Goal: Check status: Check status

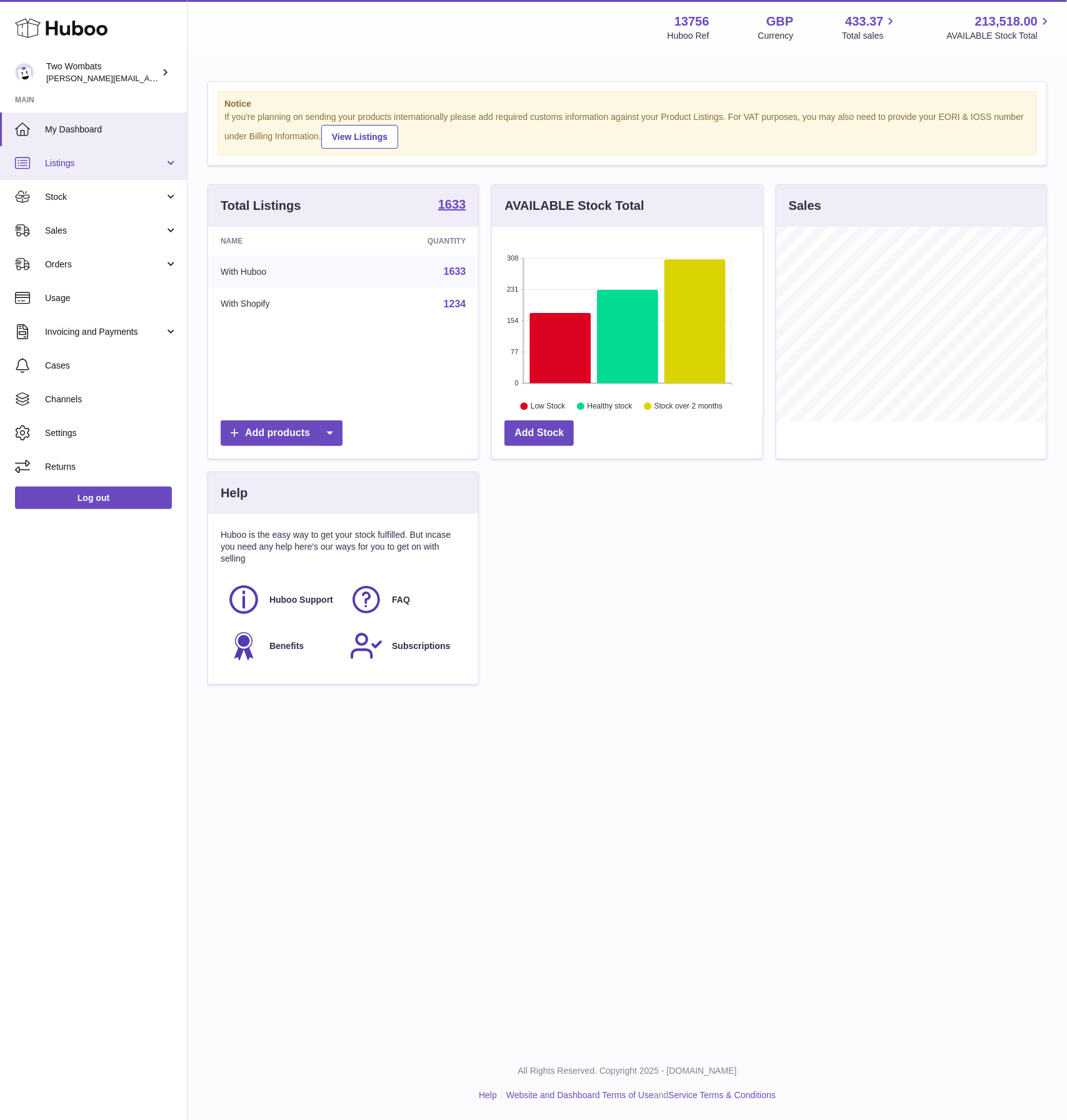
scroll to position [195, 270]
click at [85, 184] on link "Stock" at bounding box center [93, 196] width 187 height 33
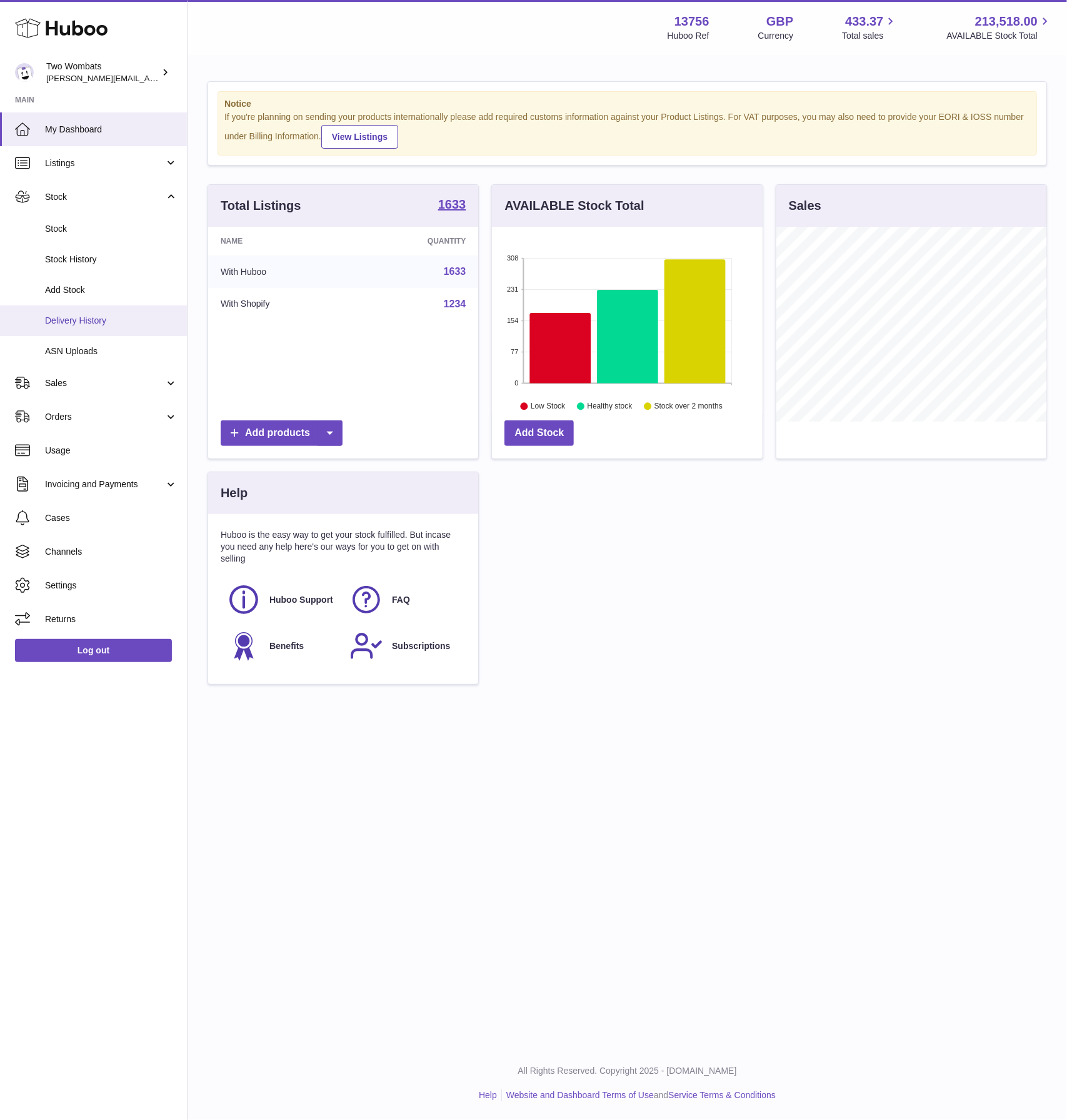
click at [101, 314] on link "Delivery History" at bounding box center [93, 321] width 187 height 31
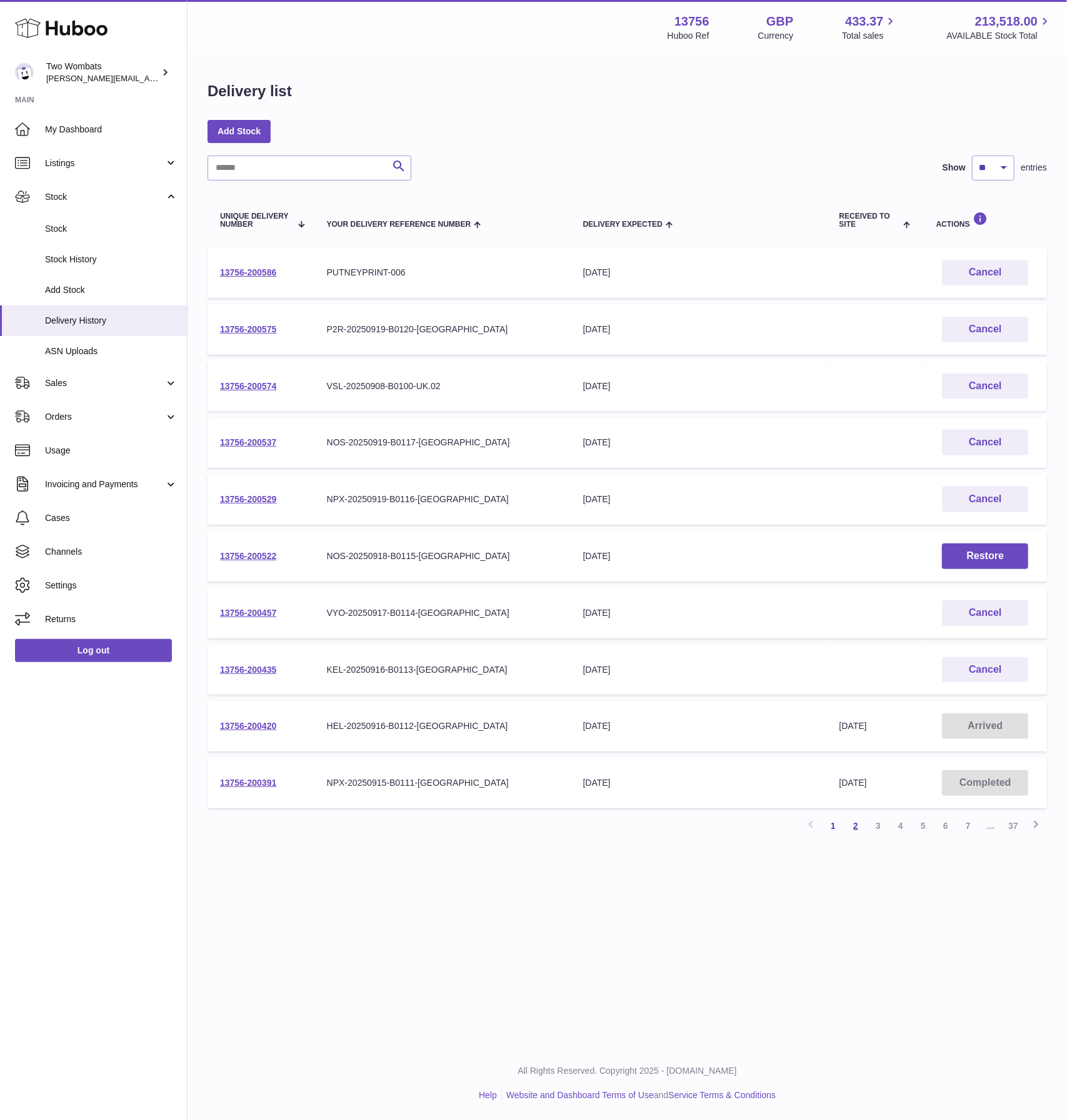
click at [856, 834] on link "2" at bounding box center [855, 825] width 23 height 23
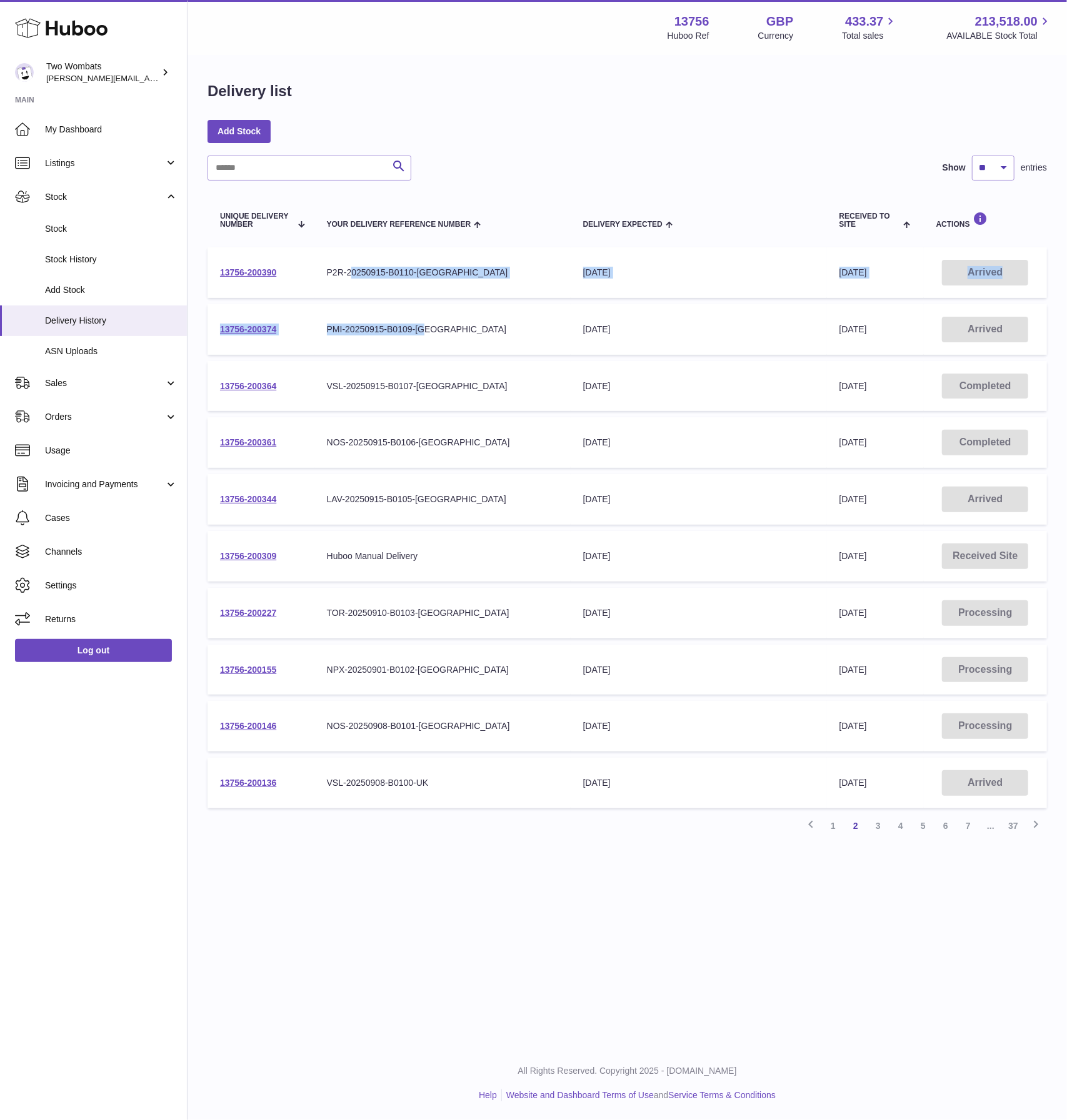
drag, startPoint x: 446, startPoint y: 351, endPoint x: 349, endPoint y: 287, distance: 116.2
click at [349, 287] on tbody "13756-200390 Your Delivery Reference Number P2R-20250915-B0110-UK Delivery Expe…" at bounding box center [627, 528] width 839 height 561
click at [338, 294] on td "Your Delivery Reference Number P2R-20250915-B0110-[GEOGRAPHIC_DATA]" at bounding box center [442, 273] width 256 height 51
drag, startPoint x: 458, startPoint y: 499, endPoint x: 336, endPoint y: 494, distance: 122.1
click at [336, 494] on div "LAV-20250915-B0105-UK" at bounding box center [442, 499] width 231 height 12
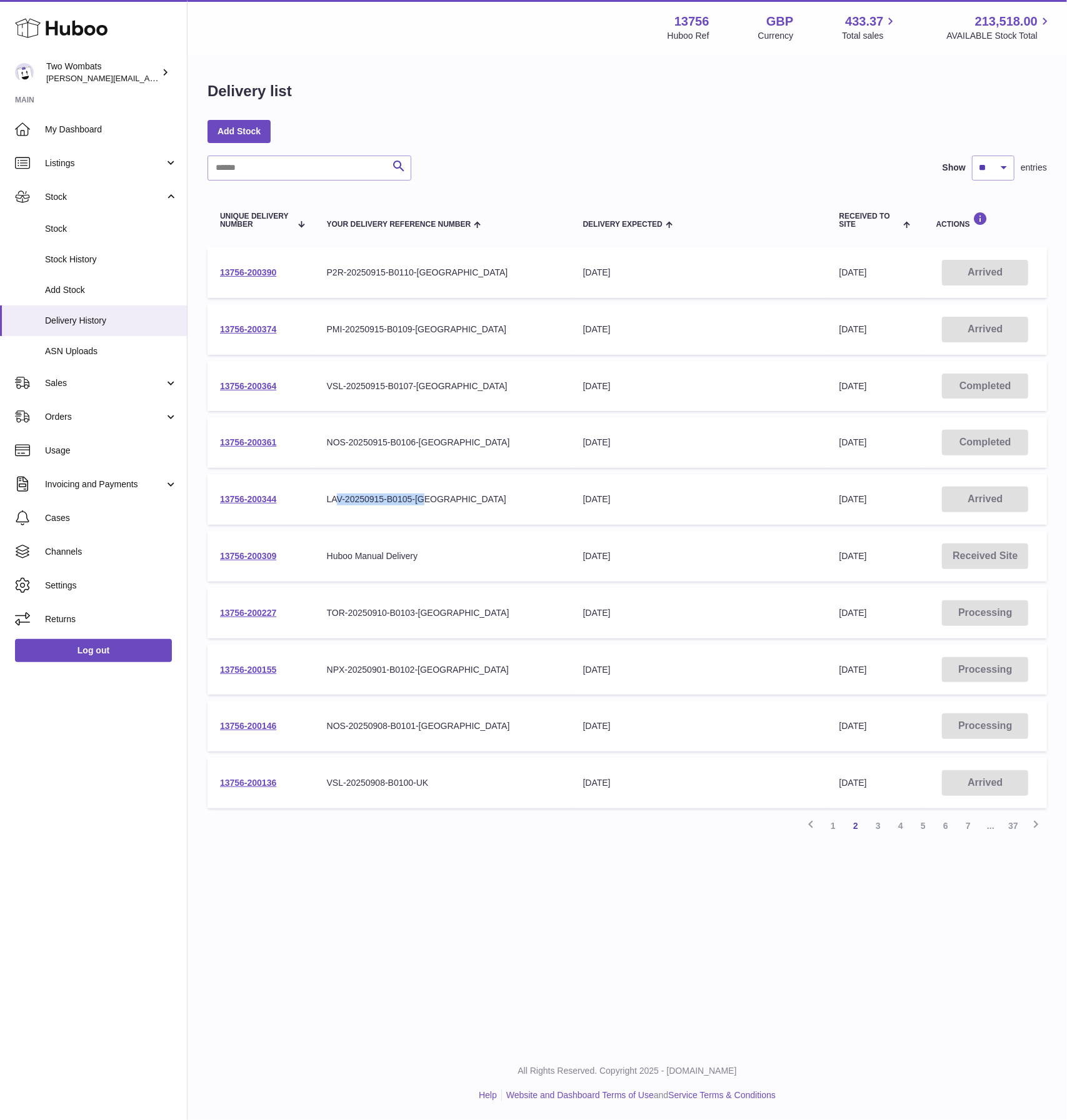
click at [336, 494] on div "LAV-20250915-B0105-UK" at bounding box center [442, 499] width 231 height 12
drag, startPoint x: 460, startPoint y: 787, endPoint x: 335, endPoint y: 781, distance: 125.1
click at [335, 781] on div "VSL-20250908-B0100-UK" at bounding box center [442, 783] width 231 height 12
click at [221, 795] on td "13756-200136" at bounding box center [260, 783] width 107 height 51
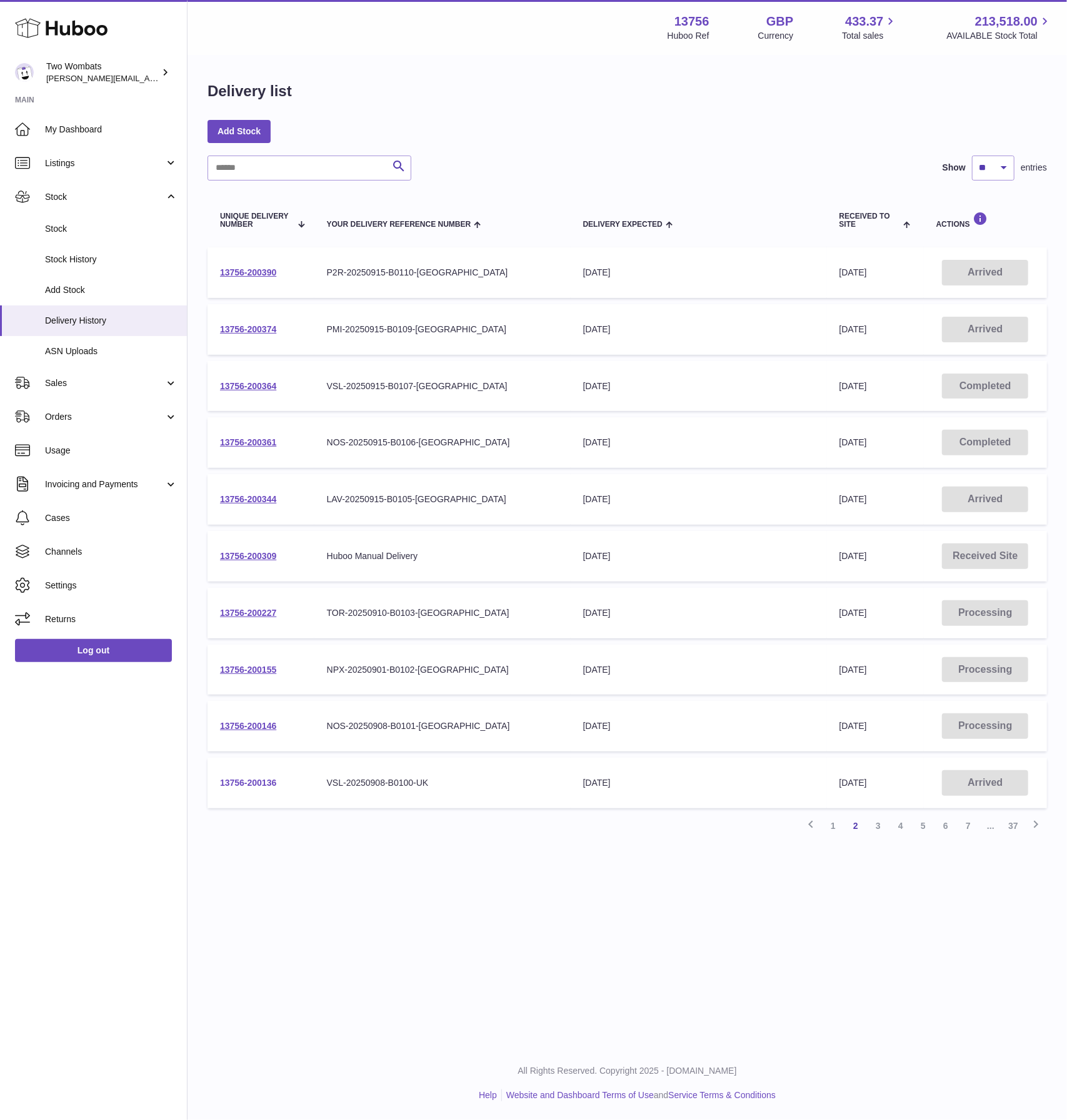
click at [251, 787] on link "13756-200136" at bounding box center [248, 782] width 56 height 10
click at [881, 821] on link "3" at bounding box center [878, 825] width 23 height 23
click at [229, 616] on link "13756-199928" at bounding box center [248, 612] width 56 height 10
click at [854, 827] on link "2" at bounding box center [855, 825] width 23 height 23
click at [834, 829] on link "1" at bounding box center [833, 825] width 23 height 23
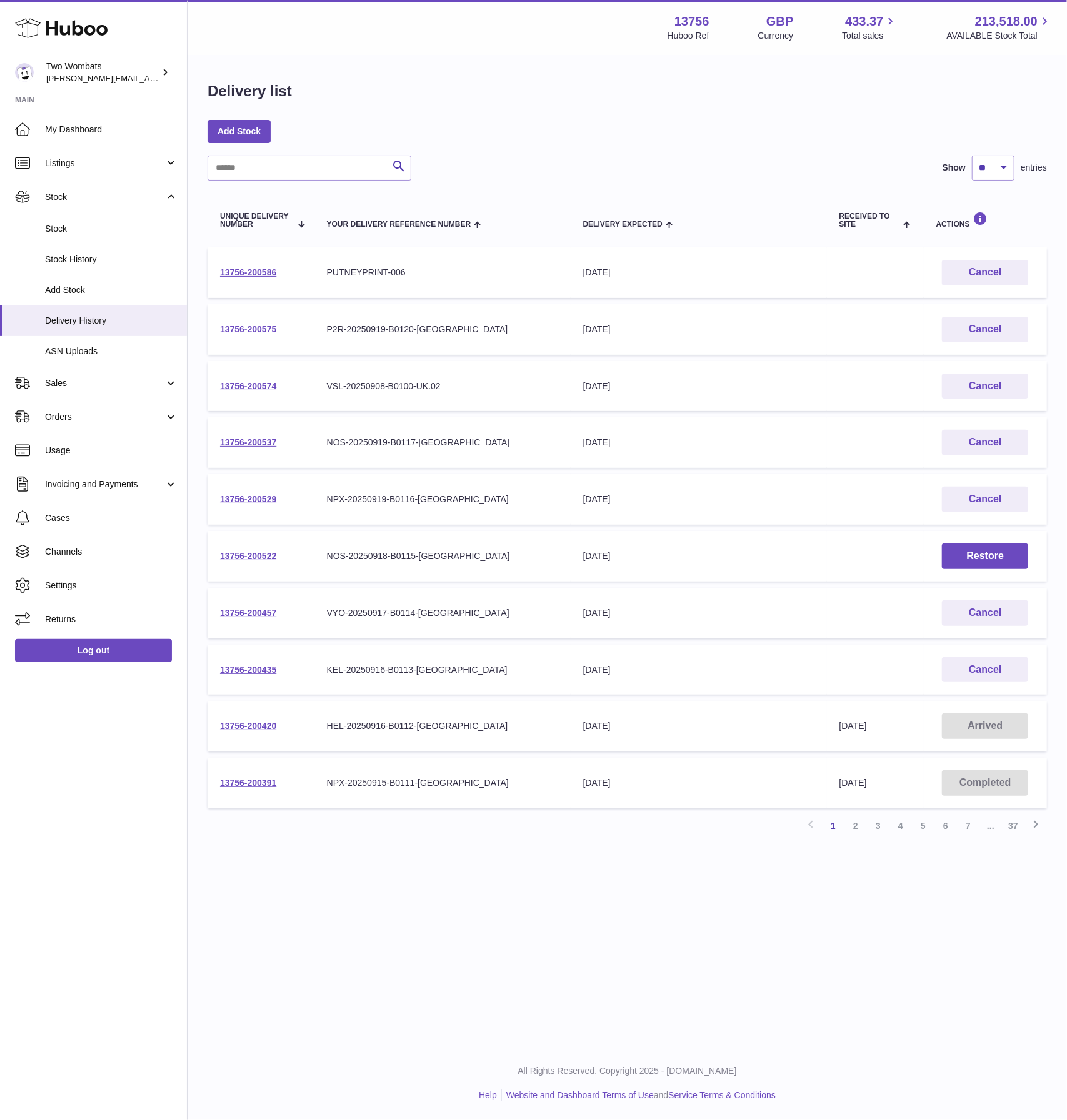
click at [248, 331] on link "13756-200575" at bounding box center [248, 329] width 56 height 10
click at [851, 831] on link "2" at bounding box center [855, 825] width 23 height 23
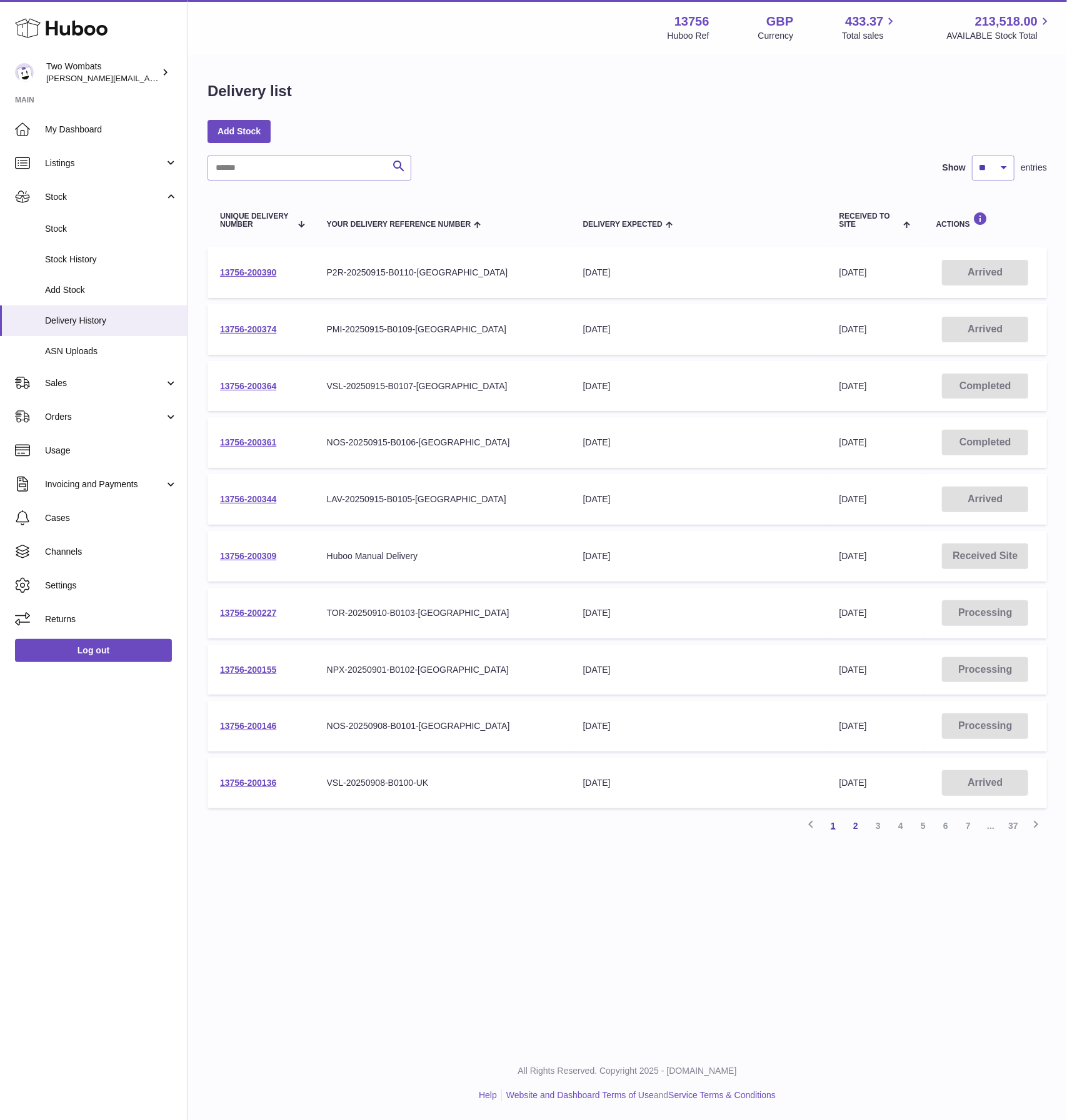
click at [837, 833] on link "1" at bounding box center [833, 825] width 23 height 23
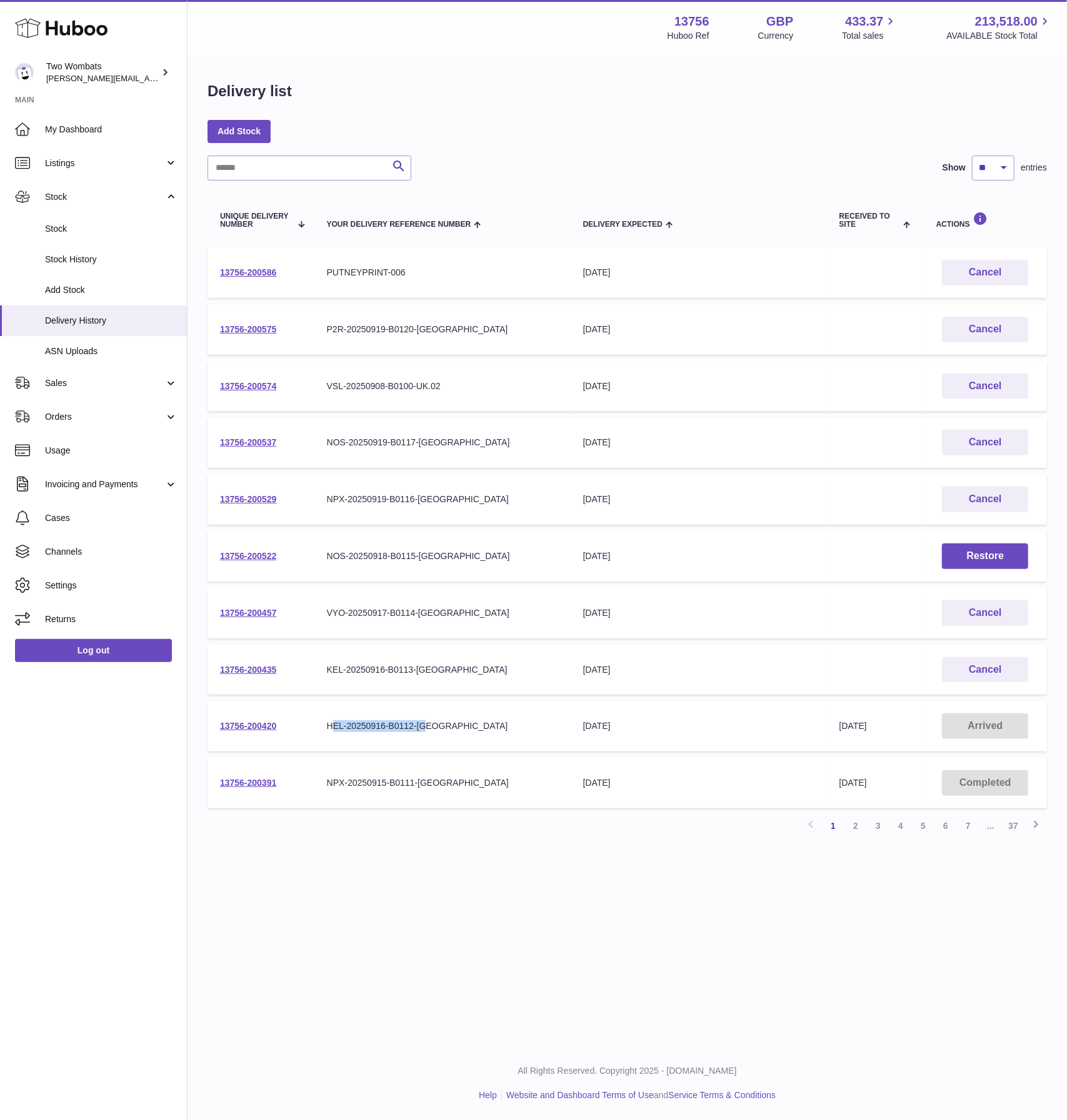
drag, startPoint x: 446, startPoint y: 729, endPoint x: 333, endPoint y: 719, distance: 113.4
click at [333, 719] on td "Your Delivery Reference Number HEL-20250916-B0112-UK" at bounding box center [442, 726] width 256 height 51
click at [246, 719] on td "13756-200420" at bounding box center [260, 726] width 107 height 51
click at [229, 720] on td "13756-200420" at bounding box center [260, 726] width 107 height 51
click at [238, 726] on link "13756-200420" at bounding box center [248, 725] width 56 height 10
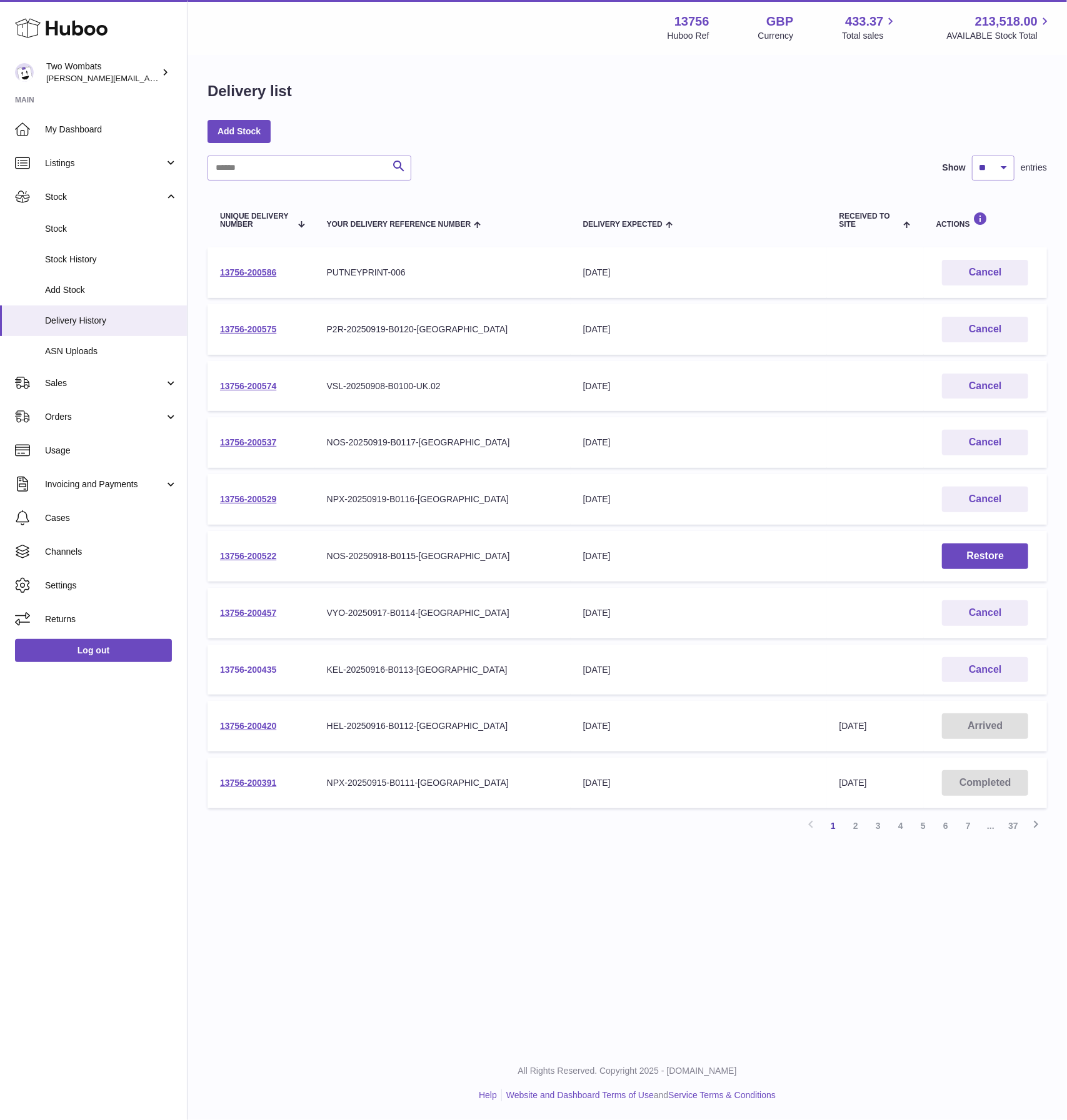
click at [256, 670] on link "13756-200435" at bounding box center [248, 669] width 56 height 10
drag, startPoint x: 443, startPoint y: 669, endPoint x: 326, endPoint y: 664, distance: 117.1
click at [326, 664] on td "Your Delivery Reference Number KEL-20250916-B0113-UK" at bounding box center [442, 670] width 256 height 51
drag, startPoint x: 332, startPoint y: 612, endPoint x: 589, endPoint y: 598, distance: 257.4
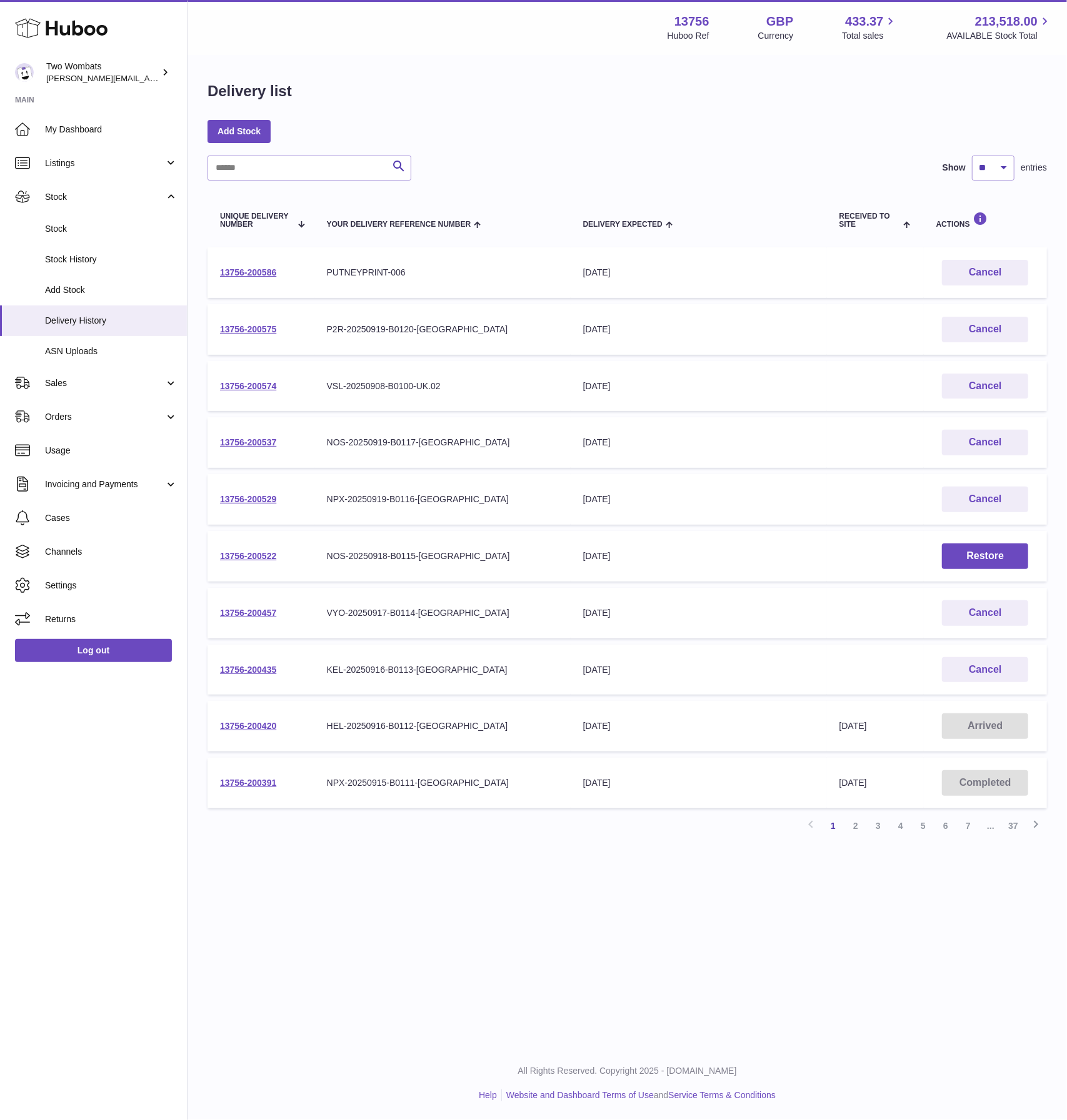
click at [589, 598] on tr "13756-200457 Your Delivery Reference Number VYO-20250917-B0114-UK Delivery Expe…" at bounding box center [627, 613] width 839 height 51
click at [589, 598] on td "Delivery Expected 26th Sep 2025" at bounding box center [698, 613] width 256 height 51
drag, startPoint x: 462, startPoint y: 616, endPoint x: 355, endPoint y: 610, distance: 107.2
click at [355, 610] on div "VYO-20250917-B0114-[GEOGRAPHIC_DATA]" at bounding box center [442, 613] width 231 height 12
click at [244, 610] on link "13756-200457" at bounding box center [248, 612] width 56 height 10
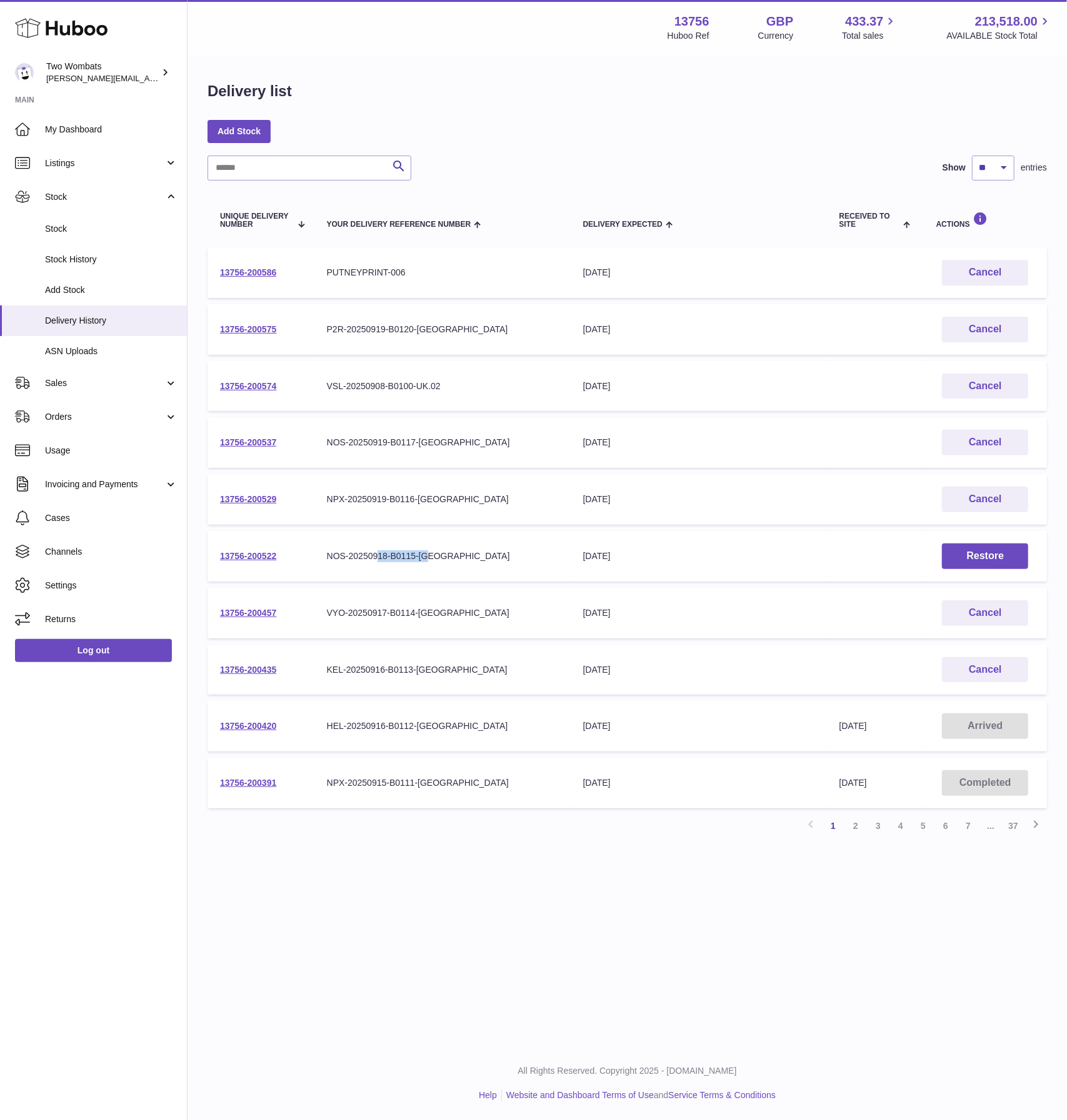
drag, startPoint x: 464, startPoint y: 555, endPoint x: 373, endPoint y: 549, distance: 91.2
click at [375, 549] on td "Your Delivery Reference Number NOS-20250918-B0115-UK" at bounding box center [442, 556] width 256 height 51
click at [373, 549] on td "Your Delivery Reference Number NOS-20250918-B0115-UK" at bounding box center [442, 556] width 256 height 51
click at [262, 554] on link "13756-200522" at bounding box center [248, 556] width 56 height 10
click at [254, 496] on link "13756-200529" at bounding box center [248, 499] width 56 height 10
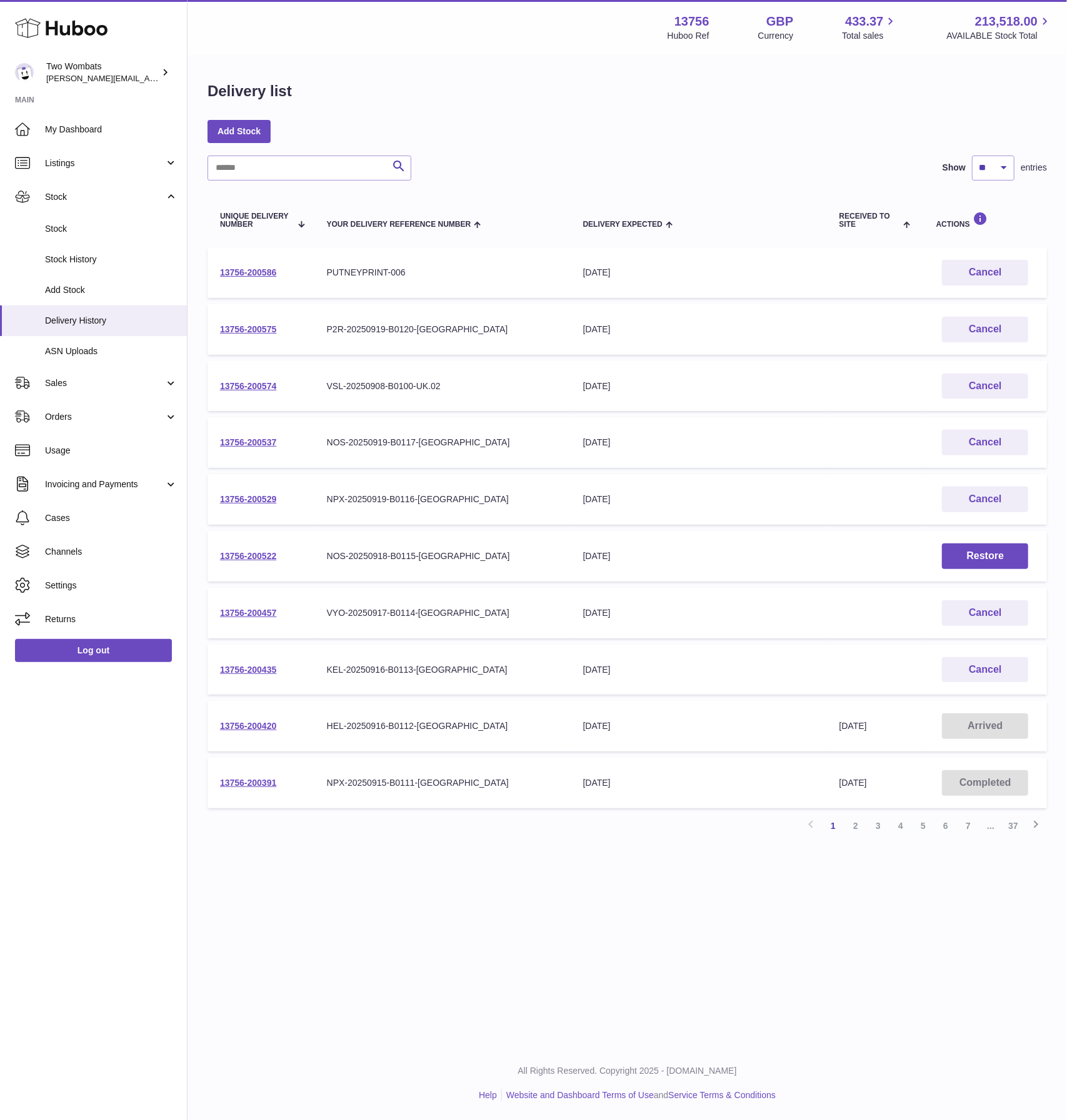
click at [274, 512] on td "13756-200529" at bounding box center [260, 500] width 107 height 51
click at [262, 497] on link "13756-200529" at bounding box center [248, 499] width 56 height 10
click at [245, 441] on link "13756-200537" at bounding box center [248, 442] width 56 height 10
click at [231, 383] on link "13756-200574" at bounding box center [248, 386] width 56 height 10
click at [251, 331] on link "13756-200575" at bounding box center [248, 329] width 56 height 10
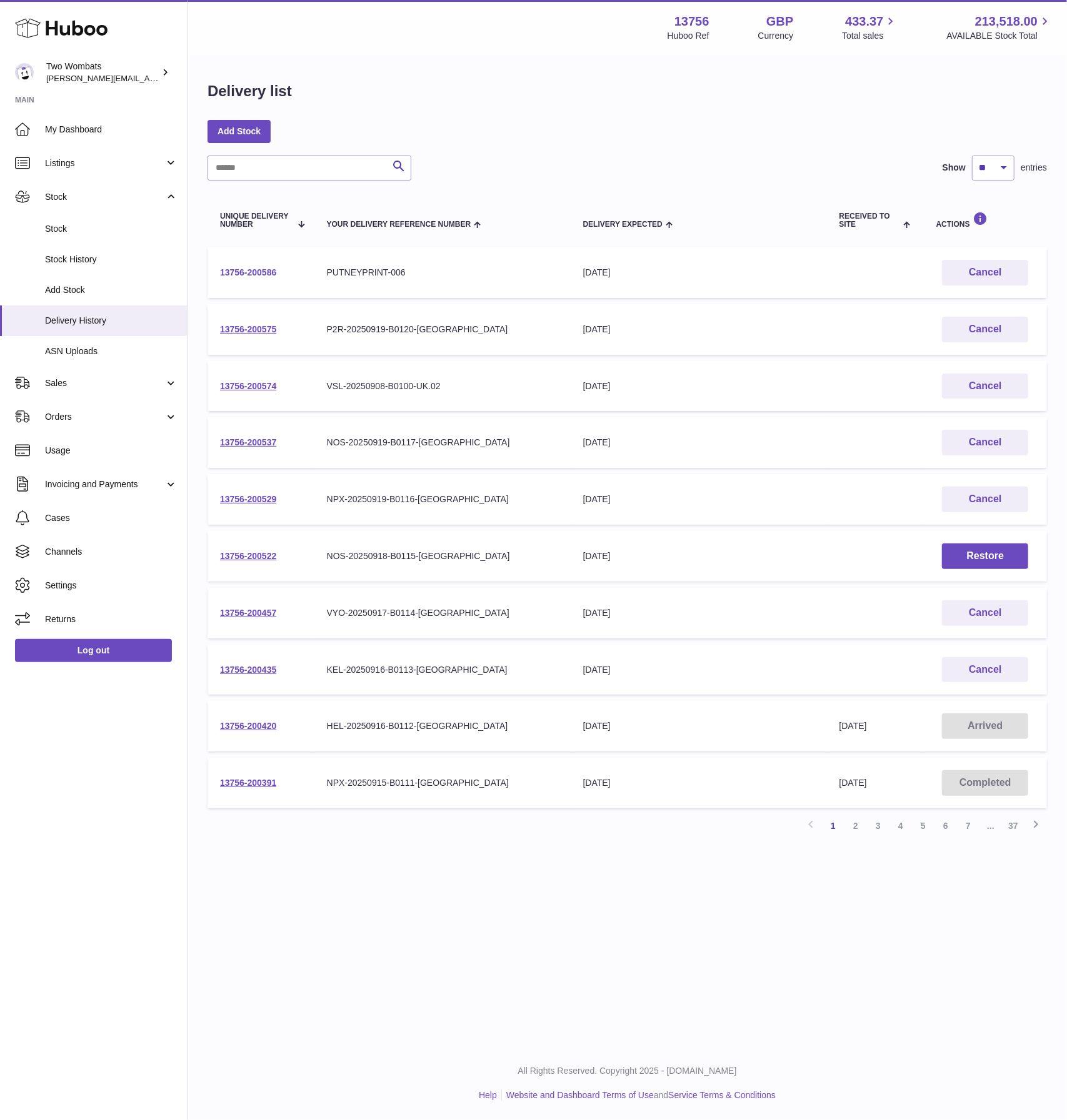
click at [236, 268] on link "13756-200586" at bounding box center [248, 272] width 56 height 10
drag, startPoint x: 416, startPoint y: 272, endPoint x: 316, endPoint y: 273, distance: 100.0
click at [316, 273] on td "Your Delivery Reference Number PUTNEYPRINT-006" at bounding box center [442, 273] width 256 height 51
drag, startPoint x: 316, startPoint y: 273, endPoint x: 482, endPoint y: 278, distance: 166.1
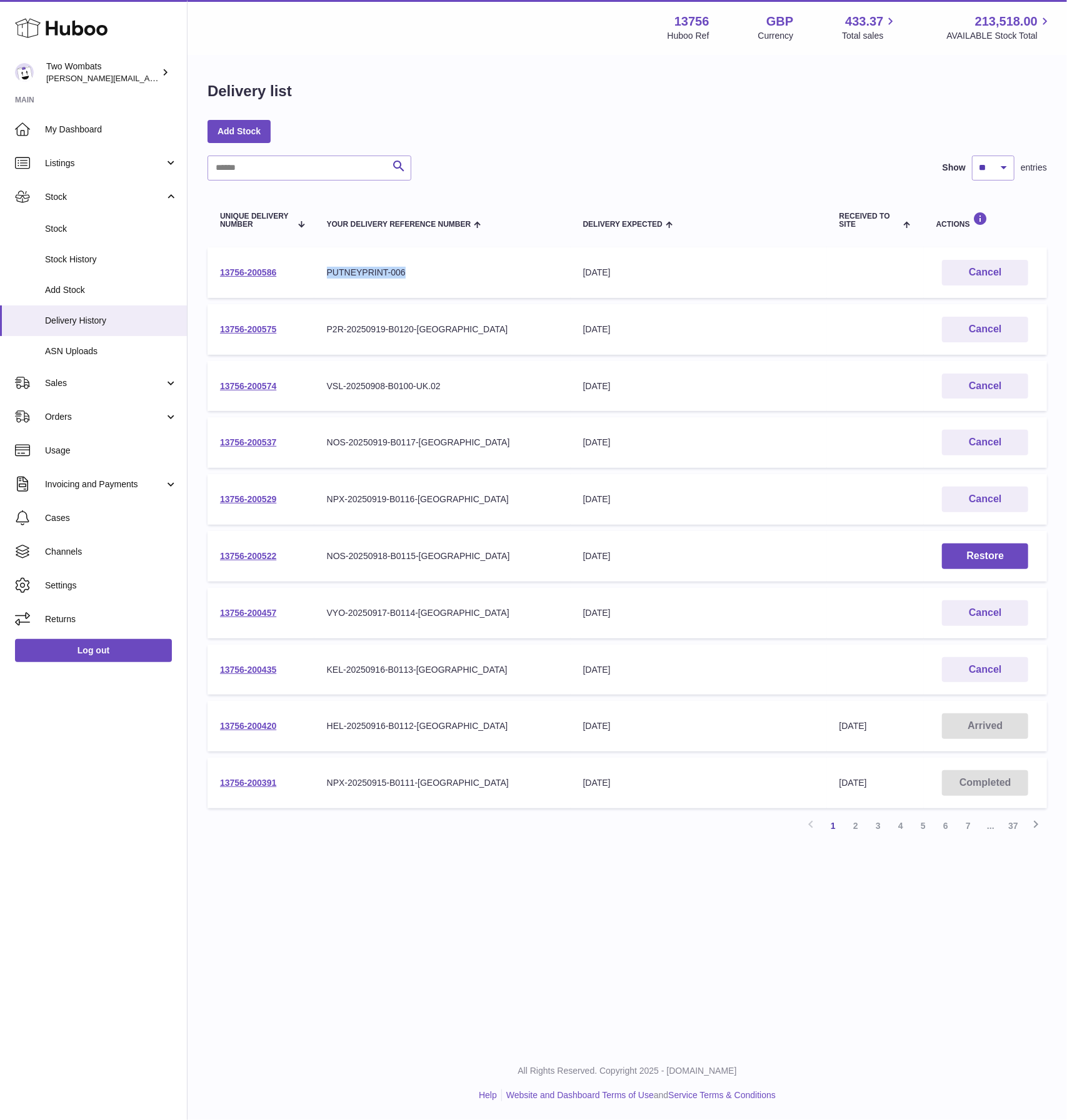
click at [482, 278] on td "Your Delivery Reference Number PUTNEYPRINT-006" at bounding box center [442, 273] width 256 height 51
click at [482, 278] on div "PUTNEYPRINT-006" at bounding box center [442, 272] width 231 height 12
click at [863, 817] on link "2" at bounding box center [855, 825] width 23 height 23
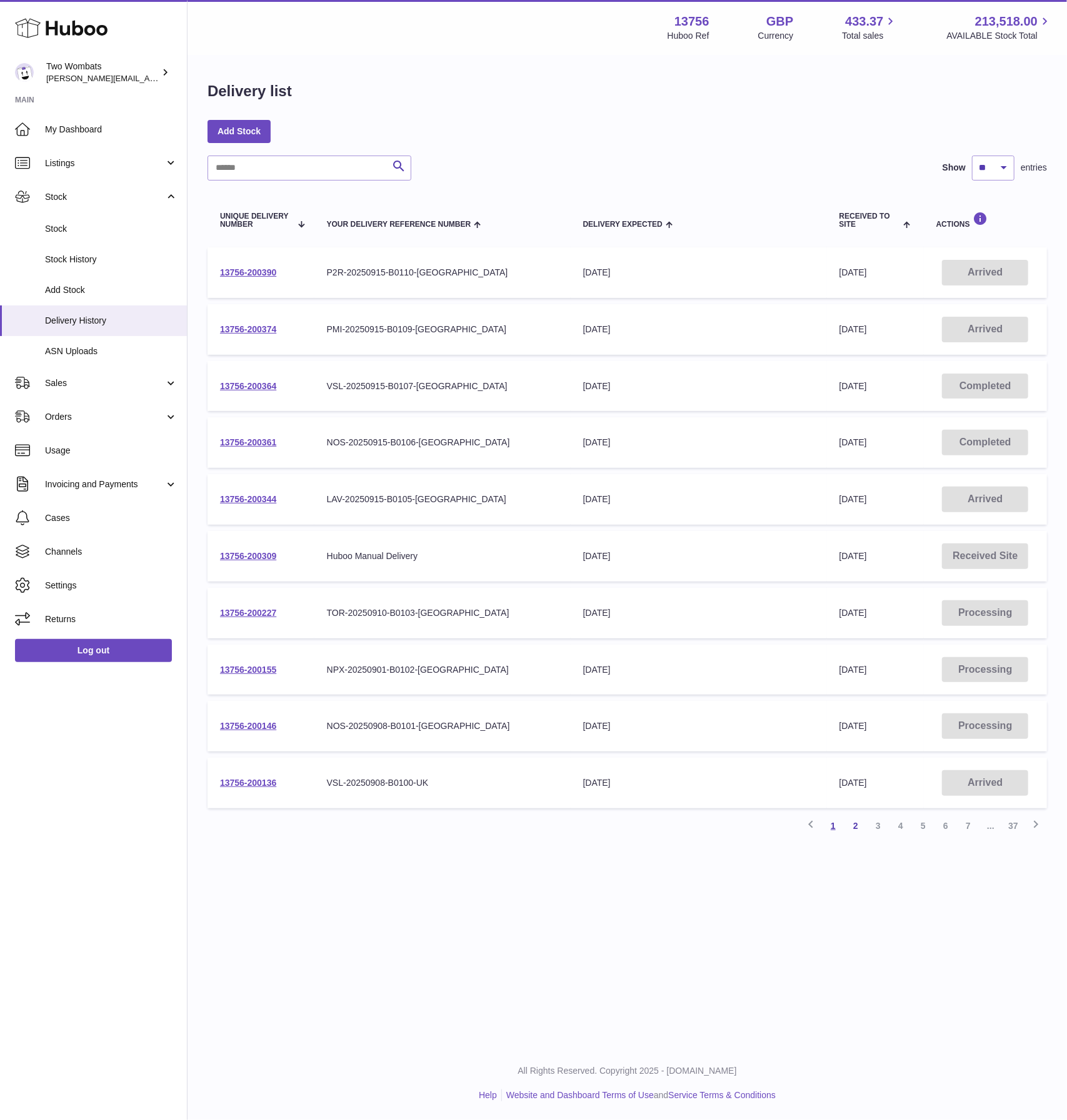
click at [836, 821] on link "1" at bounding box center [833, 825] width 23 height 23
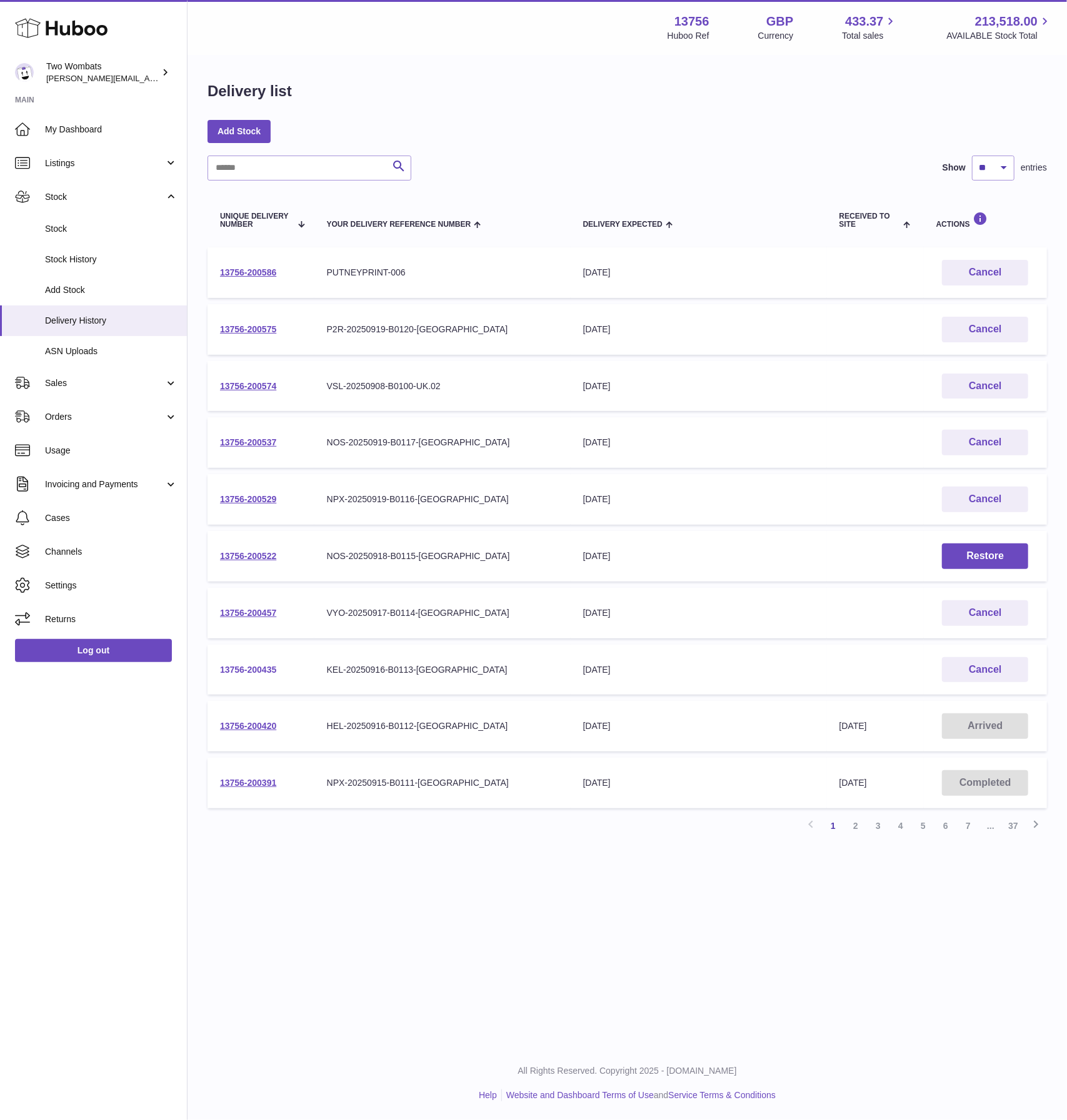
click at [250, 665] on link "13756-200435" at bounding box center [248, 669] width 56 height 10
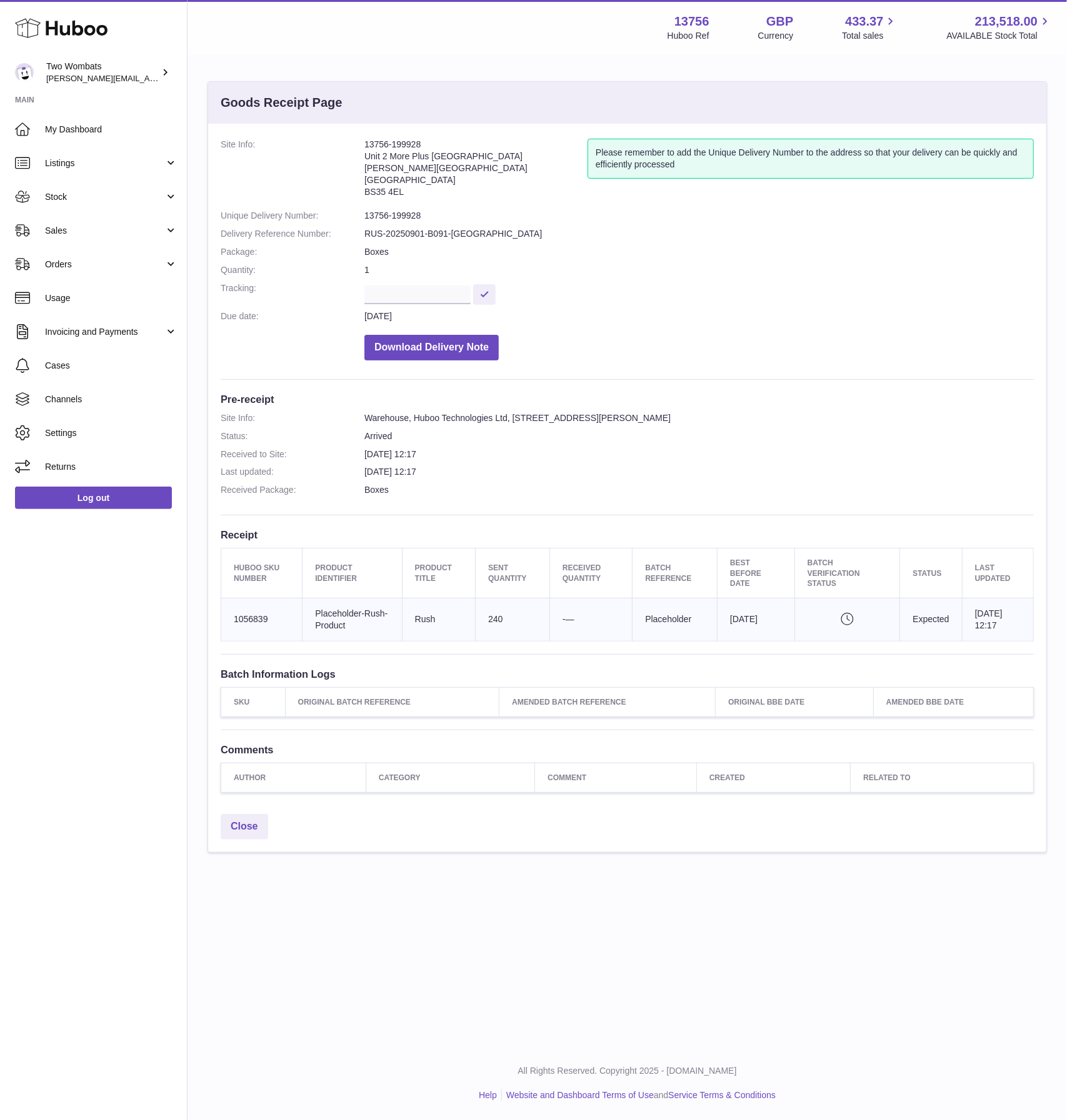
drag, startPoint x: 373, startPoint y: 628, endPoint x: 487, endPoint y: 655, distance: 117.2
click at [487, 655] on div "Site Info: 13756-199928 Unit 2 More Plus Central Park Hudson Ave Severn Beach B…" at bounding box center [627, 466] width 838 height 684
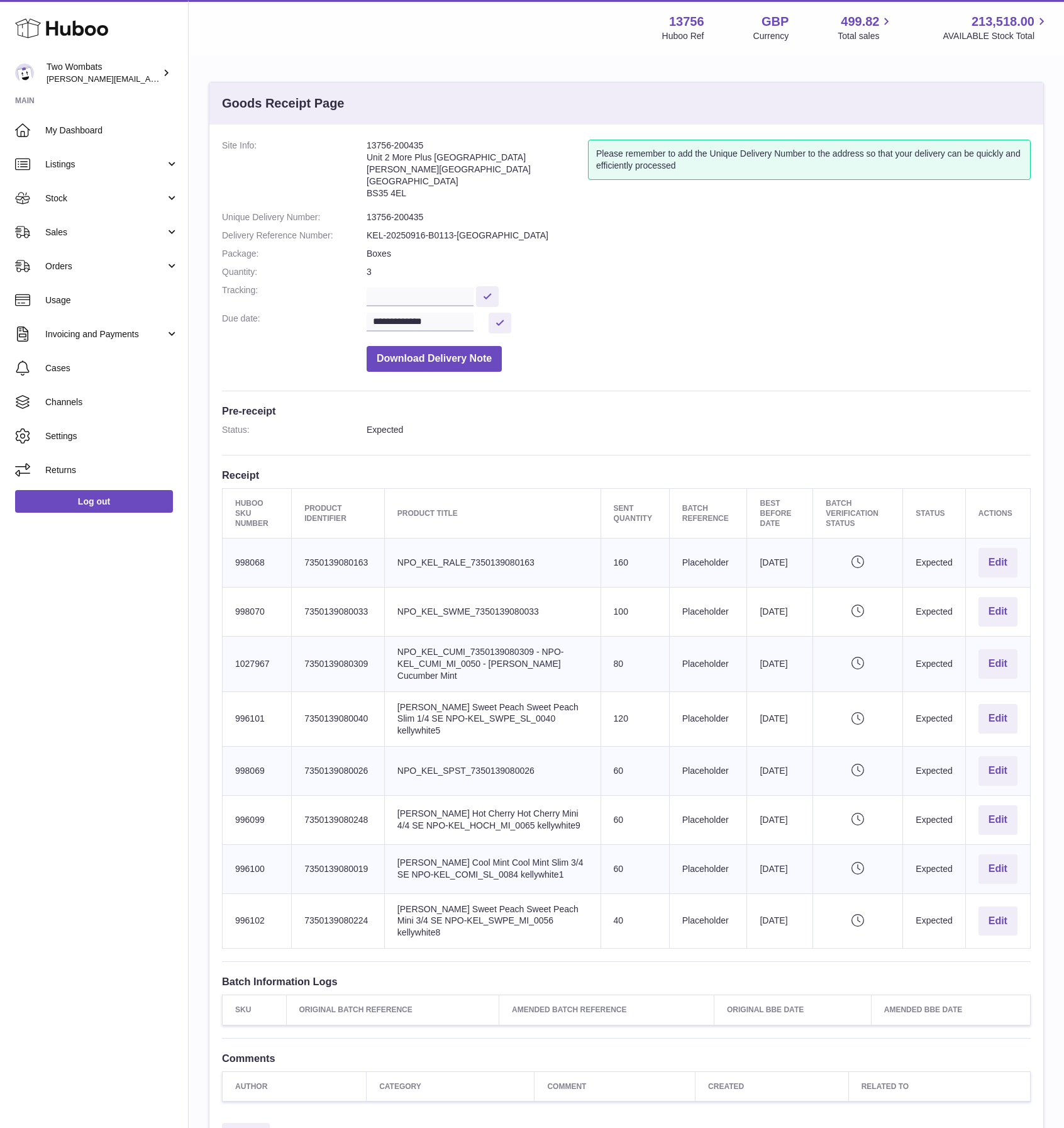
drag, startPoint x: 415, startPoint y: 212, endPoint x: 445, endPoint y: 238, distance: 39.7
click at [445, 238] on dl "**********" at bounding box center [626, 259] width 809 height 239
click at [445, 238] on dd "KEL-20250916-B0113-UK" at bounding box center [699, 235] width 664 height 12
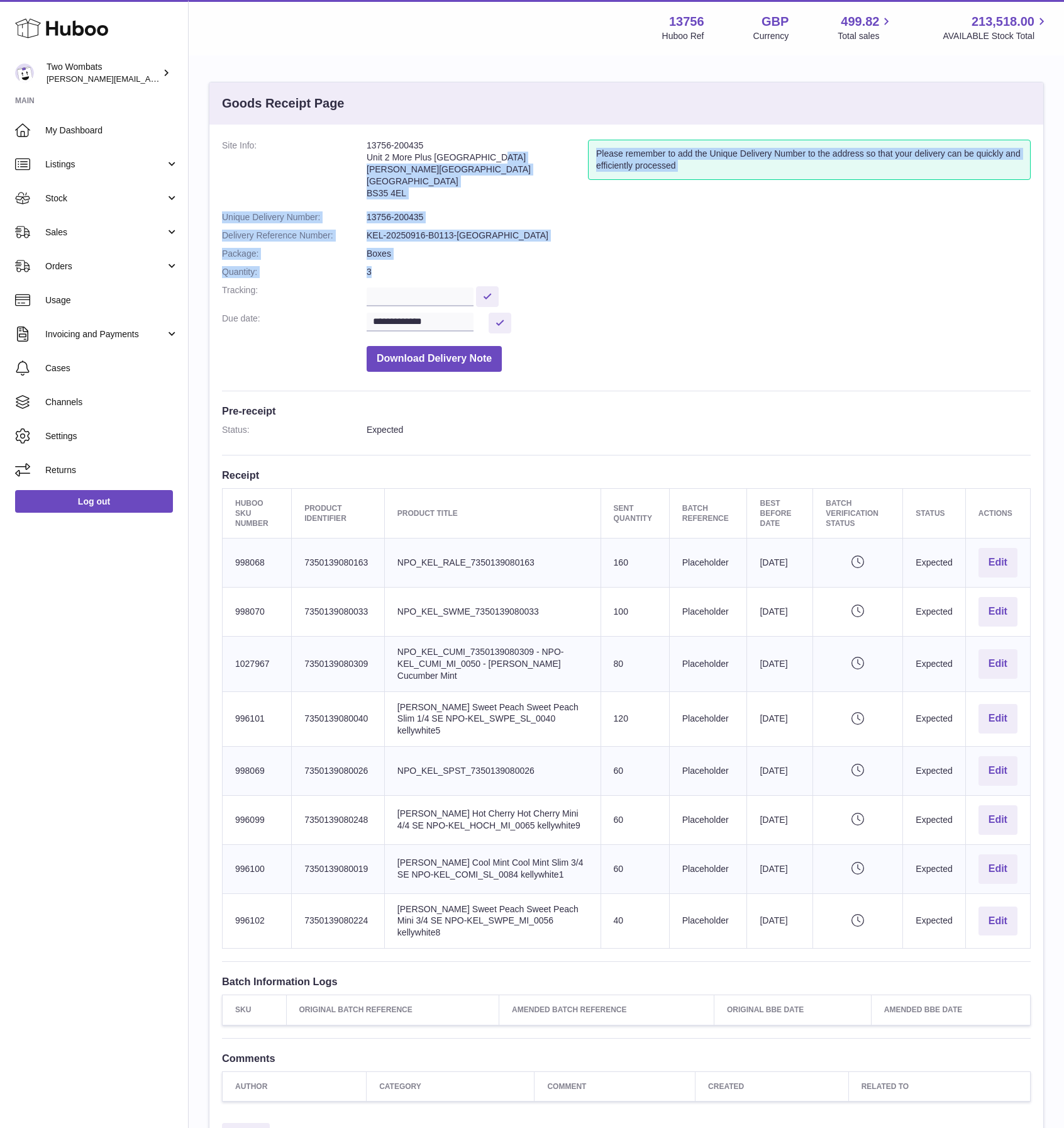
drag, startPoint x: 422, startPoint y: 211, endPoint x: 376, endPoint y: 151, distance: 75.6
click at [380, 154] on dl "**********" at bounding box center [626, 259] width 809 height 239
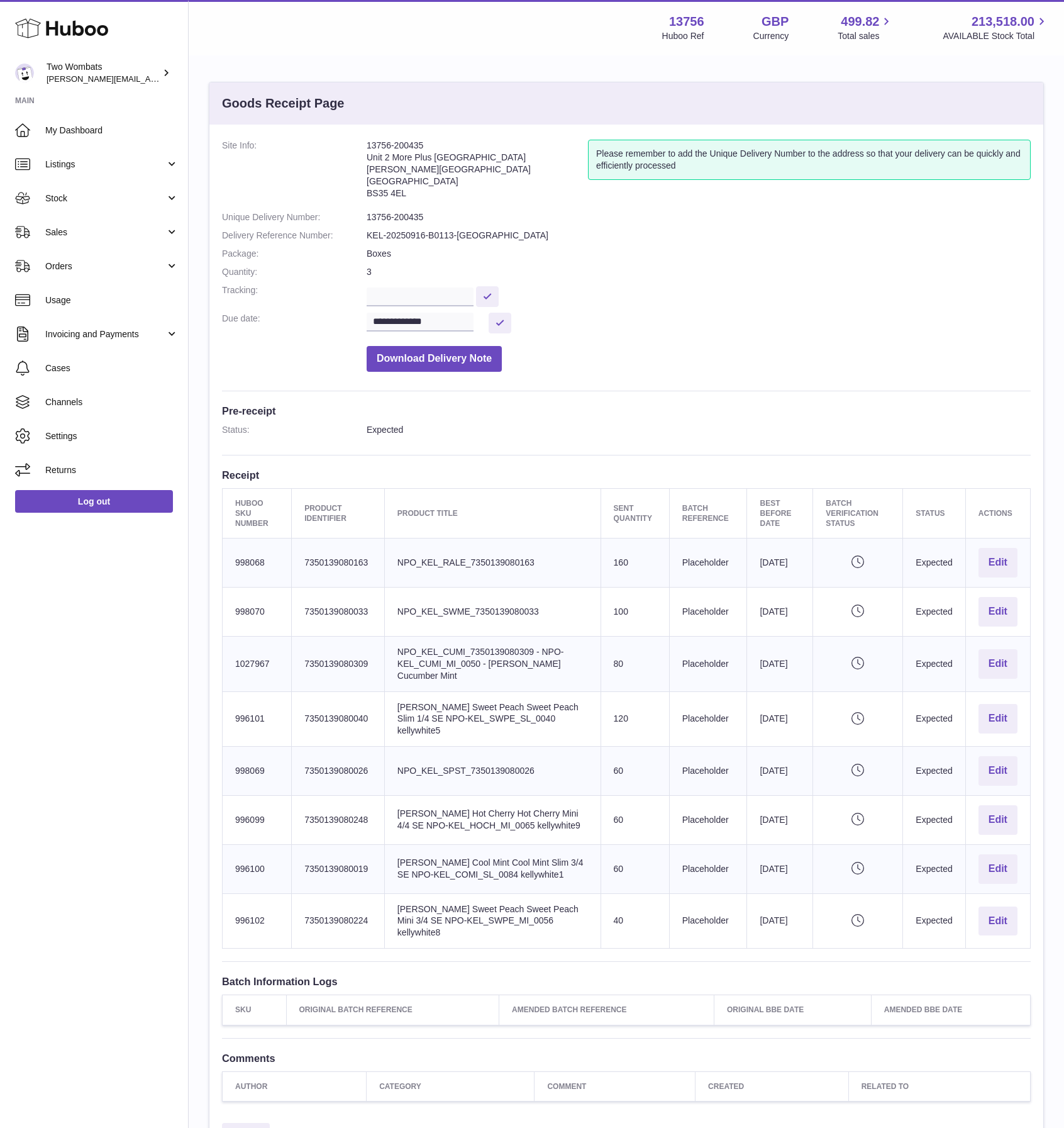
click at [376, 151] on address "13756-200435 Unit 2 More Plus Central Park Hudson Ave Severn Beach BS35 4EL" at bounding box center [477, 172] width 221 height 66
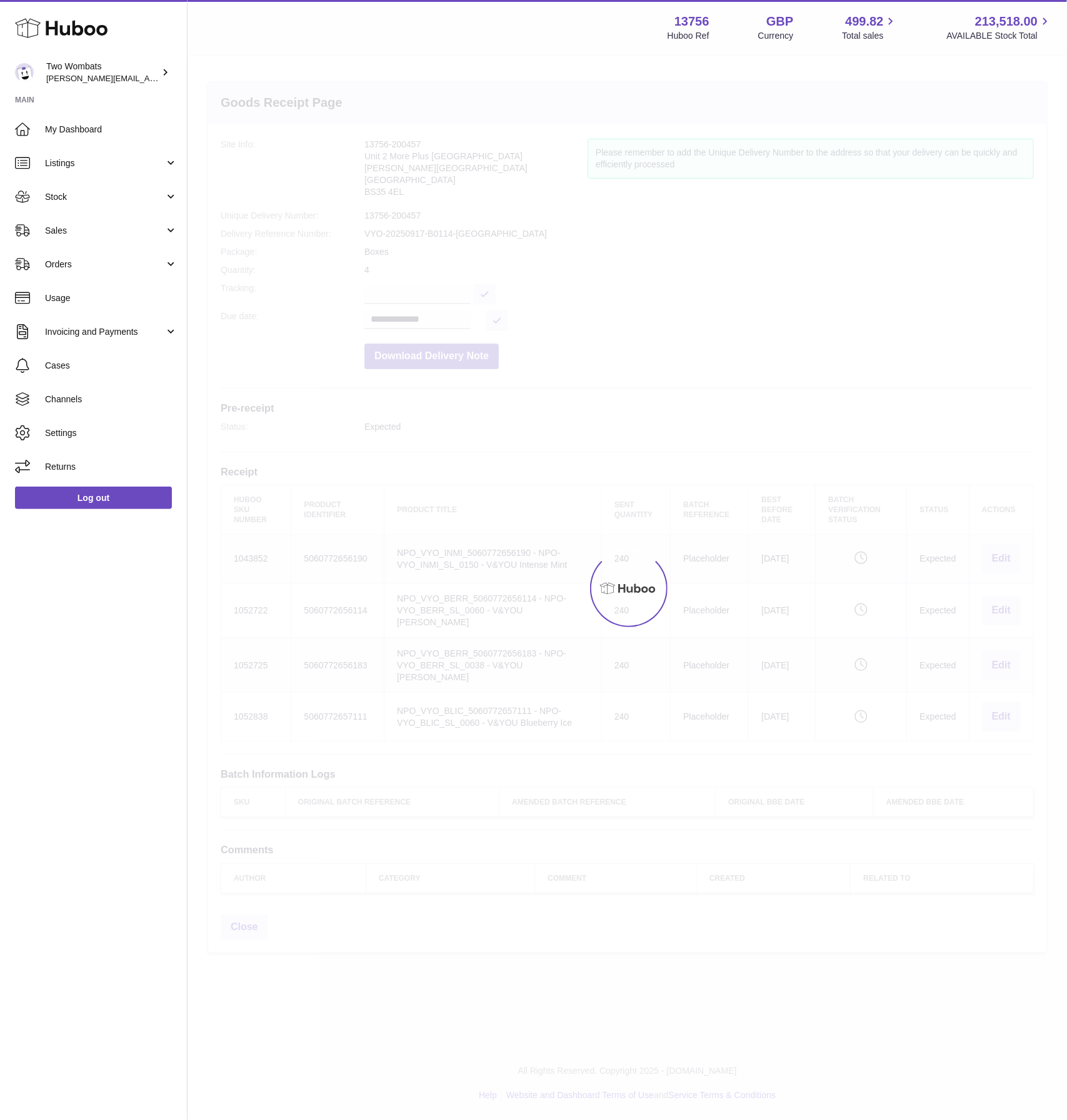
click at [244, 610] on div at bounding box center [627, 588] width 879 height 1064
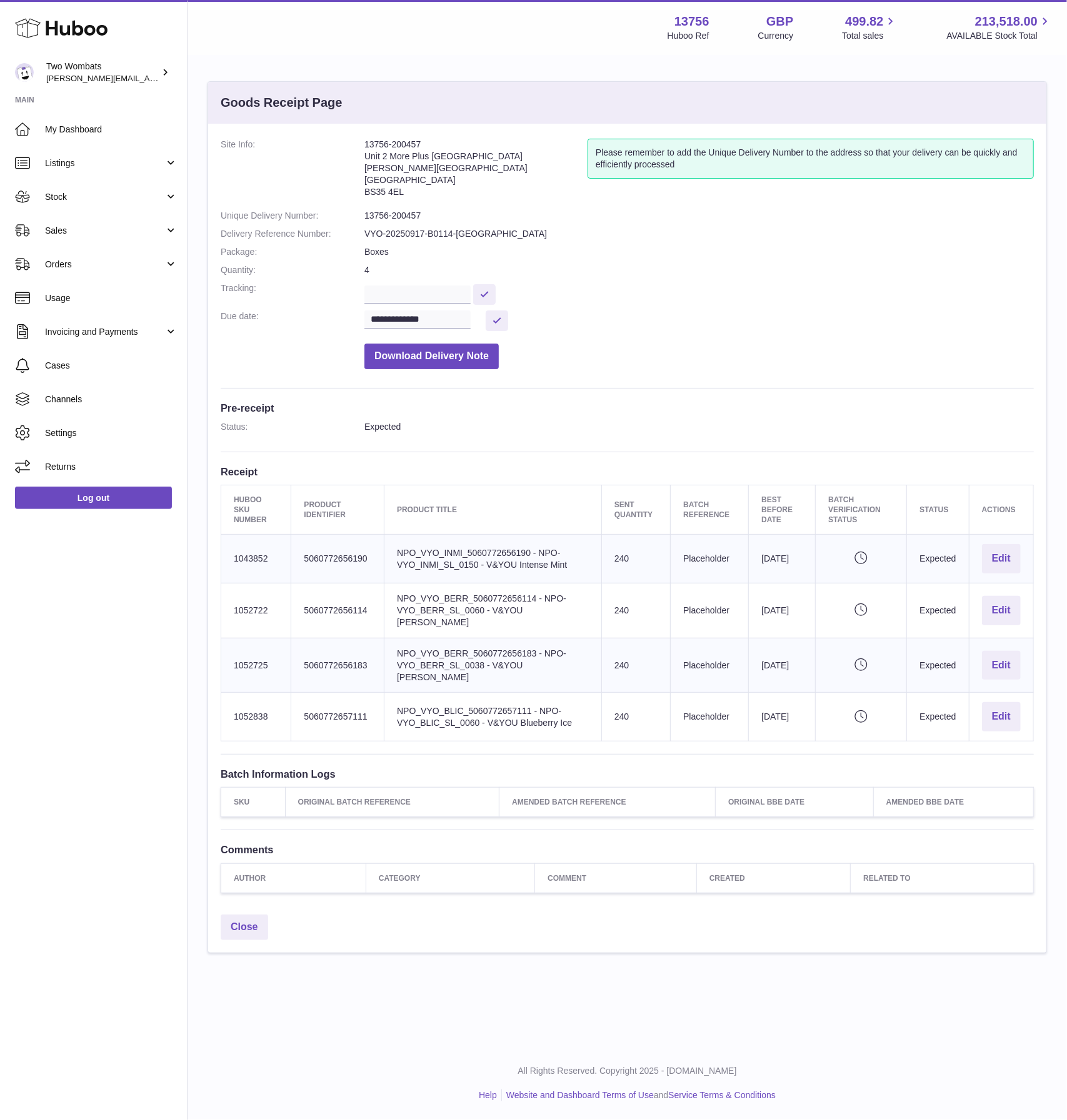
drag, startPoint x: 652, startPoint y: 707, endPoint x: 379, endPoint y: 553, distance: 313.4
click at [379, 553] on tbody "Huboo SKU Number 1043852 Client Identifier 5060772656190 Product title NPO_VYO_…" at bounding box center [628, 638] width 812 height 207
click at [379, 553] on td "Client Identifier 5060772656190" at bounding box center [337, 560] width 93 height 49
drag, startPoint x: 379, startPoint y: 553, endPoint x: 732, endPoint y: 731, distance: 395.3
click at [732, 731] on div "**********" at bounding box center [627, 516] width 838 height 785
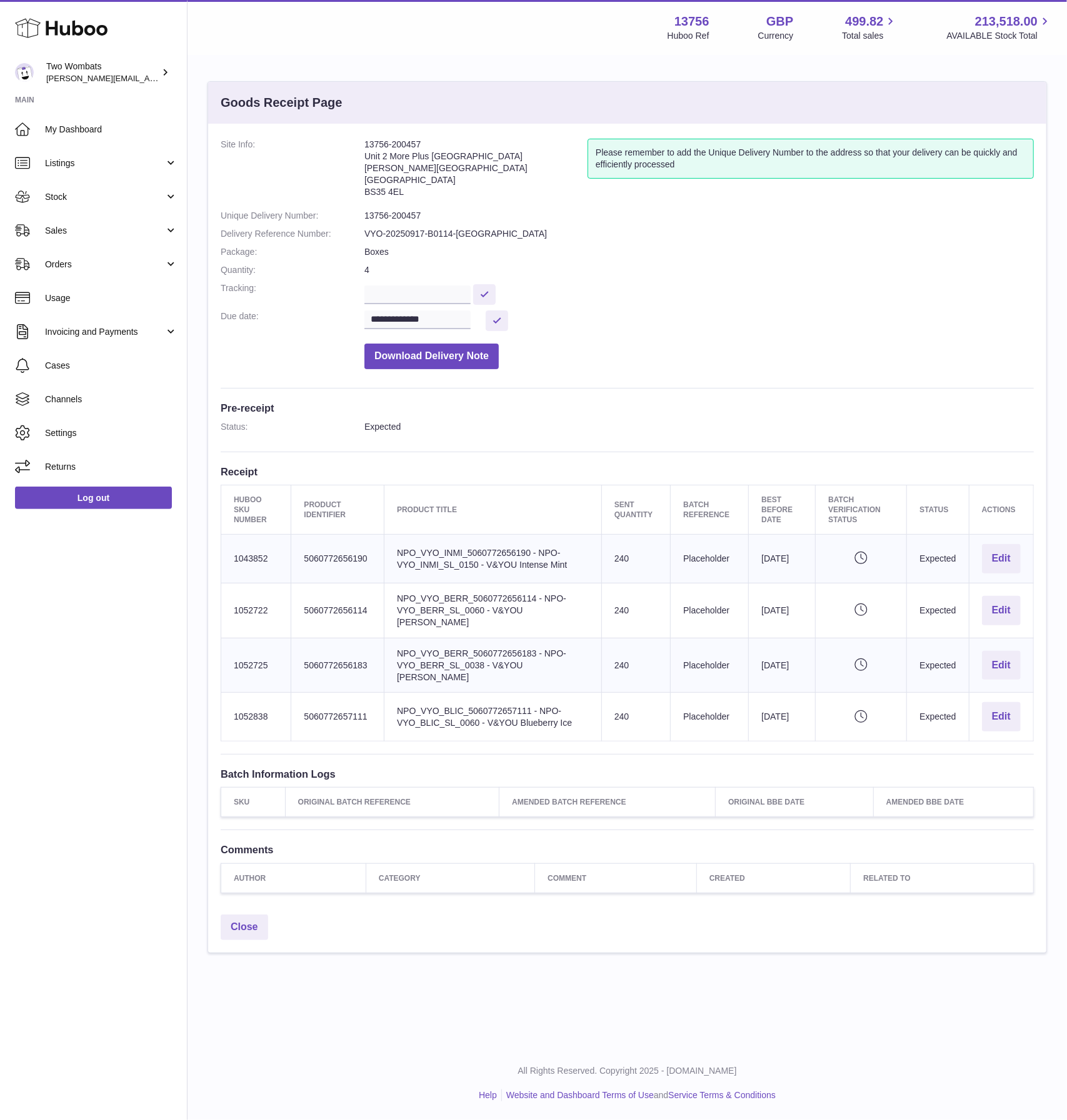
click at [732, 731] on div "**********" at bounding box center [627, 516] width 838 height 785
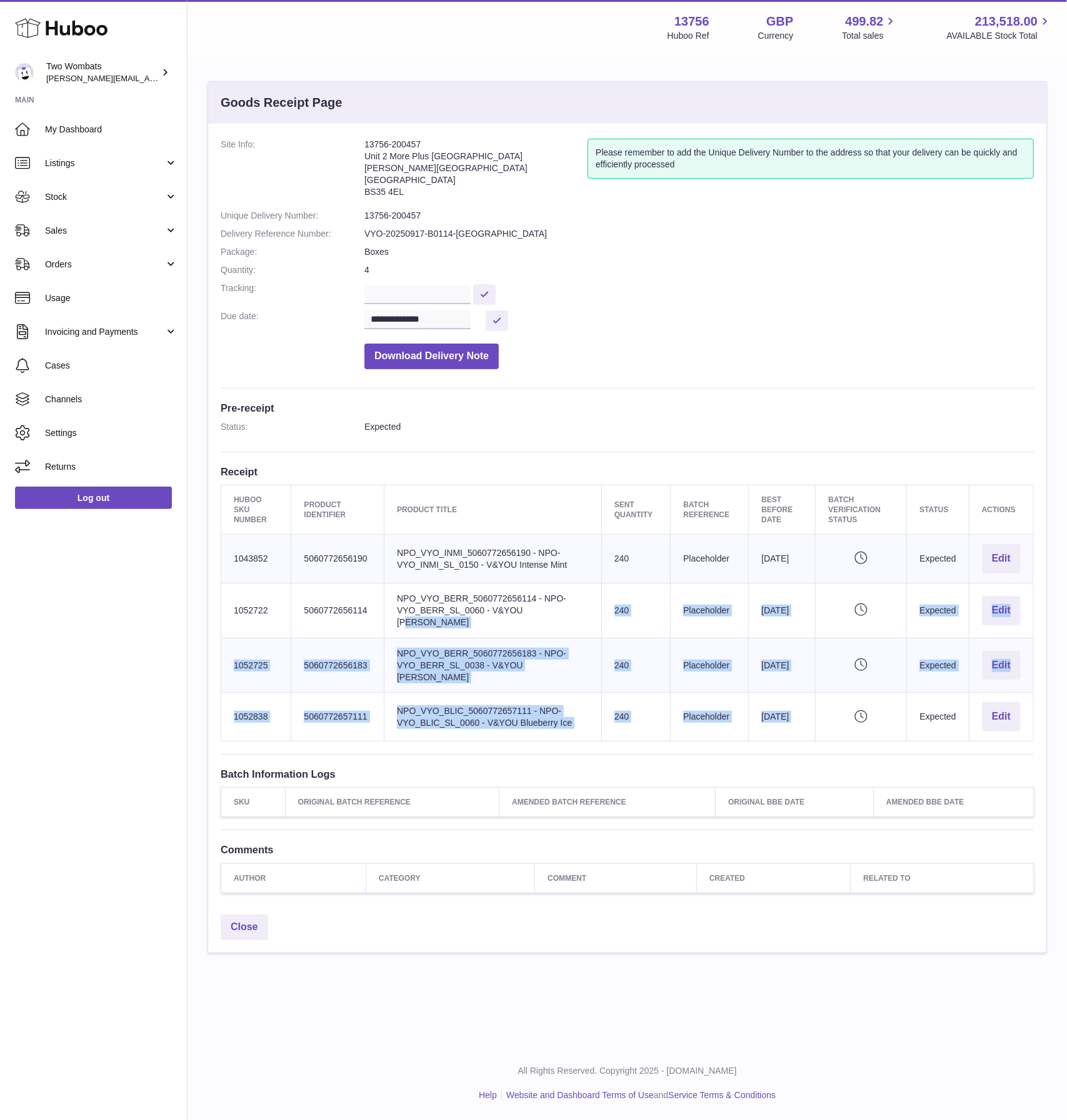
drag, startPoint x: 818, startPoint y: 717, endPoint x: 401, endPoint y: 591, distance: 435.6
click at [409, 603] on tbody "Huboo SKU Number 1043852 Client Identifier 5060772656190 Product title NPO_VYO_…" at bounding box center [628, 638] width 812 height 207
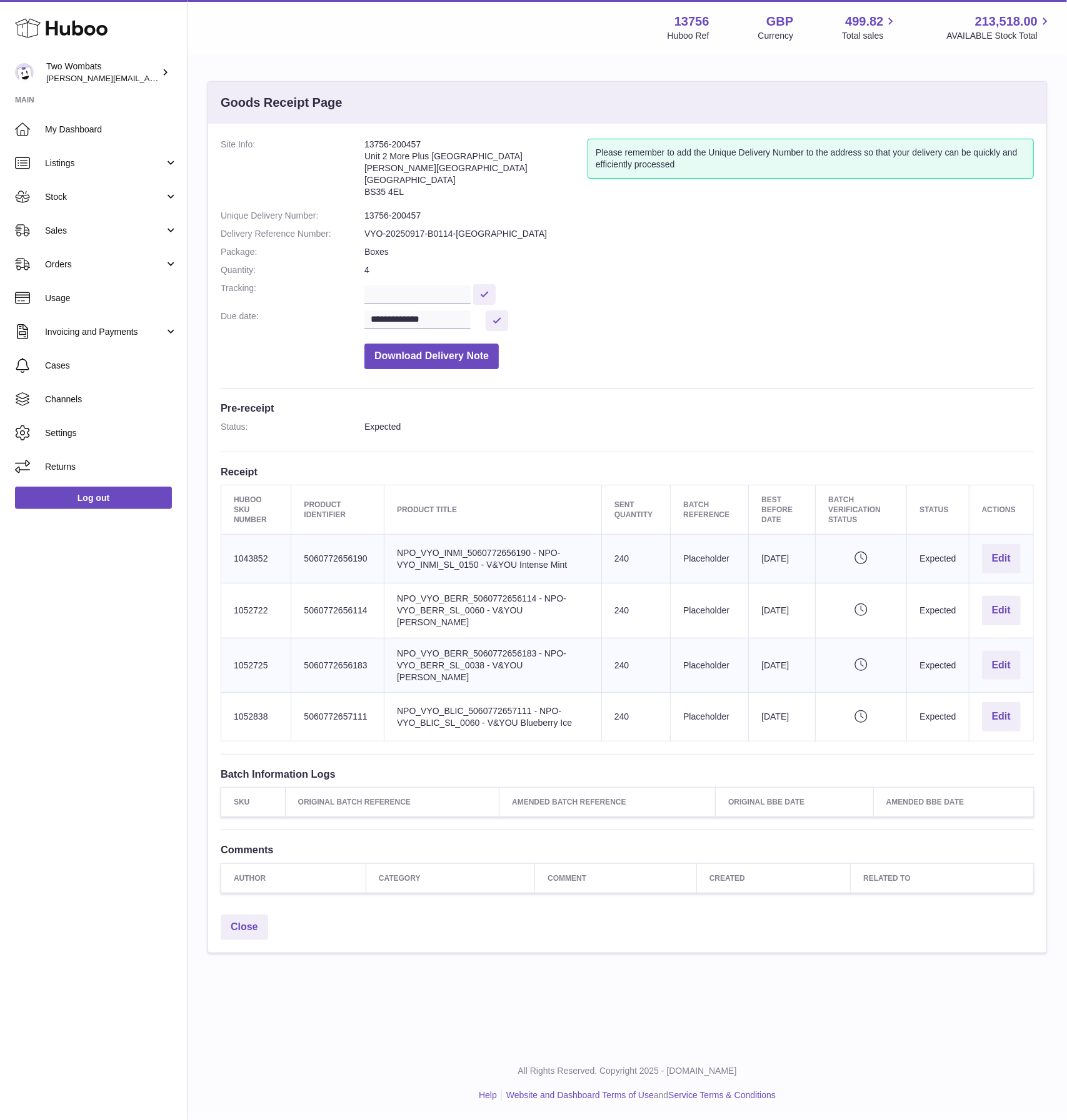
click at [398, 585] on td "Product title NPO_VYO_BERR_5060772656114 - NPO-VYO_BERR_SL_0060 - V&YOU [PERSON…" at bounding box center [493, 610] width 217 height 55
drag, startPoint x: 373, startPoint y: 551, endPoint x: 713, endPoint y: 679, distance: 363.3
click at [713, 679] on tbody "Huboo SKU Number 1043852 Client Identifier 5060772656190 Product title NPO_VYO_…" at bounding box center [628, 638] width 812 height 207
click at [713, 692] on td "Batch Reference Placeholder" at bounding box center [710, 717] width 78 height 49
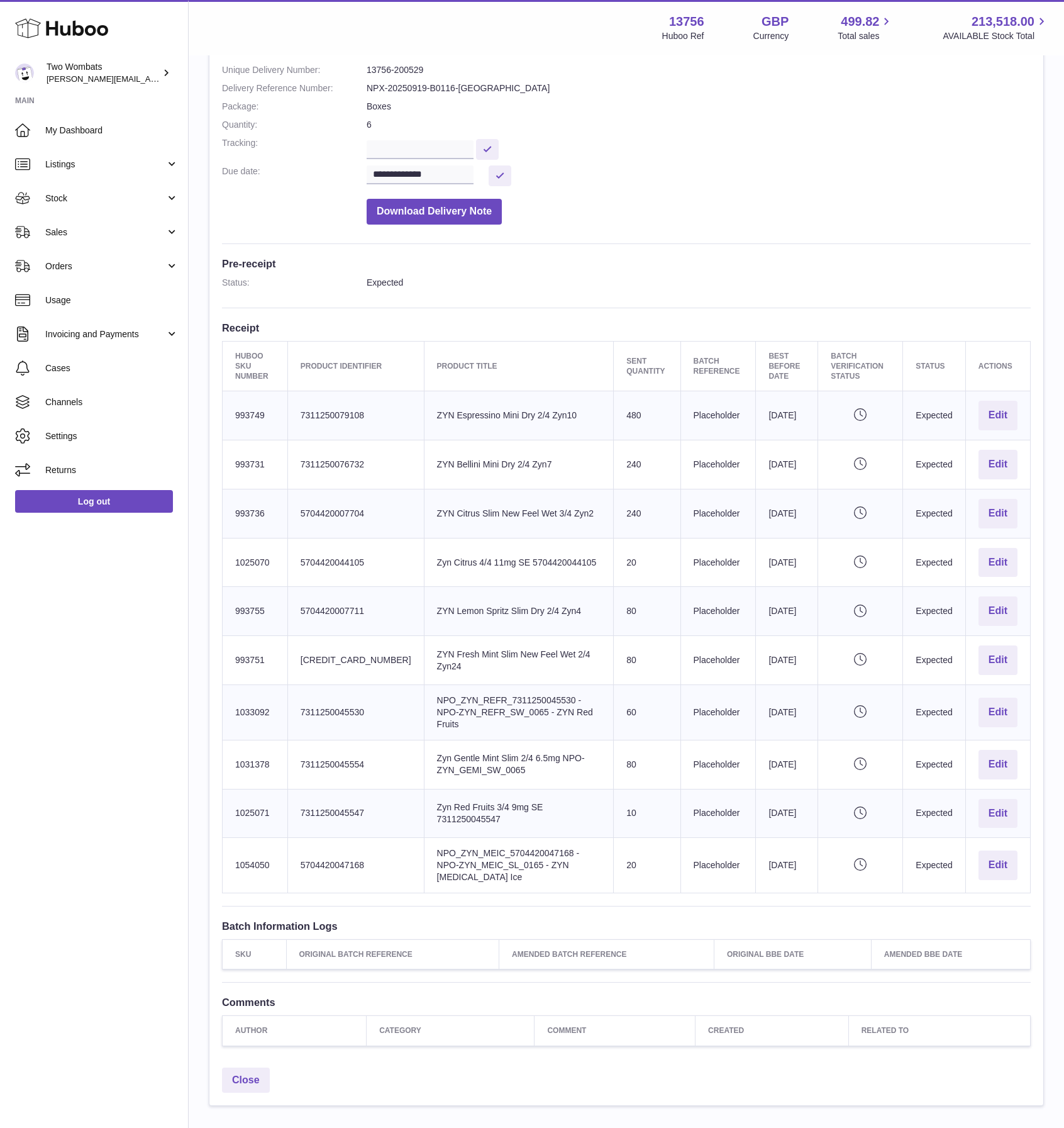
scroll to position [207, 0]
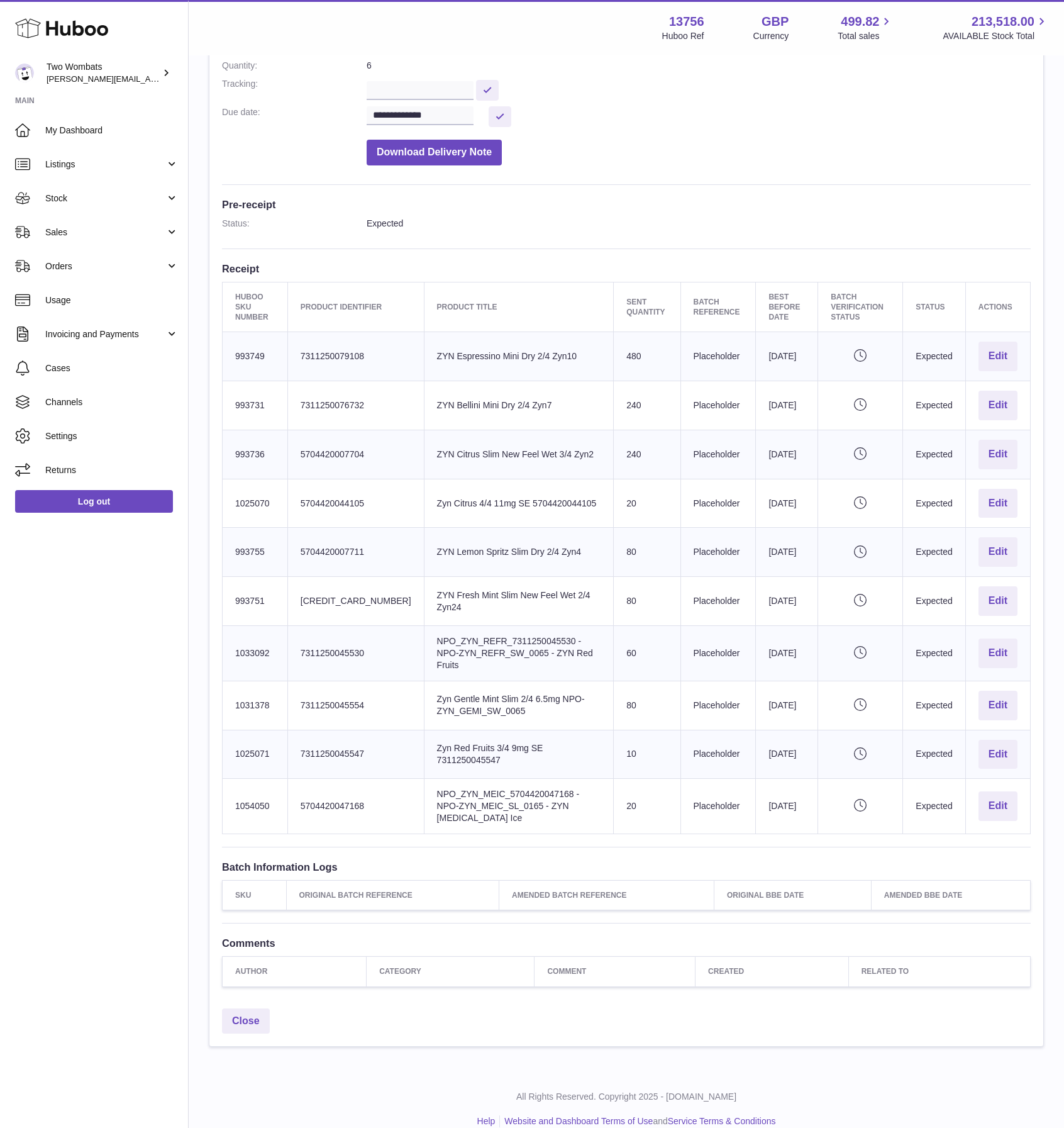
drag, startPoint x: 551, startPoint y: 796, endPoint x: 408, endPoint y: 381, distance: 438.9
click at [408, 381] on tbody "Huboo SKU Number 993749 Client Identifier 7311250079108 Product title ZYN Espre…" at bounding box center [627, 583] width 808 height 502
click at [424, 381] on td "Product title ZYN Bellini Mini Dry 2/4 Zyn7" at bounding box center [519, 406] width 190 height 49
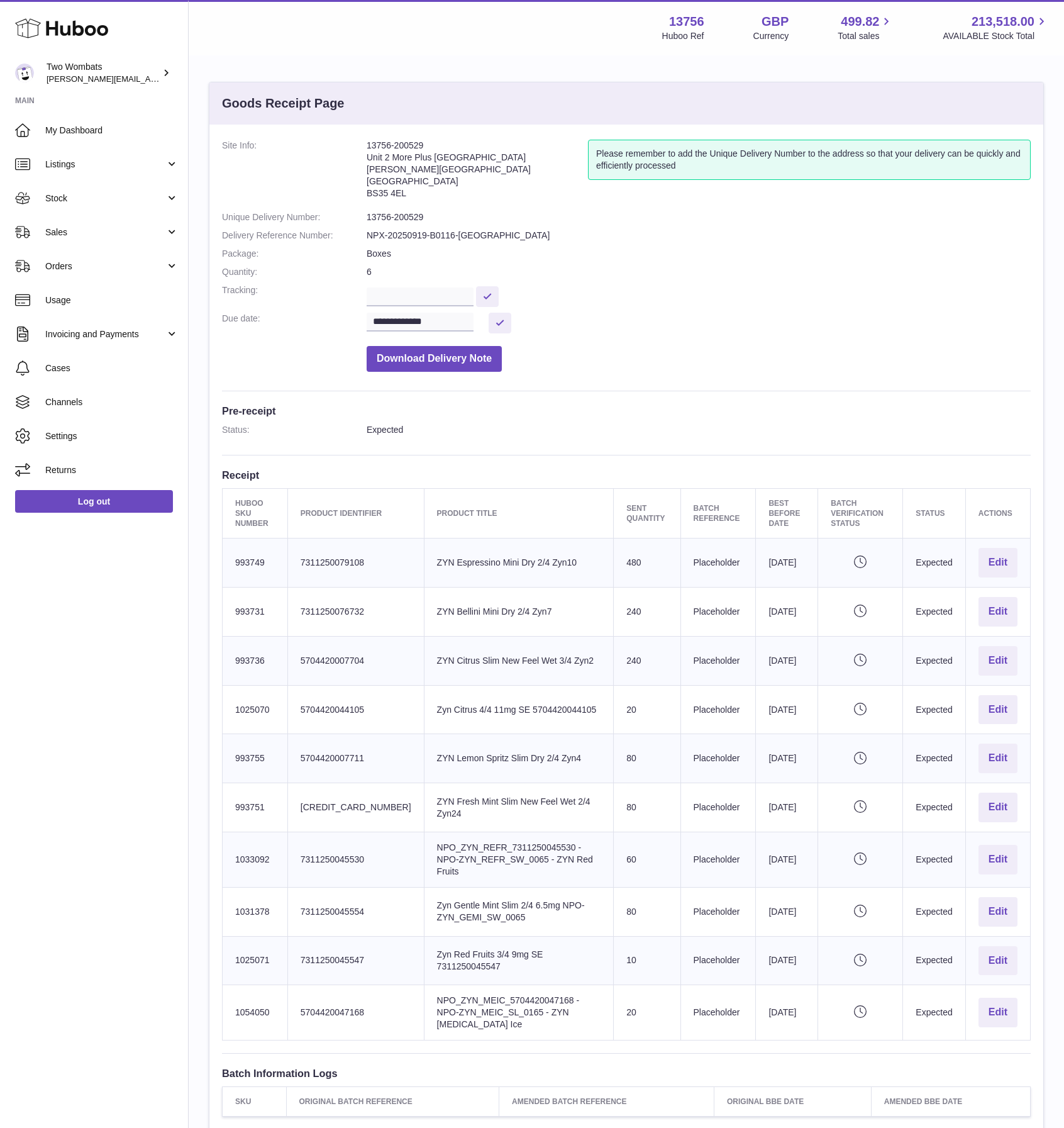
click at [573, 591] on td "Product title ZYN Bellini Mini Dry 2/4 Zyn7" at bounding box center [519, 612] width 190 height 49
drag, startPoint x: 410, startPoint y: 612, endPoint x: 664, endPoint y: 854, distance: 350.8
click at [664, 854] on tbody "Huboo SKU Number 993749 Client Identifier 7311250079108 Product title ZYN Espre…" at bounding box center [627, 789] width 808 height 502
click at [664, 854] on td "Sent Quantity 60" at bounding box center [646, 859] width 66 height 56
drag, startPoint x: 654, startPoint y: 937, endPoint x: 497, endPoint y: 676, distance: 304.6
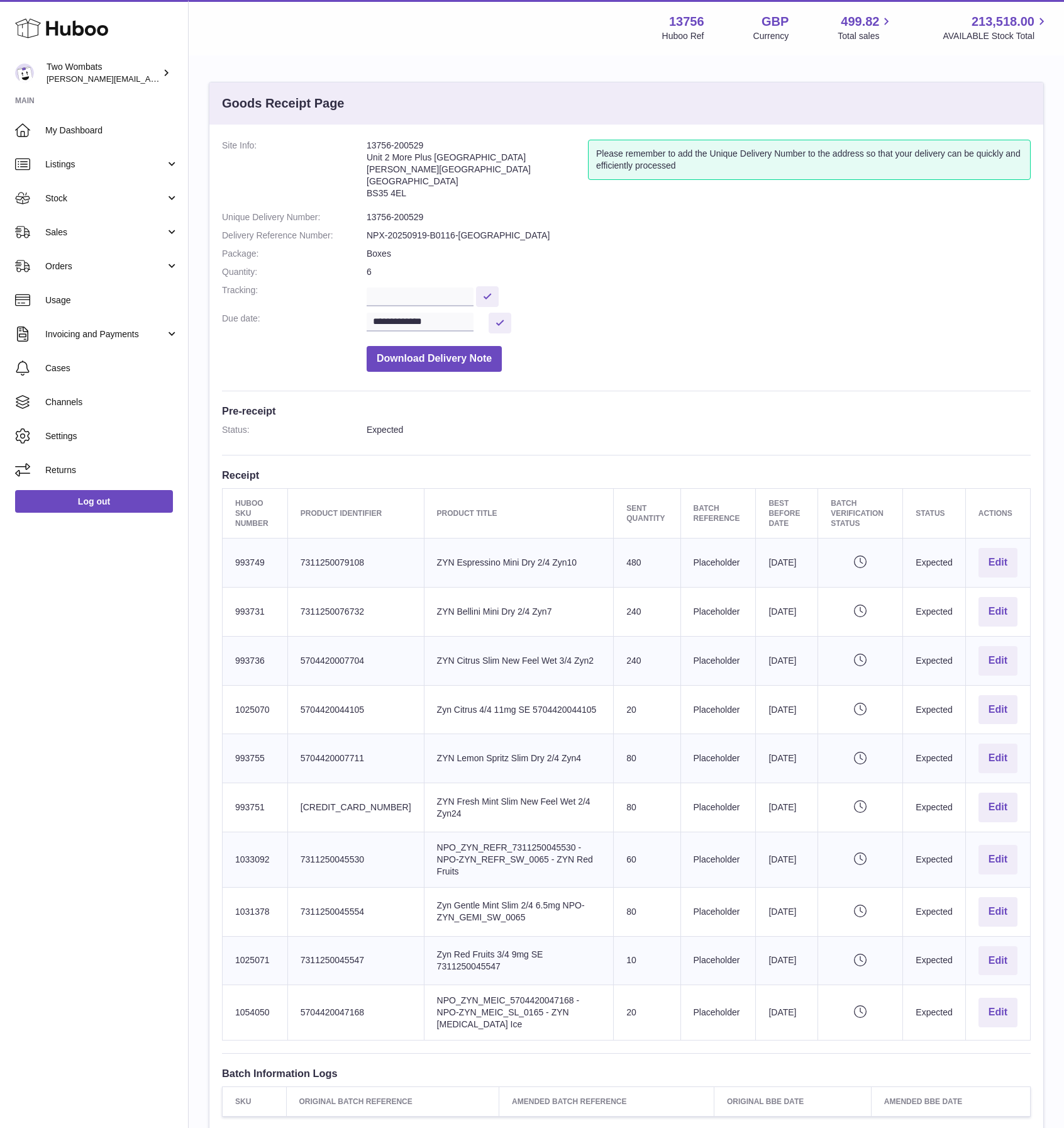
click at [498, 676] on tbody "Huboo SKU Number 993749 Client Identifier 7311250079108 Product title ZYN Espre…" at bounding box center [627, 789] width 808 height 502
click at [497, 676] on td "Product title ZYN Citrus Slim New Feel Wet 3/4 Zyn2" at bounding box center [519, 661] width 190 height 49
drag, startPoint x: 431, startPoint y: 986, endPoint x: 624, endPoint y: 1000, distance: 193.5
click at [624, 1000] on tr "Huboo SKU Number 1054050 Client Identifier 5704420047168 Product title NPO_ZYN_…" at bounding box center [627, 1012] width 808 height 56
click at [624, 1000] on td "Sent Quantity 20" at bounding box center [646, 1012] width 66 height 56
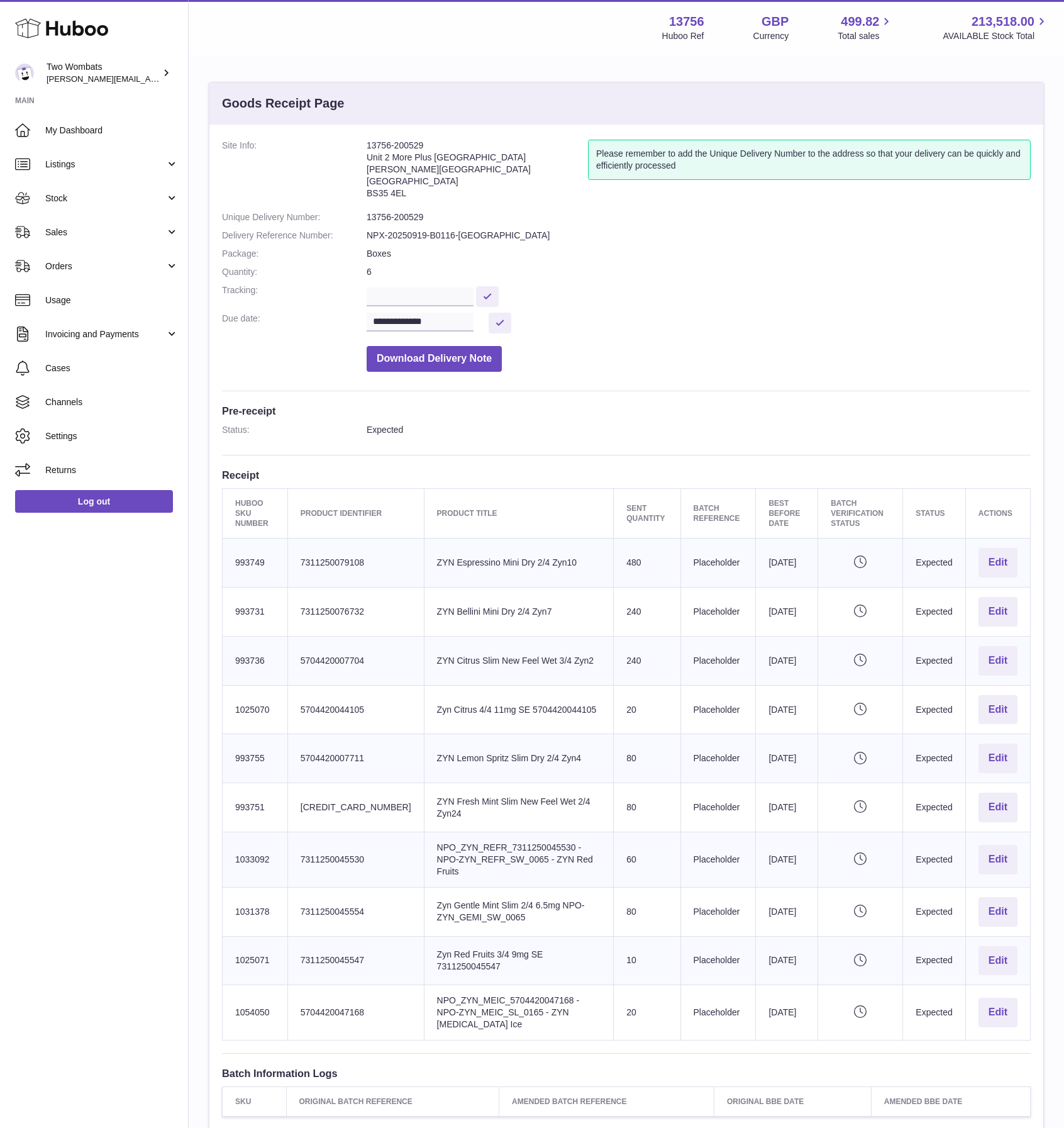
drag, startPoint x: 630, startPoint y: 954, endPoint x: 467, endPoint y: 947, distance: 163.2
click at [467, 947] on tr "Huboo SKU Number 1025071 Client Identifier 7311250045547 Product title Zyn Red …" at bounding box center [627, 960] width 808 height 49
click at [467, 947] on td "Product title Zyn Red Fruits 3/4 9mg SE 7311250045547" at bounding box center [519, 960] width 190 height 49
drag, startPoint x: 636, startPoint y: 557, endPoint x: 394, endPoint y: 558, distance: 242.0
click at [394, 558] on tr "Huboo SKU Number 993749 Client Identifier 7311250079108 Product title ZYN Espre…" at bounding box center [627, 564] width 808 height 49
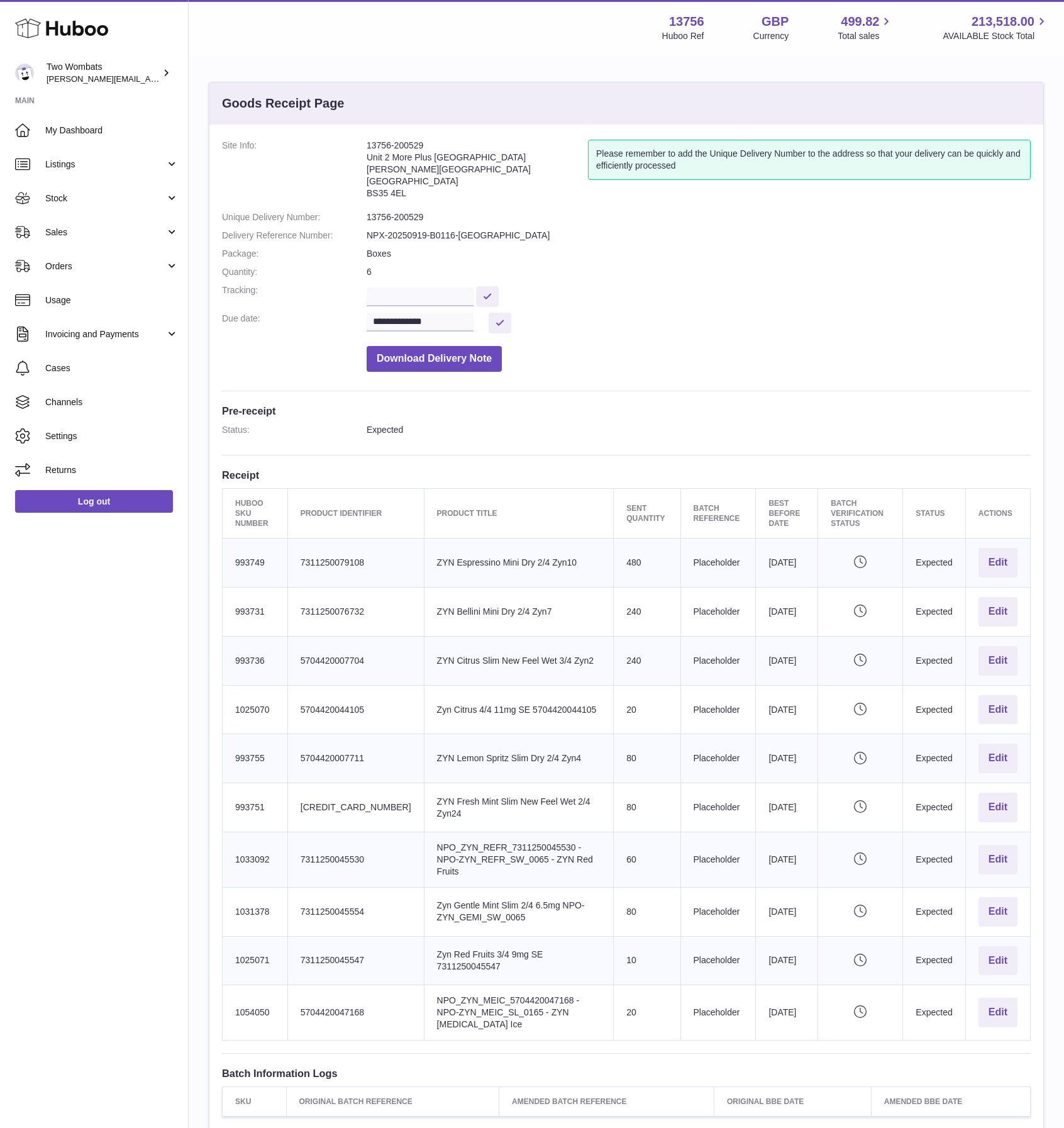
click at [424, 558] on td "Product title ZYN Espressino Mini Dry 2/4 Zyn10" at bounding box center [519, 564] width 190 height 49
drag, startPoint x: 396, startPoint y: 592, endPoint x: 677, endPoint y: 606, distance: 281.3
click at [677, 606] on tr "Huboo SKU Number 993731 Client Identifier 7311250076732 Product title ZYN Belli…" at bounding box center [627, 612] width 808 height 49
drag, startPoint x: 674, startPoint y: 549, endPoint x: 655, endPoint y: 540, distance: 21.0
click at [655, 540] on tr "Huboo SKU Number 993749 Client Identifier 7311250079108 Product title ZYN Espre…" at bounding box center [627, 564] width 808 height 49
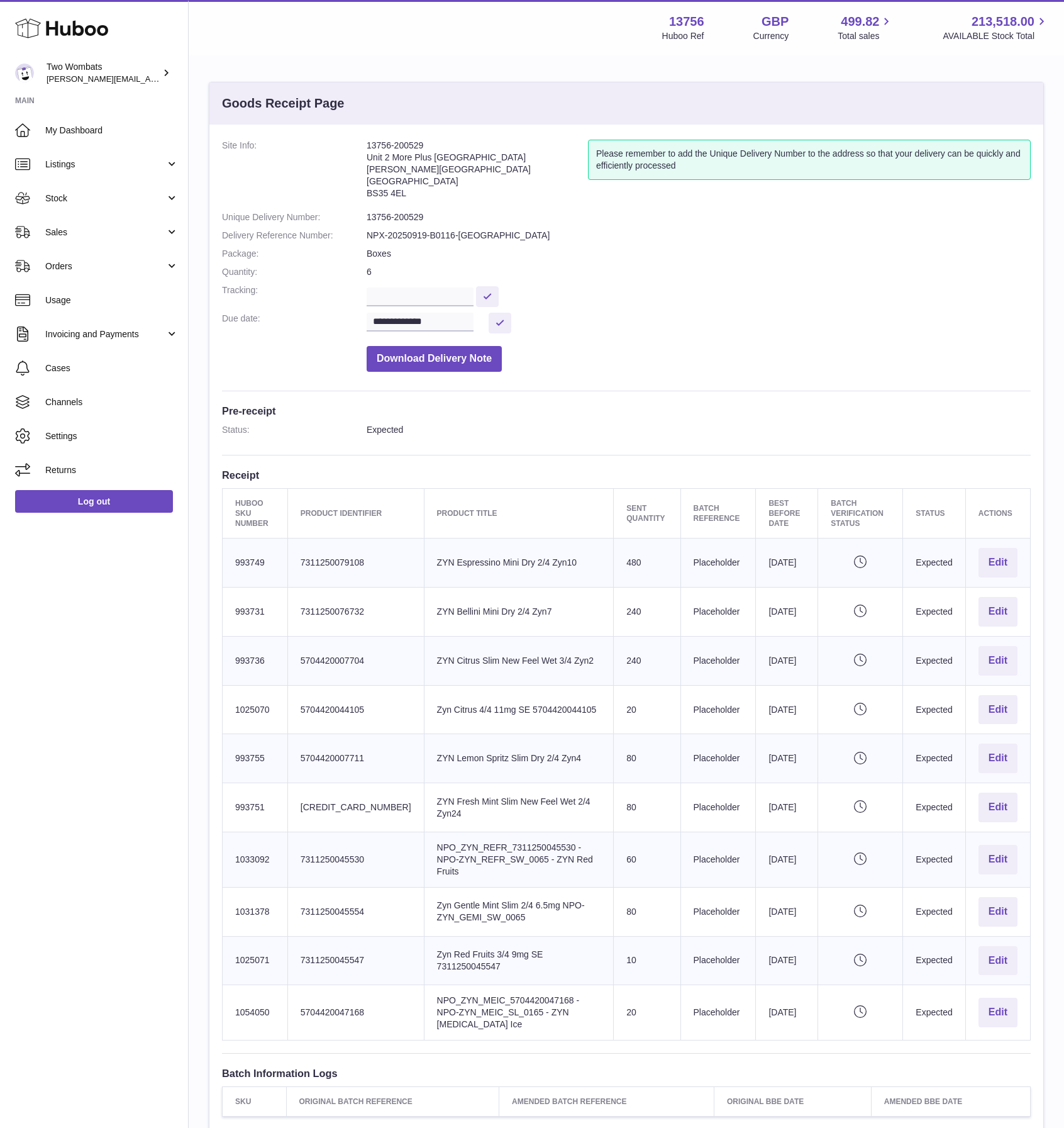
drag, startPoint x: 491, startPoint y: 558, endPoint x: 498, endPoint y: 661, distance: 103.2
click at [491, 564] on td "Product title ZYN Espressino Mini Dry 2/4 Zyn10" at bounding box center [519, 564] width 190 height 49
drag, startPoint x: 409, startPoint y: 850, endPoint x: 654, endPoint y: 930, distance: 257.7
click at [654, 930] on tbody "Huboo SKU Number 993749 Client Identifier 7311250079108 Product title ZYN Espre…" at bounding box center [627, 789] width 808 height 502
click at [654, 936] on td "Sent Quantity 10" at bounding box center [646, 960] width 66 height 49
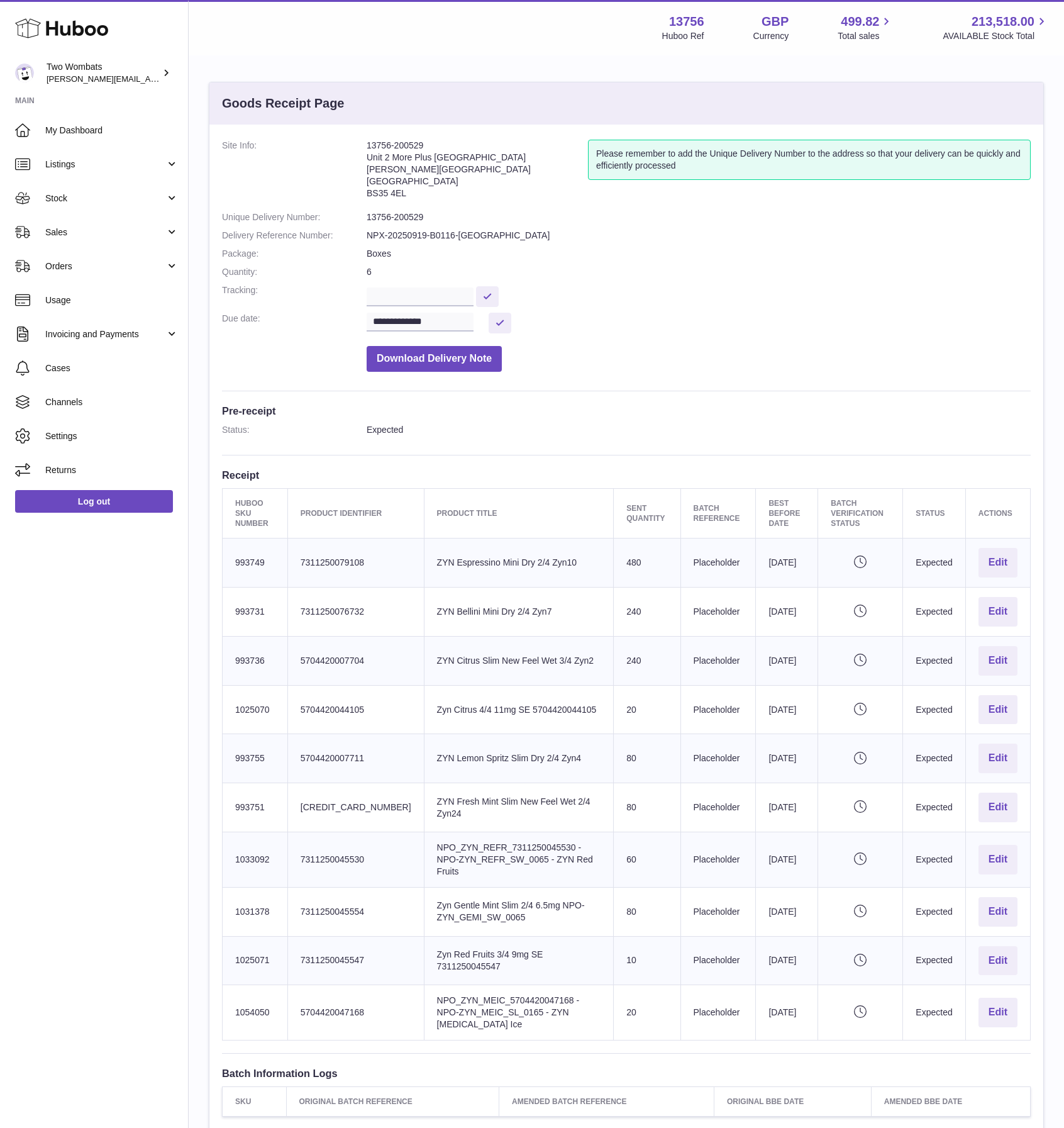
drag, startPoint x: 725, startPoint y: 952, endPoint x: 485, endPoint y: 644, distance: 390.5
click at [485, 644] on tbody "Huboo SKU Number 993749 Client Identifier 7311250079108 Product title ZYN Espre…" at bounding box center [627, 789] width 808 height 502
click at [484, 643] on td "Product title ZYN Citrus Slim New Feel Wet 3/4 Zyn2" at bounding box center [519, 661] width 190 height 49
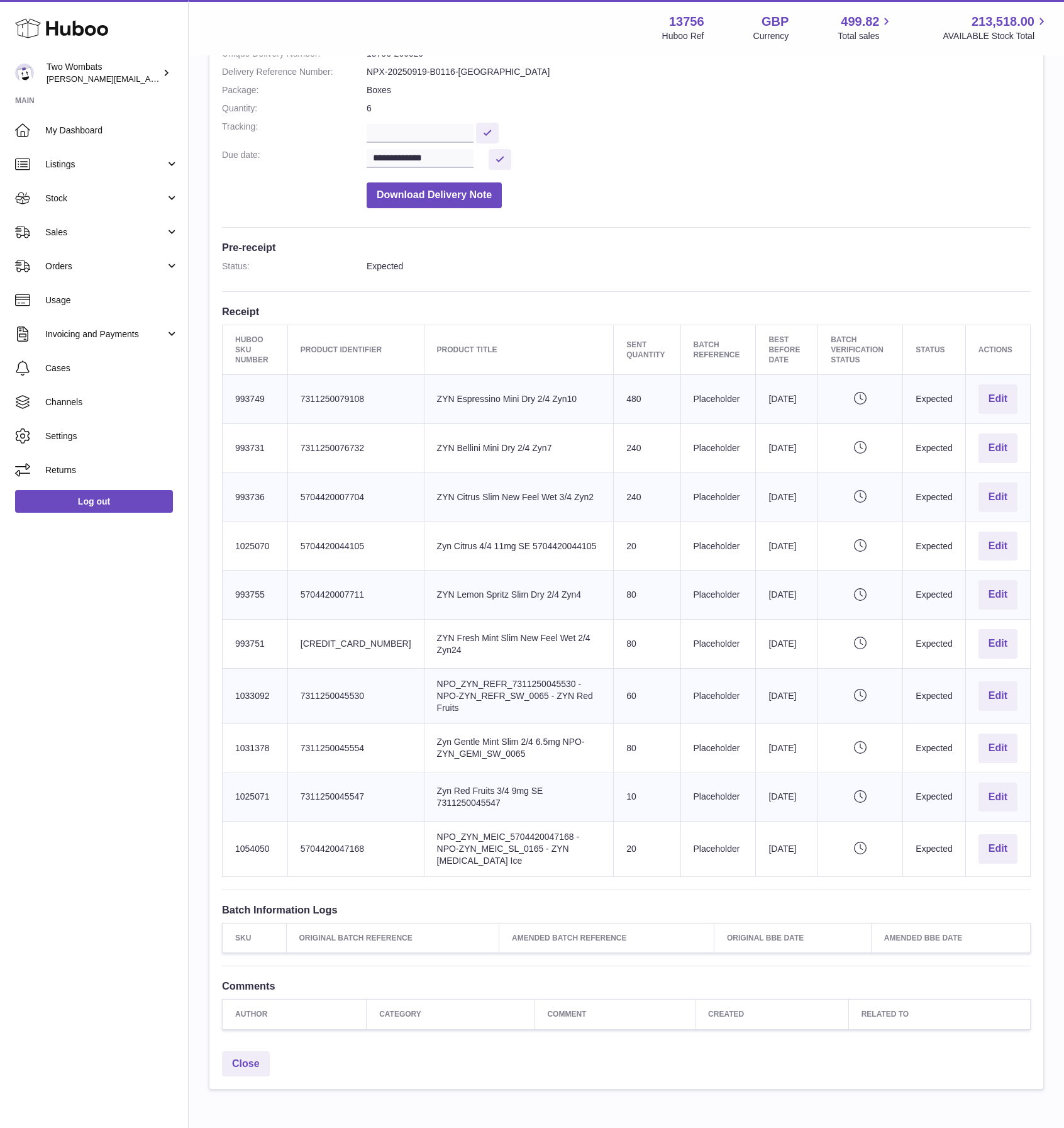
scroll to position [144, 0]
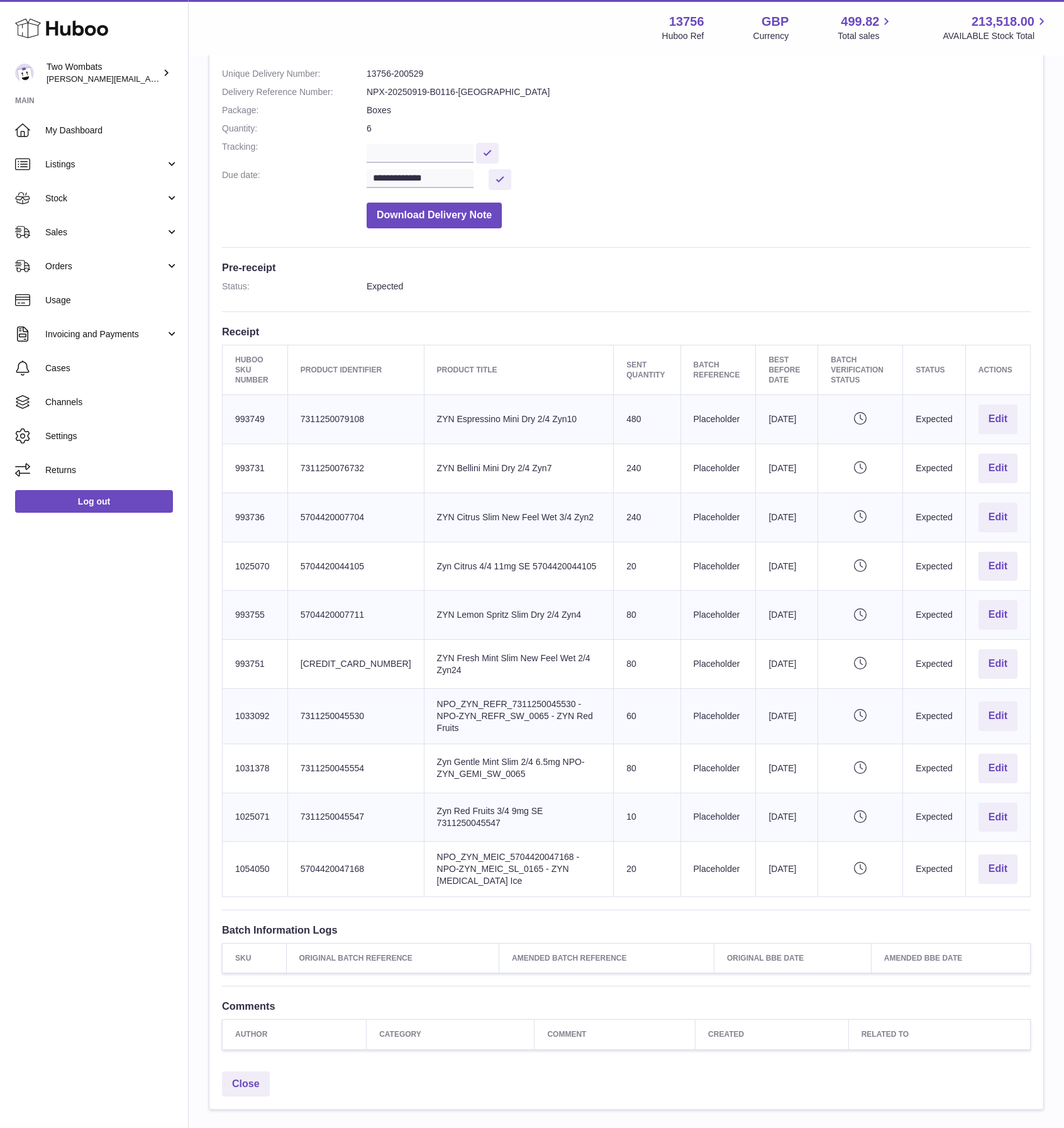
drag, startPoint x: 404, startPoint y: 414, endPoint x: 512, endPoint y: 595, distance: 210.8
click at [512, 595] on tbody "Huboo SKU Number 993749 Client Identifier 7311250079108 Product title ZYN Espre…" at bounding box center [627, 645] width 808 height 502
click at [512, 595] on td "Product title ZYN Lemon Spritz Slim Dry 2/4 Zyn4" at bounding box center [519, 615] width 190 height 49
drag, startPoint x: 421, startPoint y: 575, endPoint x: 424, endPoint y: 567, distance: 8.5
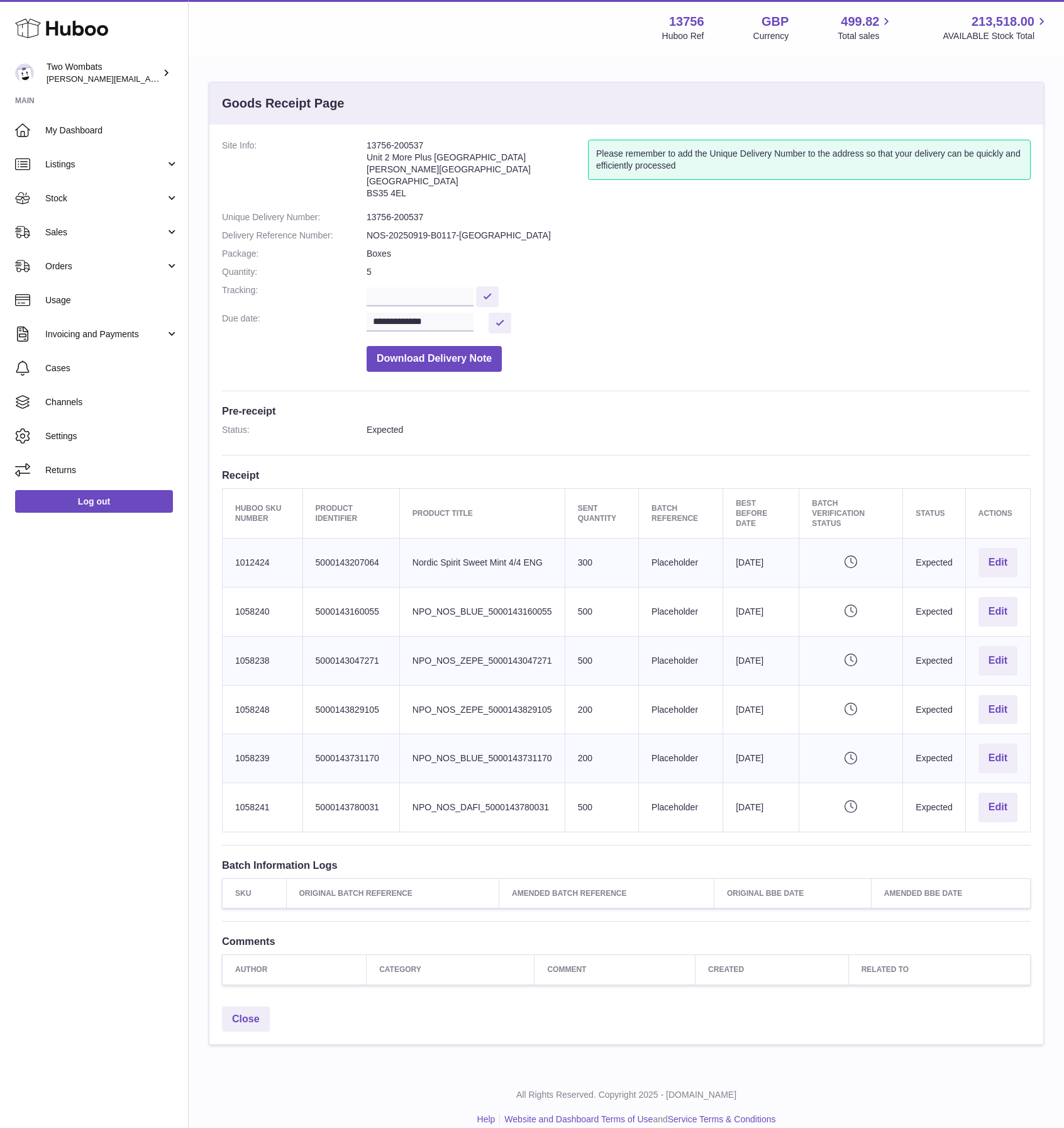
click at [247, 446] on div "**********" at bounding box center [626, 563] width 834 height 876
drag, startPoint x: 576, startPoint y: 565, endPoint x: 600, endPoint y: 812, distance: 248.2
click at [600, 812] on tbody "Huboo SKU Number 1012424 Client Identifier 5000143207064 Product title Nordic S…" at bounding box center [627, 686] width 808 height 294
click at [600, 812] on td "Sent Quantity 500" at bounding box center [602, 808] width 74 height 49
drag, startPoint x: 600, startPoint y: 812, endPoint x: 576, endPoint y: 604, distance: 209.4
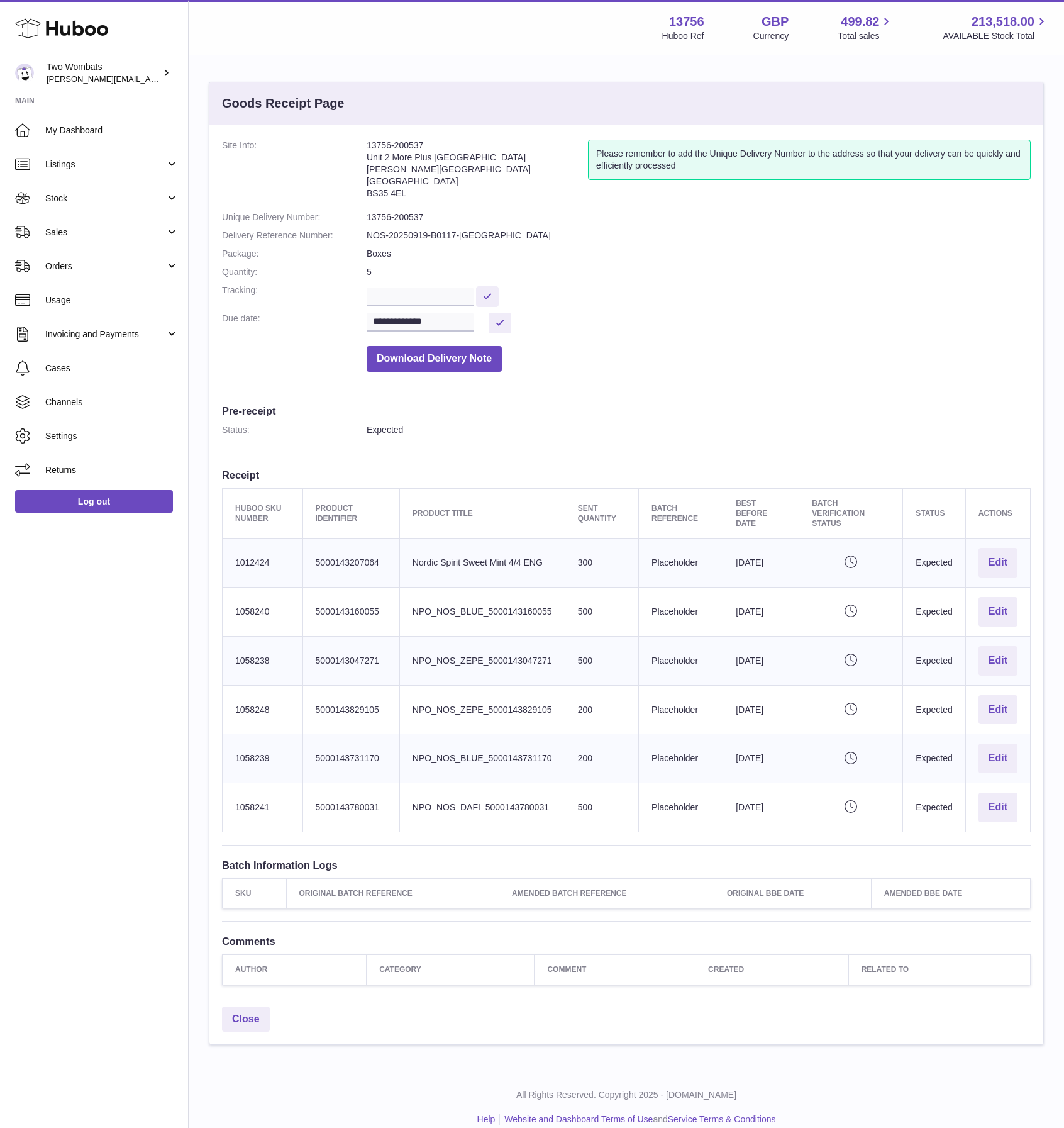
click at [576, 604] on tbody "Huboo SKU Number 1012424 Client Identifier 5000143207064 Product title Nordic S…" at bounding box center [627, 686] width 808 height 294
click at [576, 604] on td "Sent Quantity 500" at bounding box center [602, 612] width 74 height 49
drag, startPoint x: 566, startPoint y: 549, endPoint x: 646, endPoint y: 849, distance: 310.5
click at [646, 849] on div "**********" at bounding box center [626, 563] width 834 height 876
click at [646, 808] on td "Batch Reference Placeholder" at bounding box center [681, 808] width 85 height 49
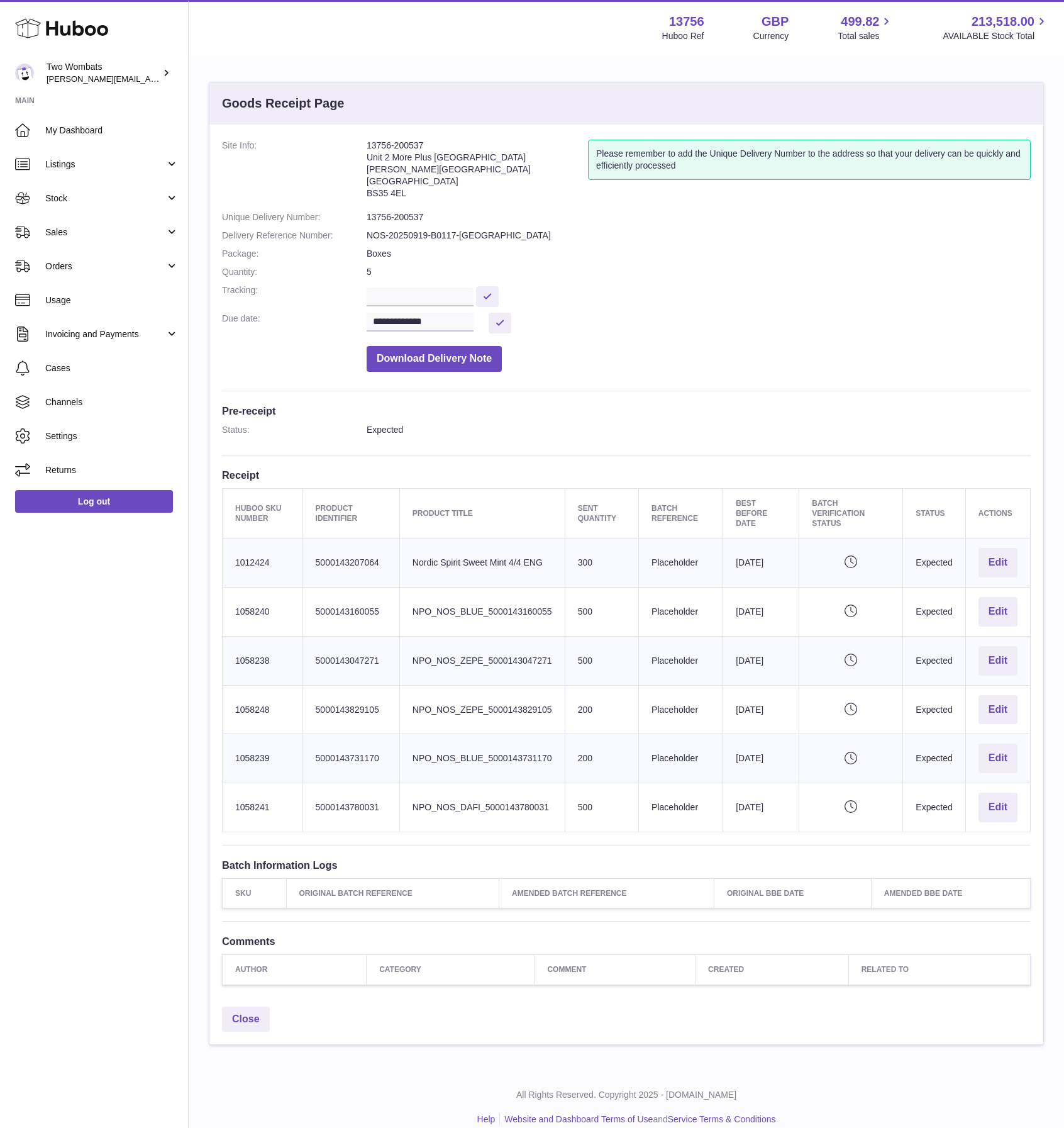
drag, startPoint x: 624, startPoint y: 798, endPoint x: 575, endPoint y: 636, distance: 169.2
click at [575, 636] on tbody "Huboo SKU Number 1012424 Client Identifier 5000143207064 Product title Nordic S…" at bounding box center [627, 686] width 808 height 294
click at [582, 584] on td "Sent Quantity 300" at bounding box center [602, 564] width 74 height 49
drag, startPoint x: 573, startPoint y: 539, endPoint x: 646, endPoint y: 717, distance: 192.4
click at [646, 717] on tbody "Huboo SKU Number 1012424 Client Identifier 5000143207064 Product title Nordic S…" at bounding box center [627, 686] width 808 height 294
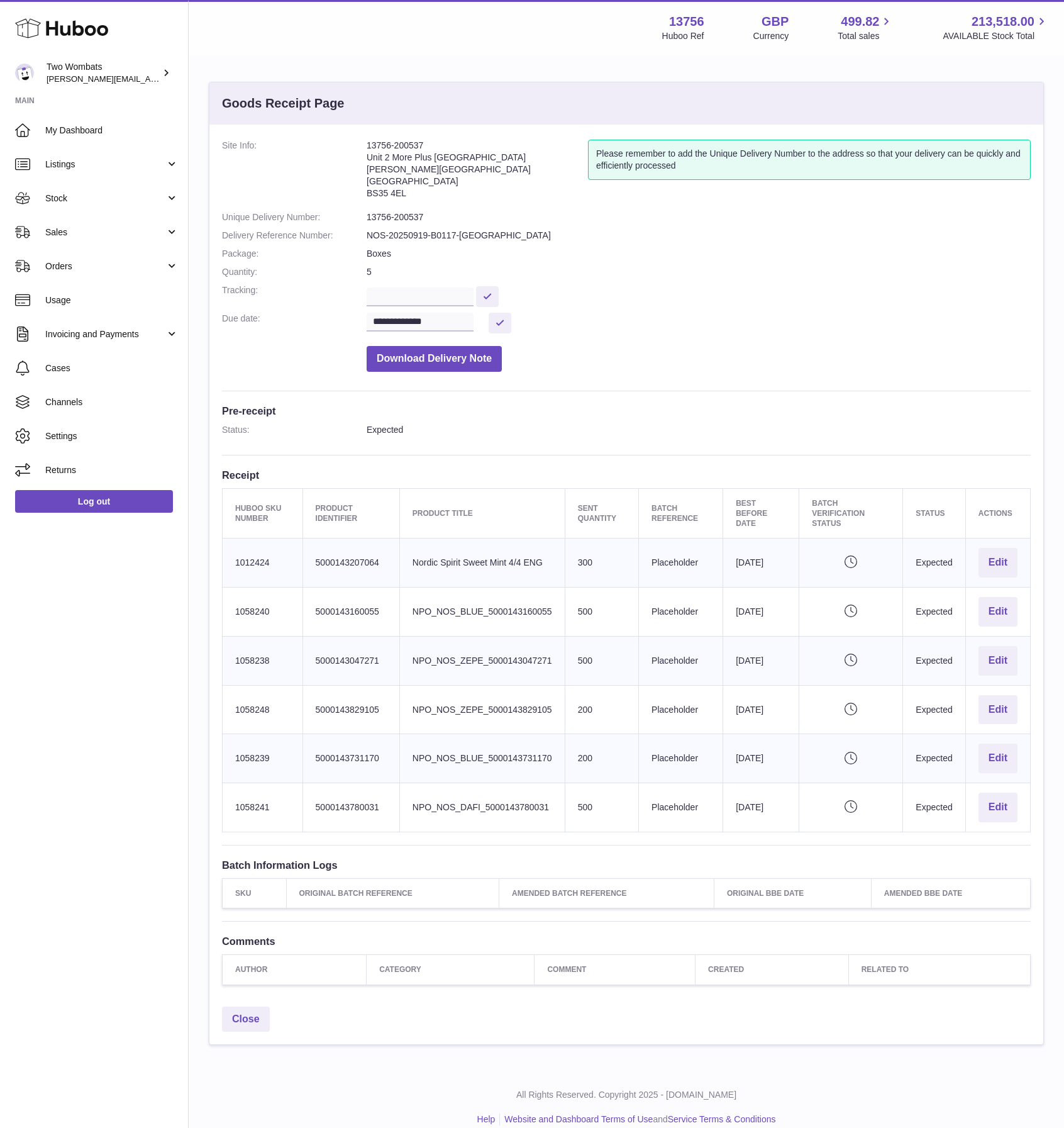
click at [646, 717] on td "Batch Reference Placeholder" at bounding box center [681, 710] width 85 height 49
drag, startPoint x: 568, startPoint y: 699, endPoint x: 504, endPoint y: 590, distance: 126.4
click at [504, 590] on tbody "Huboo SKU Number 1012424 Client Identifier 5000143207064 Product title Nordic S…" at bounding box center [627, 686] width 808 height 294
click at [504, 590] on td "Product title NPO_NOS_BLUE_5000143160055" at bounding box center [482, 612] width 166 height 49
drag, startPoint x: 559, startPoint y: 565, endPoint x: 642, endPoint y: 706, distance: 163.6
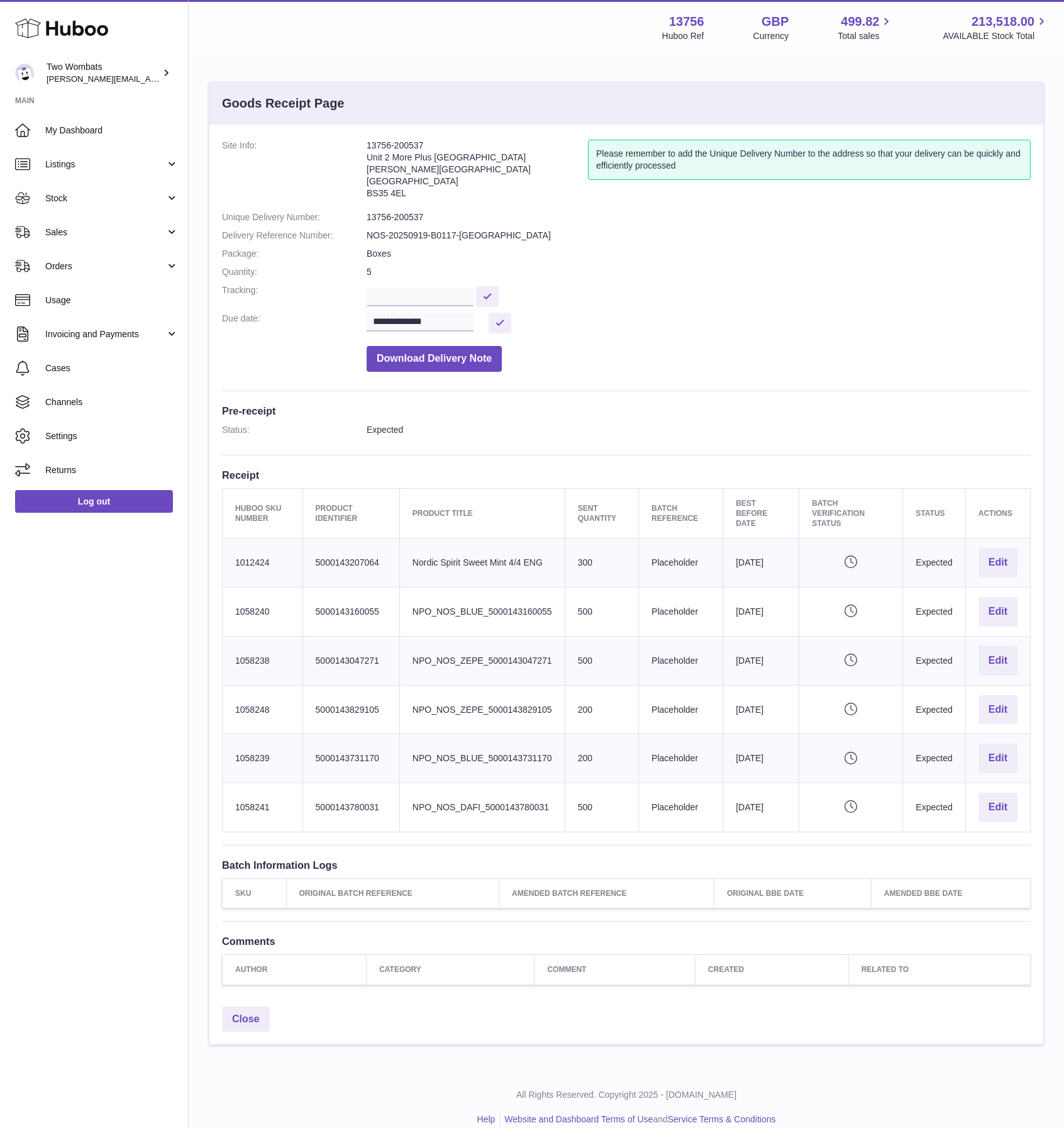
click at [642, 706] on table "Huboo SKU Number Product Identifier Product title Sent Quantity Batch Reference…" at bounding box center [626, 660] width 809 height 344
click at [641, 713] on td "Batch Reference Placeholder" at bounding box center [681, 710] width 85 height 49
click at [735, 826] on td "Best Before Date [DATE]" at bounding box center [762, 808] width 76 height 49
drag, startPoint x: 653, startPoint y: 805, endPoint x: 297, endPoint y: 595, distance: 413.3
click at [293, 593] on tbody "Huboo SKU Number 1012424 Client Identifier 5000143207064 Product title Nordic S…" at bounding box center [627, 686] width 808 height 294
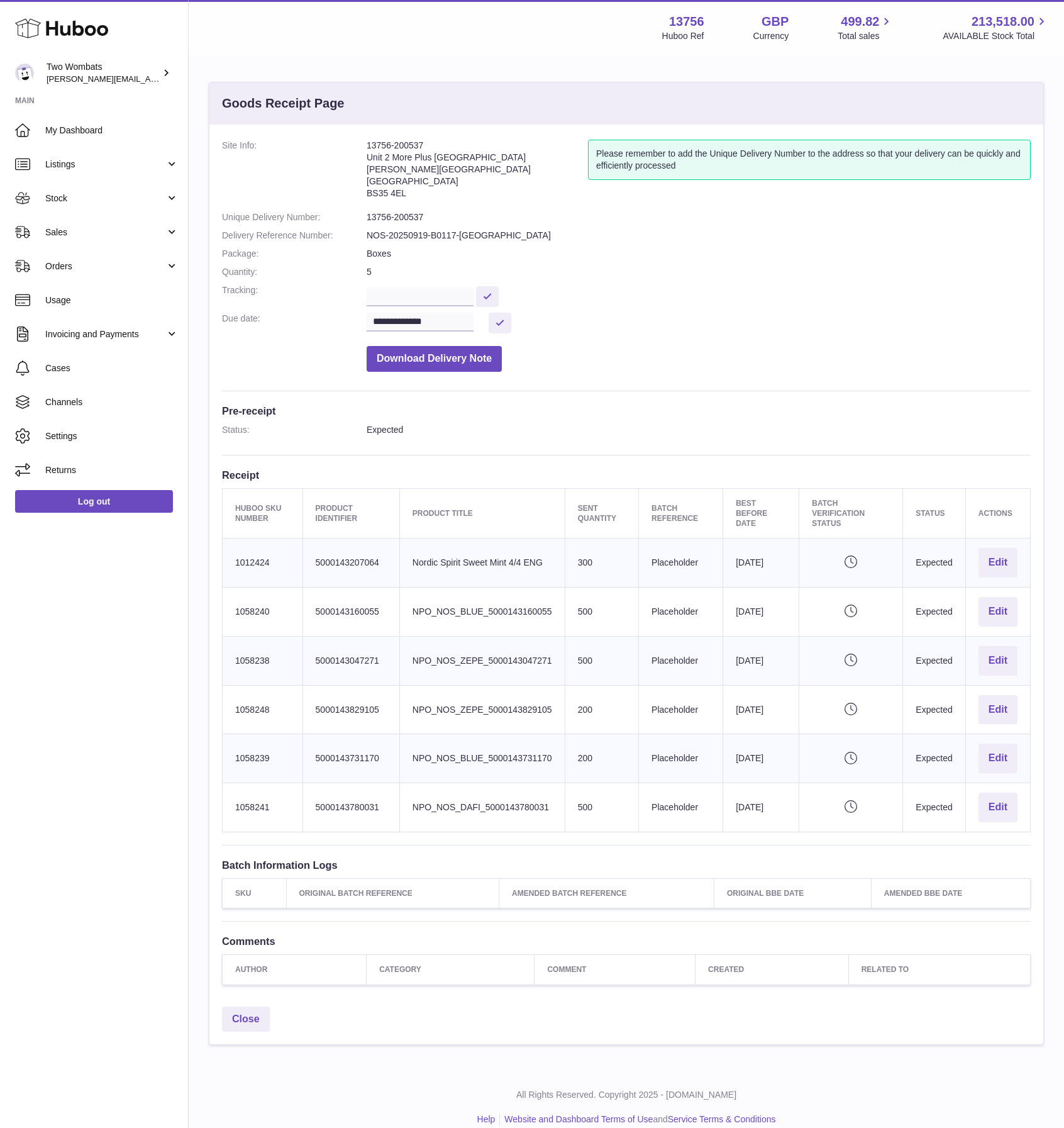
click at [299, 598] on td "Huboo SKU Number 1058240" at bounding box center [263, 612] width 80 height 49
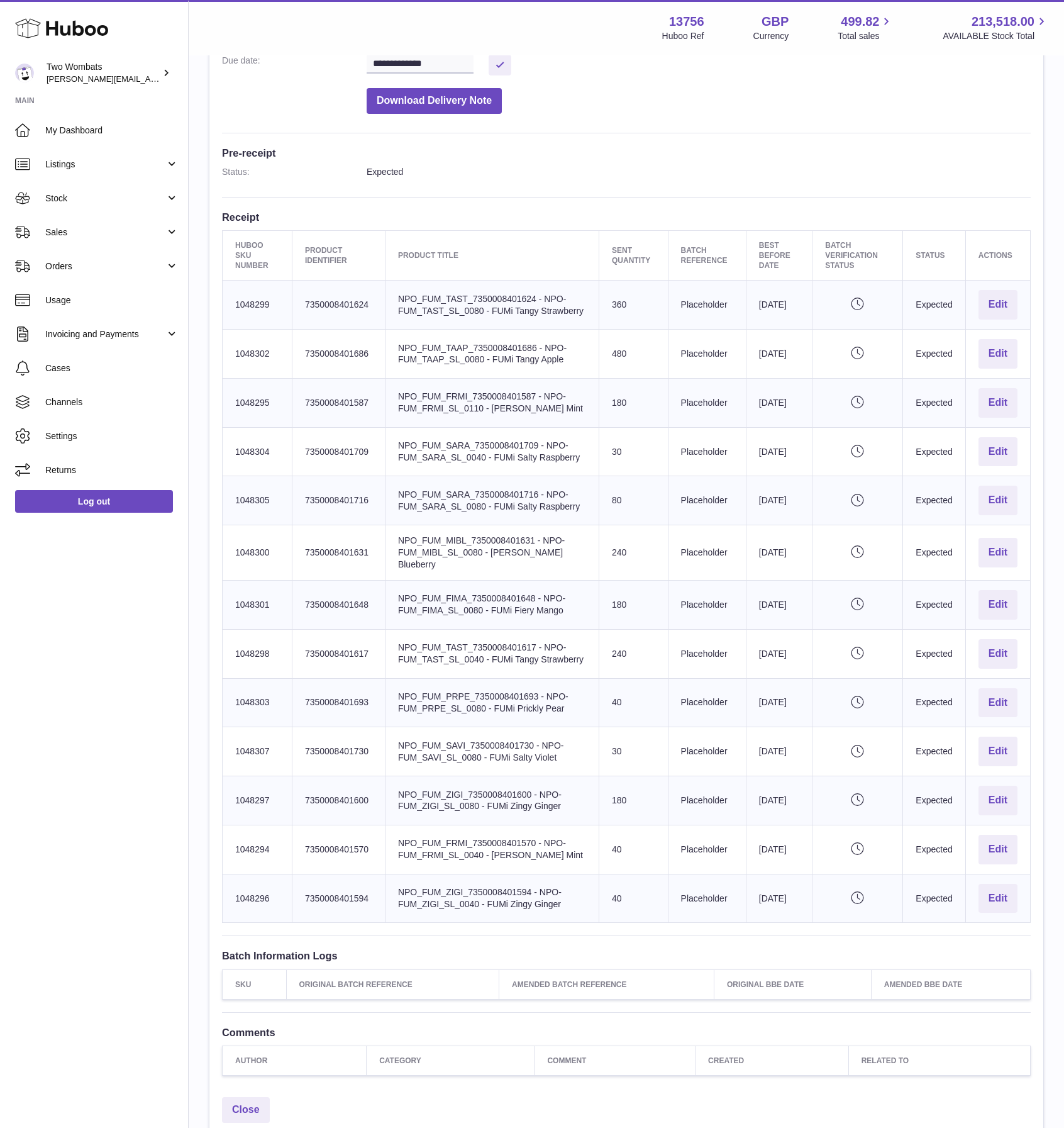
scroll to position [164, 0]
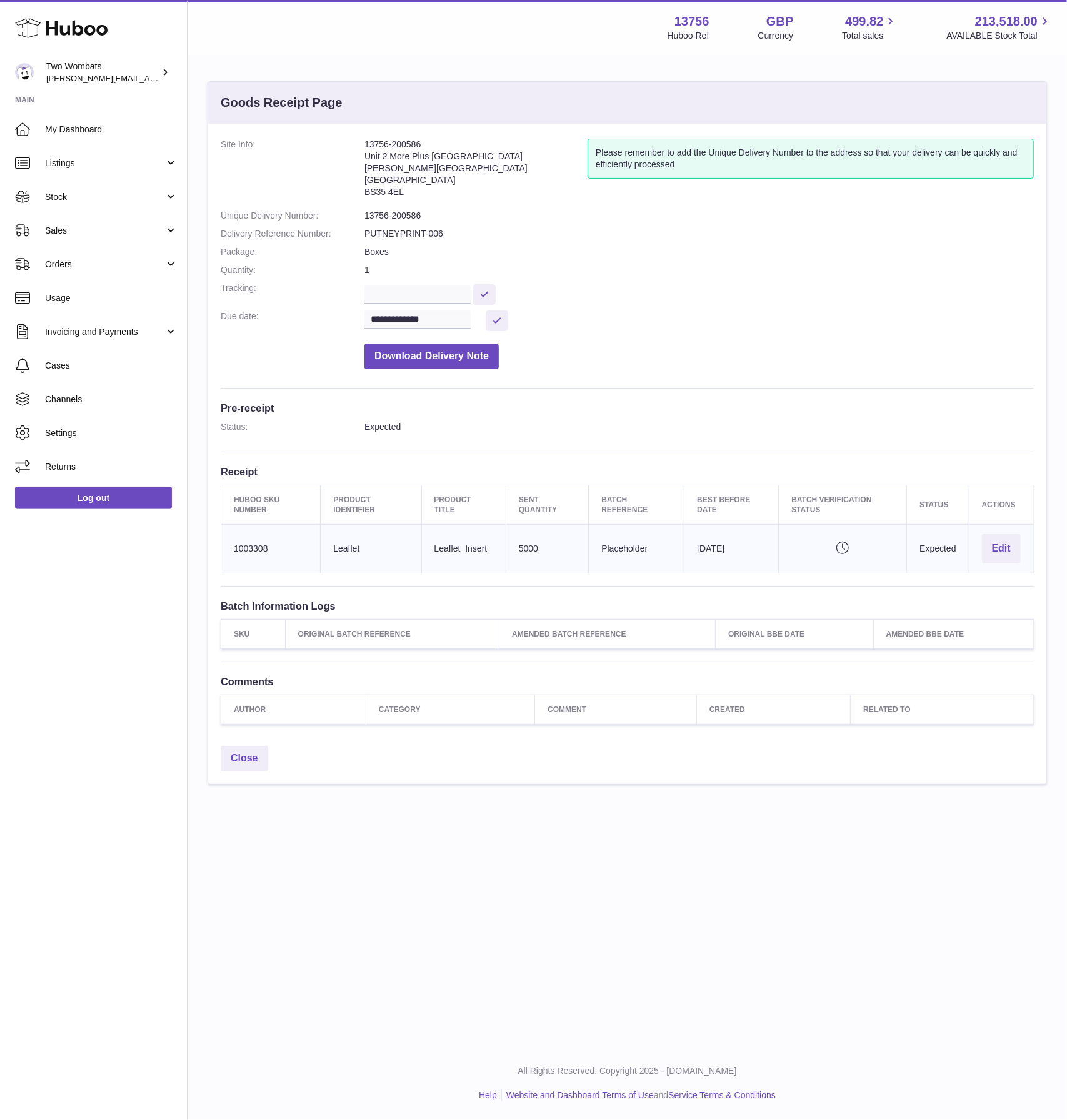
drag, startPoint x: 555, startPoint y: 551, endPoint x: 534, endPoint y: 556, distance: 21.6
click at [536, 554] on td "Sent Quantity 5000" at bounding box center [546, 549] width 82 height 49
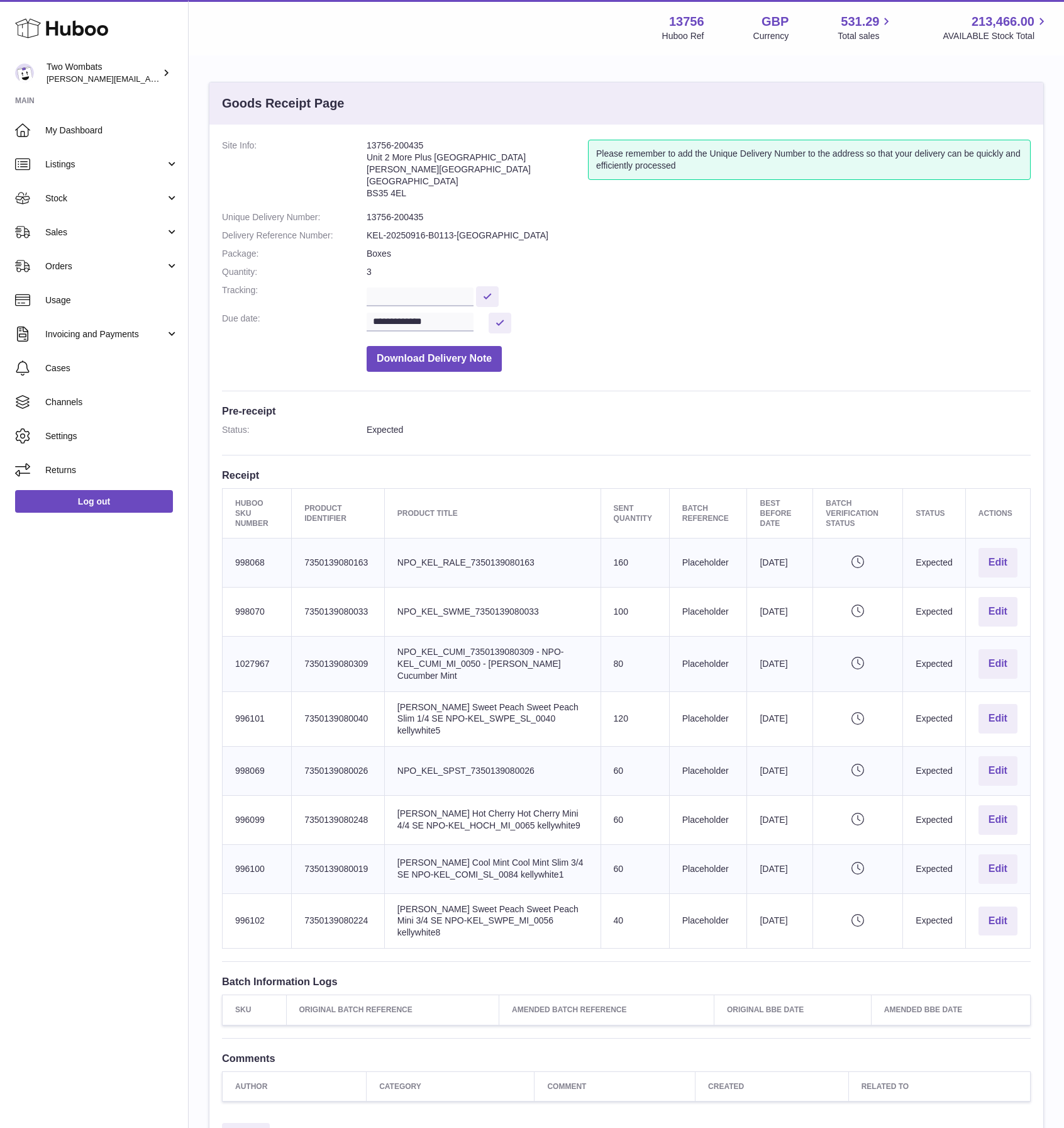
drag, startPoint x: 421, startPoint y: 561, endPoint x: 764, endPoint y: 857, distance: 453.1
click at [763, 846] on tbody "Huboo SKU Number 998068 Client Identifier 7350139080163 Product title NPO_KEL_R…" at bounding box center [627, 744] width 808 height 411
click at [765, 858] on td "Best Before Date 2026-09-15" at bounding box center [780, 869] width 66 height 49
click at [801, 908] on td "Best Before Date 2026-09-15" at bounding box center [780, 920] width 66 height 56
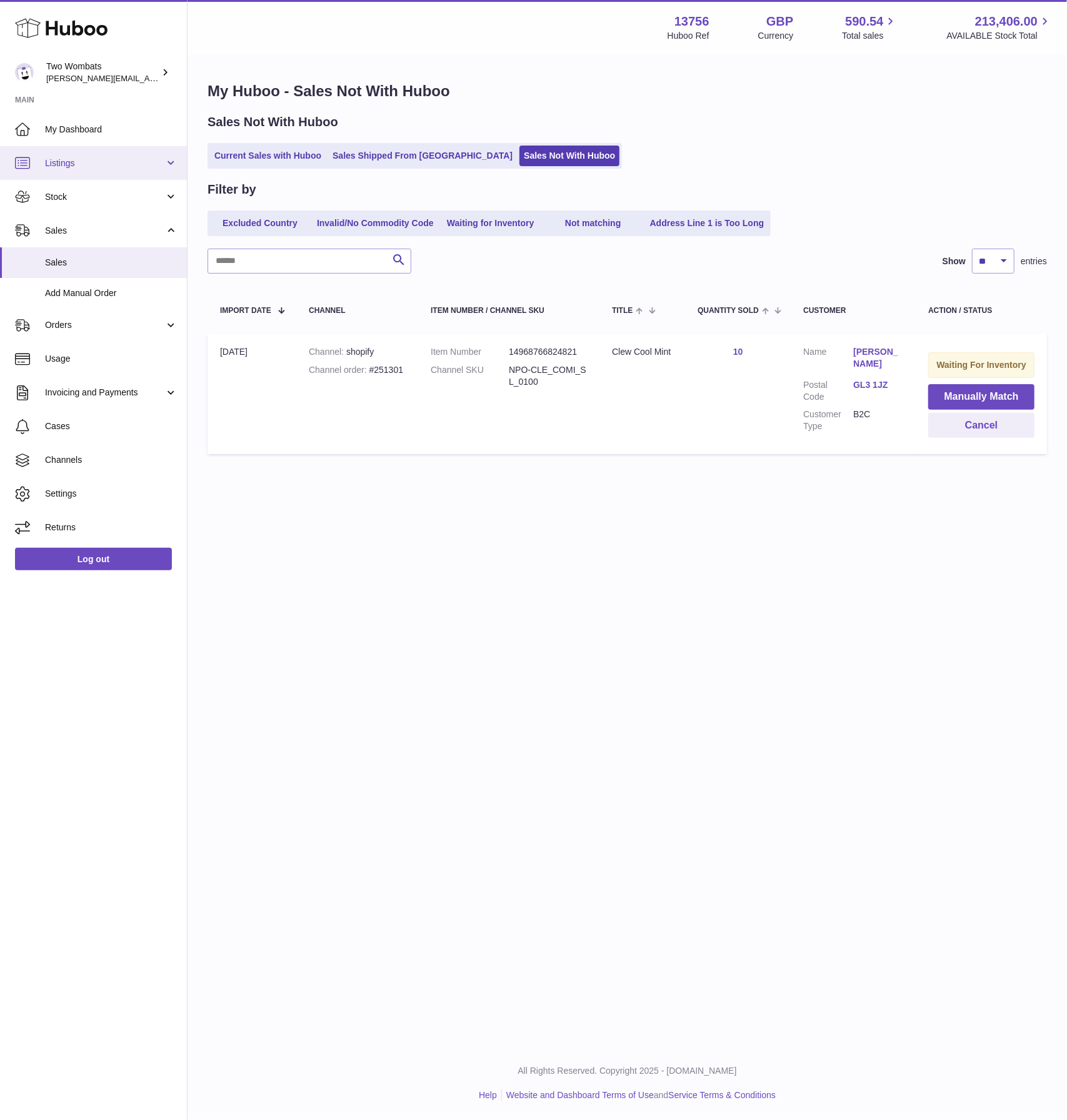
click at [137, 165] on span "Listings" at bounding box center [105, 163] width 119 height 12
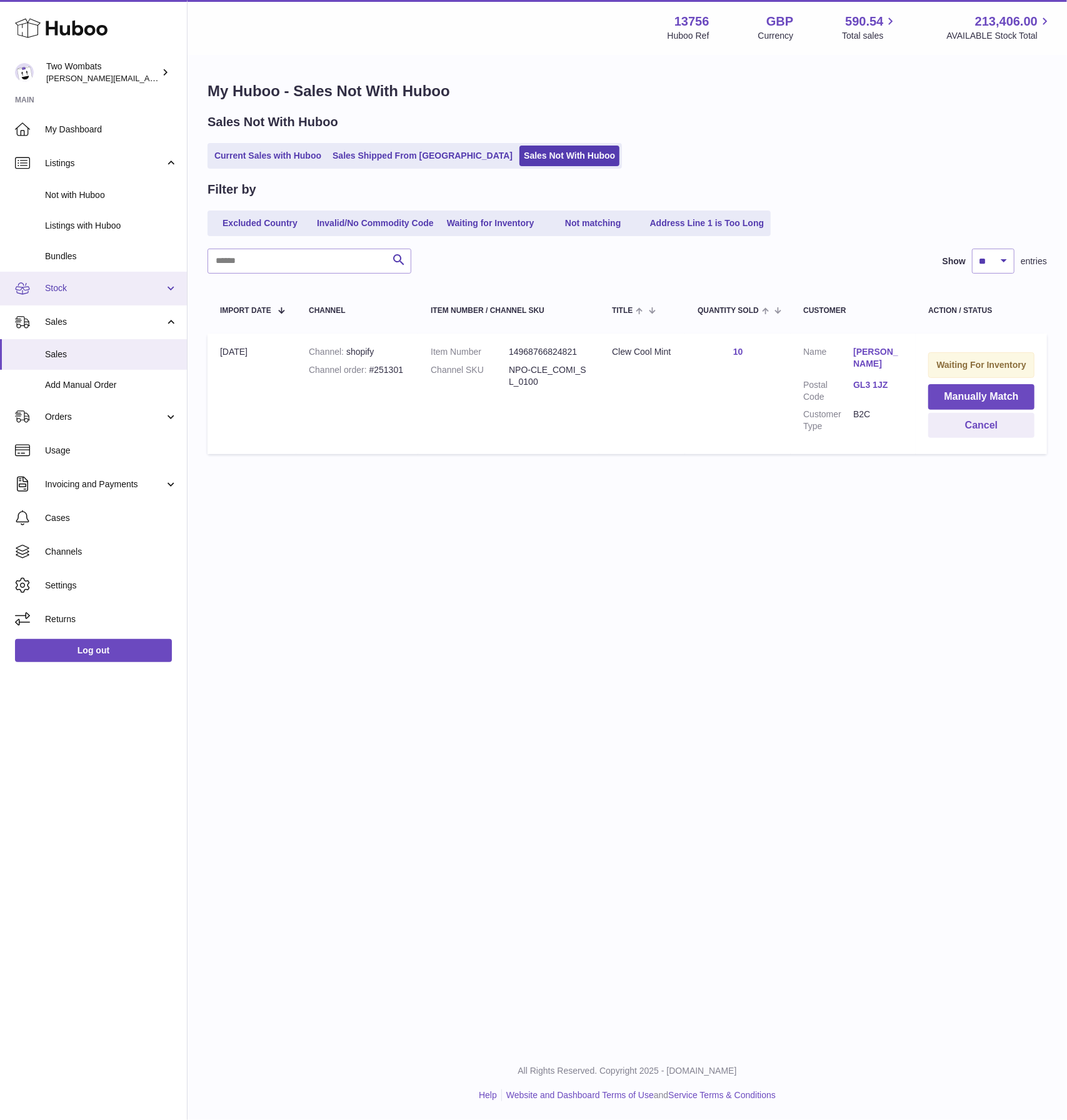
click at [131, 294] on span "Stock" at bounding box center [105, 287] width 119 height 12
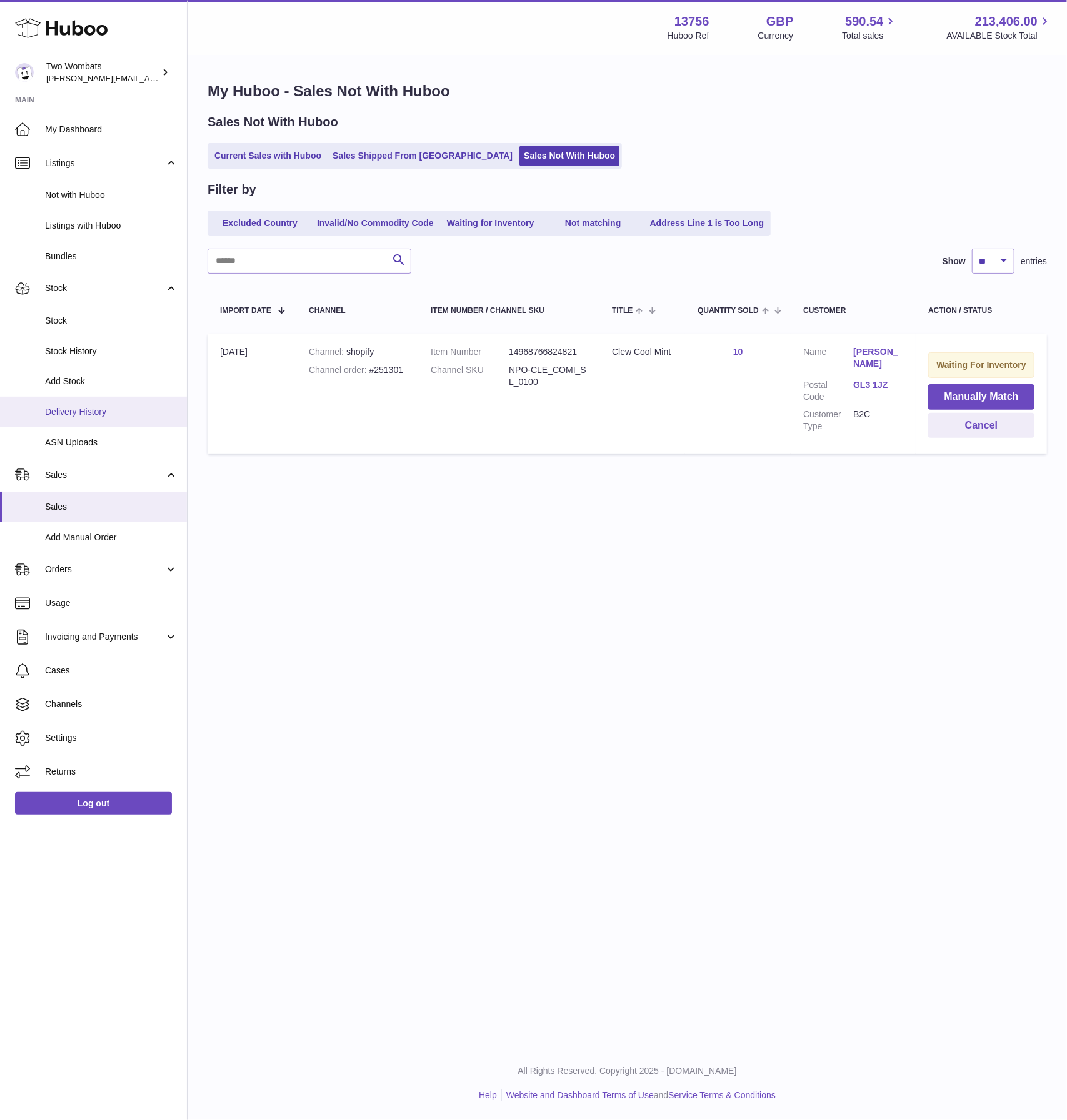
click at [123, 400] on link "Delivery History" at bounding box center [93, 412] width 187 height 31
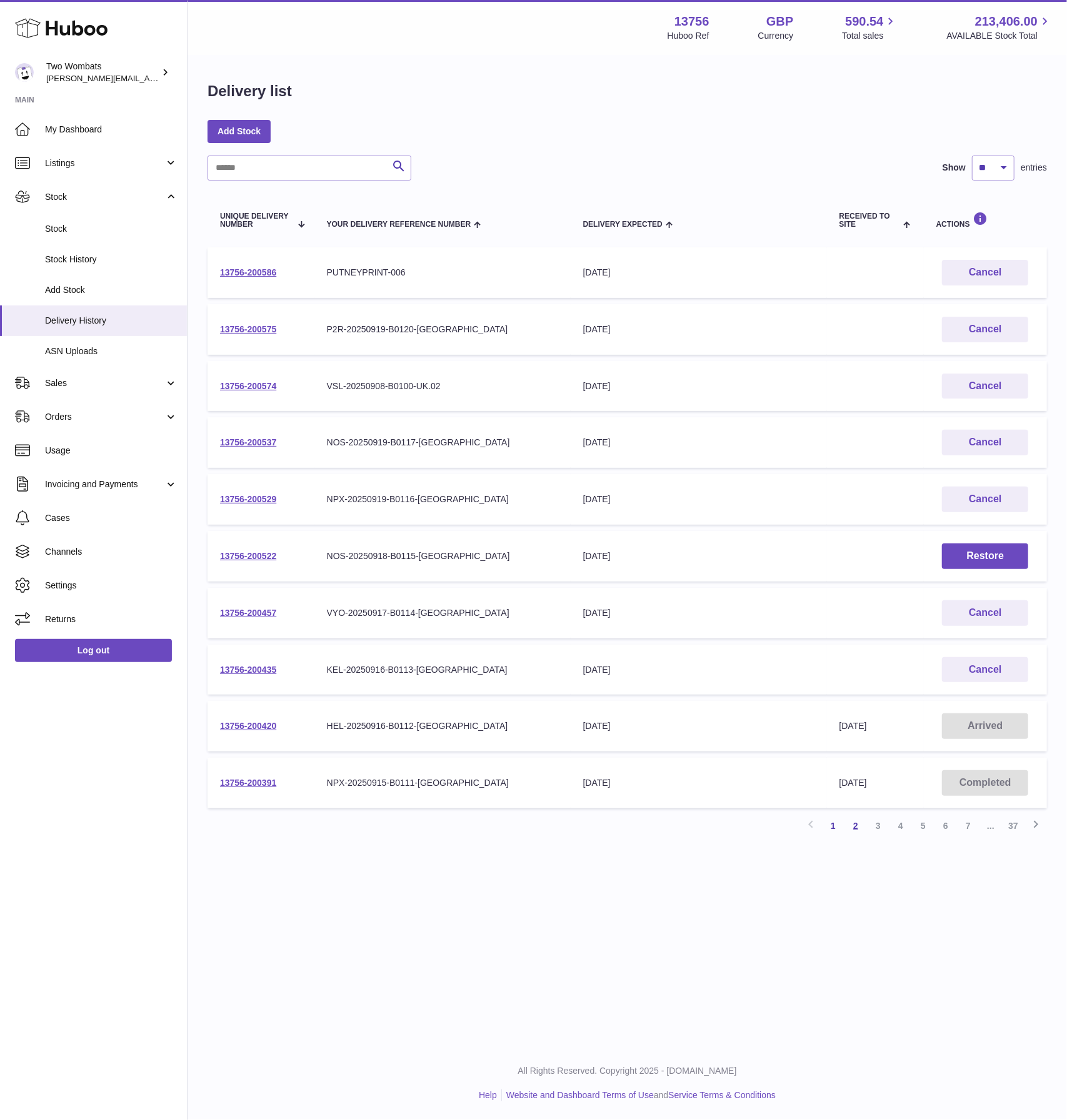
click at [860, 826] on link "2" at bounding box center [855, 825] width 23 height 23
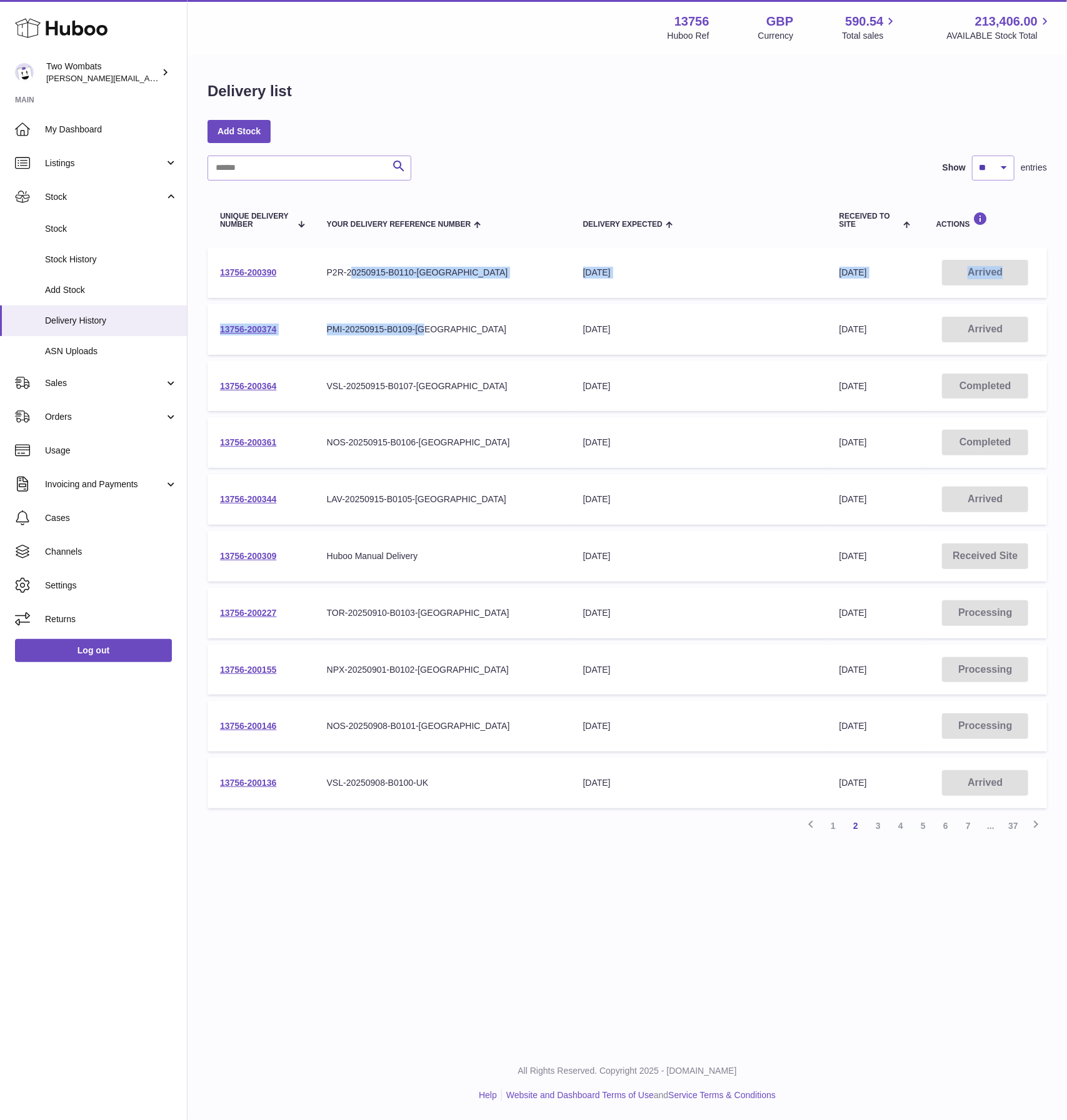
drag, startPoint x: 429, startPoint y: 315, endPoint x: 350, endPoint y: 266, distance: 93.0
click at [350, 266] on tbody "13756-200390 Your Delivery Reference Number P2R-20250915-B0110-UK Delivery Expe…" at bounding box center [627, 528] width 839 height 561
click at [490, 284] on td "Your Delivery Reference Number P2R-20250915-B0110-[GEOGRAPHIC_DATA]" at bounding box center [442, 273] width 256 height 51
drag, startPoint x: 481, startPoint y: 501, endPoint x: 385, endPoint y: 498, distance: 96.0
click at [385, 498] on div "LAV-20250915-B0105-[GEOGRAPHIC_DATA]" at bounding box center [442, 499] width 231 height 12
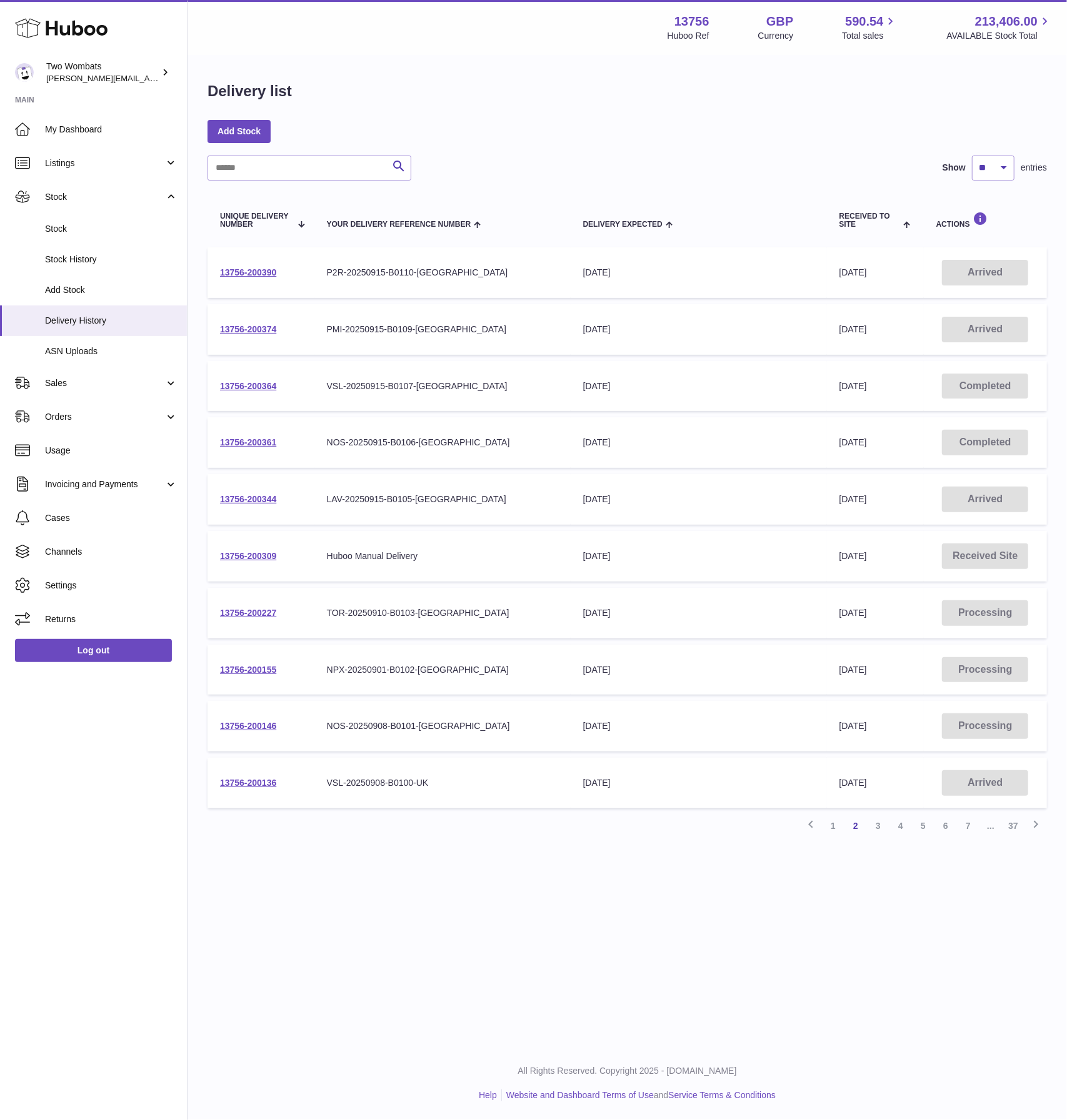
click at [820, 814] on table "Unique Delivery Number Your Delivery Reference Number Delivery Expected Receive…" at bounding box center [627, 504] width 839 height 622
click at [830, 822] on link "1" at bounding box center [833, 825] width 23 height 23
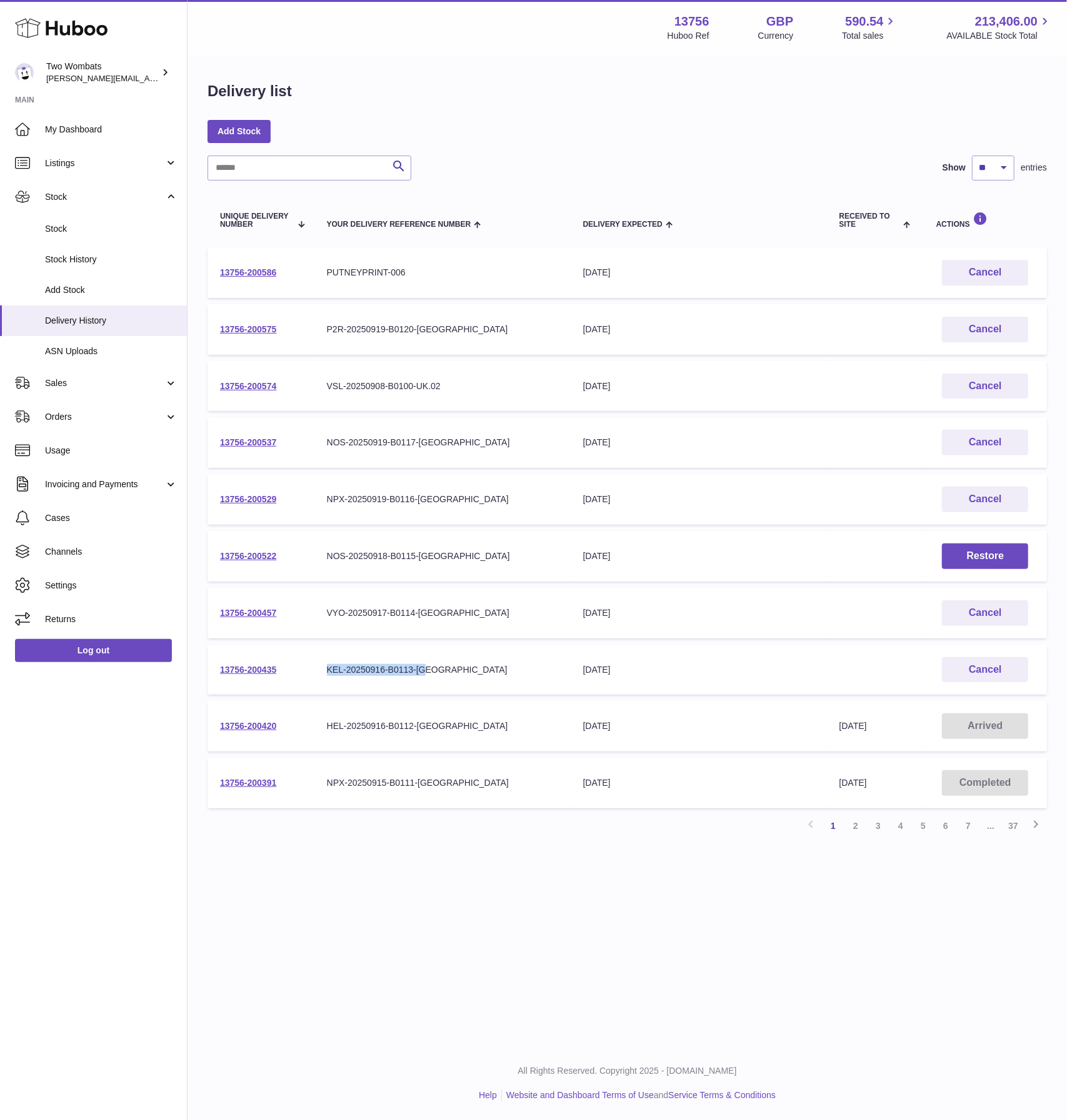
drag, startPoint x: 456, startPoint y: 679, endPoint x: 327, endPoint y: 665, distance: 129.8
click at [327, 665] on td "Your Delivery Reference Number KEL-20250916-B0113-[GEOGRAPHIC_DATA]" at bounding box center [442, 670] width 256 height 51
click at [327, 665] on div "KEL-20250916-B0113-[GEOGRAPHIC_DATA]" at bounding box center [442, 670] width 231 height 12
drag, startPoint x: 327, startPoint y: 665, endPoint x: 451, endPoint y: 667, distance: 124.0
click at [451, 667] on div "KEL-20250916-B0113-[GEOGRAPHIC_DATA]" at bounding box center [442, 670] width 231 height 12
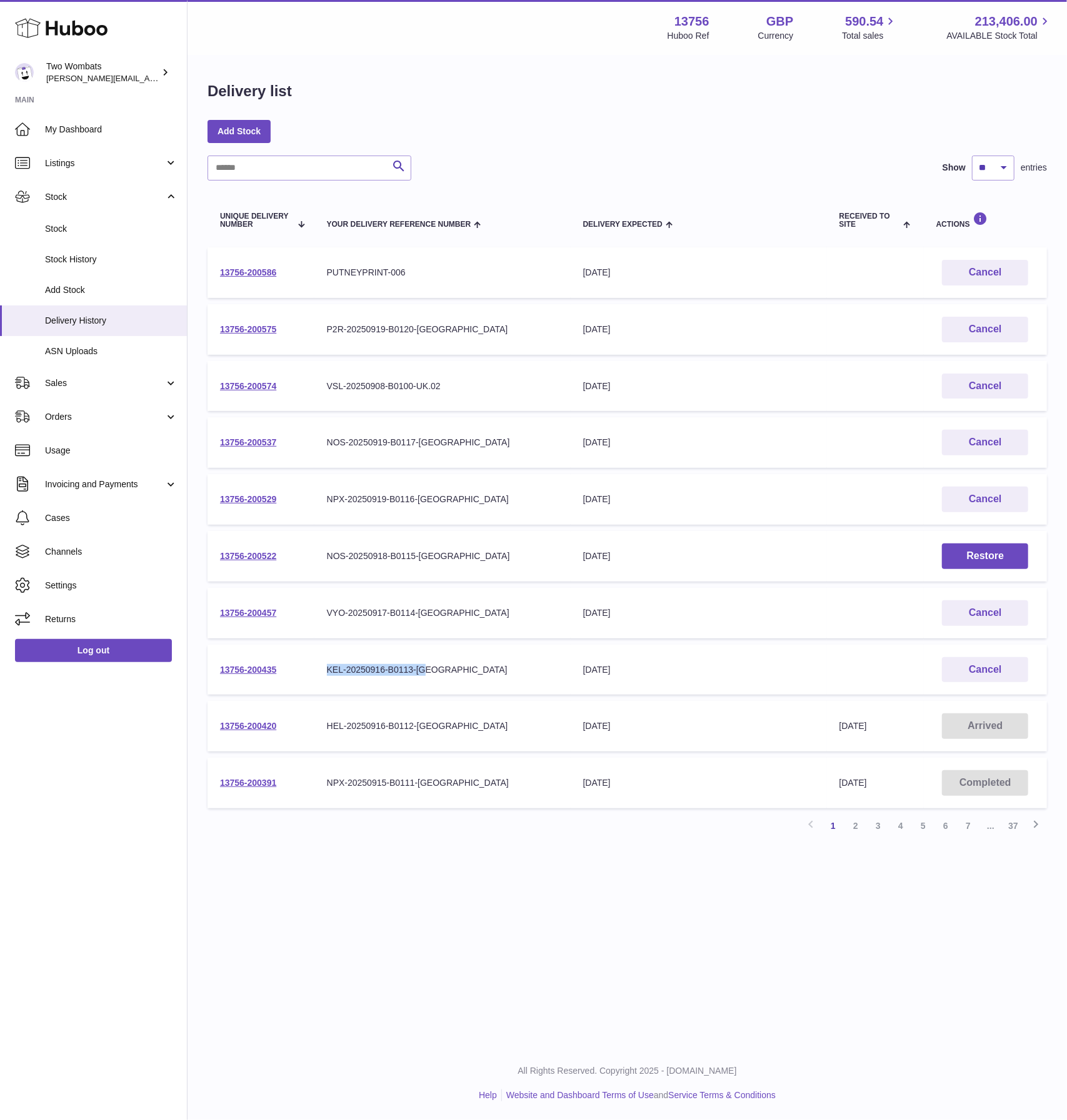
click at [451, 667] on div "KEL-20250916-B0113-[GEOGRAPHIC_DATA]" at bounding box center [442, 670] width 231 height 12
drag, startPoint x: 451, startPoint y: 667, endPoint x: 318, endPoint y: 675, distance: 133.2
click at [312, 679] on tr "13756-200435 Your Delivery Reference Number KEL-20250916-B0113-UK Delivery Expe…" at bounding box center [627, 670] width 839 height 51
click at [318, 675] on td "Your Delivery Reference Number KEL-20250916-B0113-[GEOGRAPHIC_DATA]" at bounding box center [442, 670] width 256 height 51
drag, startPoint x: 318, startPoint y: 675, endPoint x: 430, endPoint y: 674, distance: 112.0
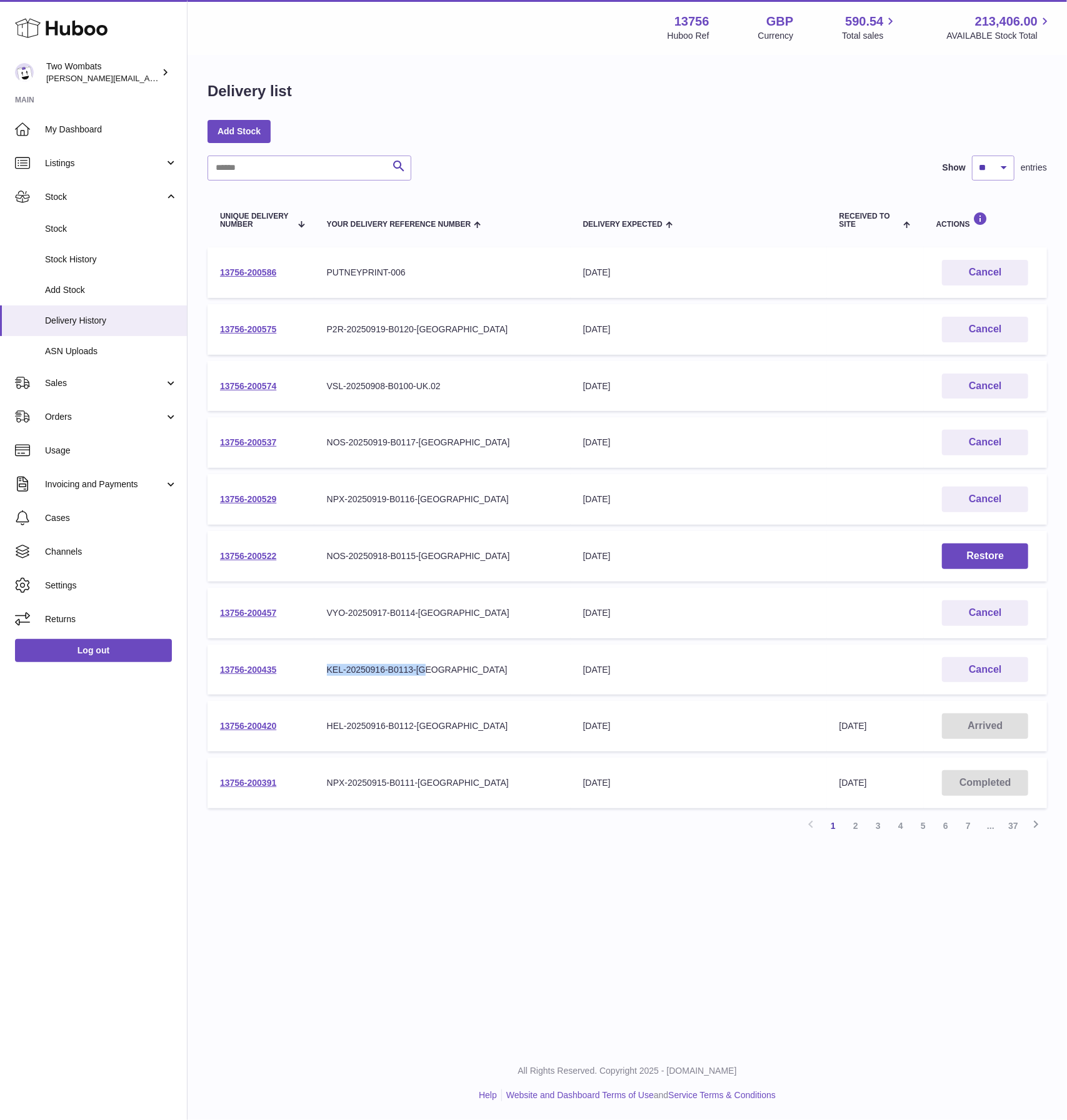
click at [430, 674] on td "Your Delivery Reference Number KEL-20250916-B0113-[GEOGRAPHIC_DATA]" at bounding box center [442, 670] width 256 height 51
click at [430, 674] on div "KEL-20250916-B0113-[GEOGRAPHIC_DATA]" at bounding box center [442, 670] width 231 height 12
drag, startPoint x: 430, startPoint y: 674, endPoint x: 316, endPoint y: 665, distance: 114.4
click at [316, 665] on td "Your Delivery Reference Number KEL-20250916-B0113-[GEOGRAPHIC_DATA]" at bounding box center [442, 670] width 256 height 51
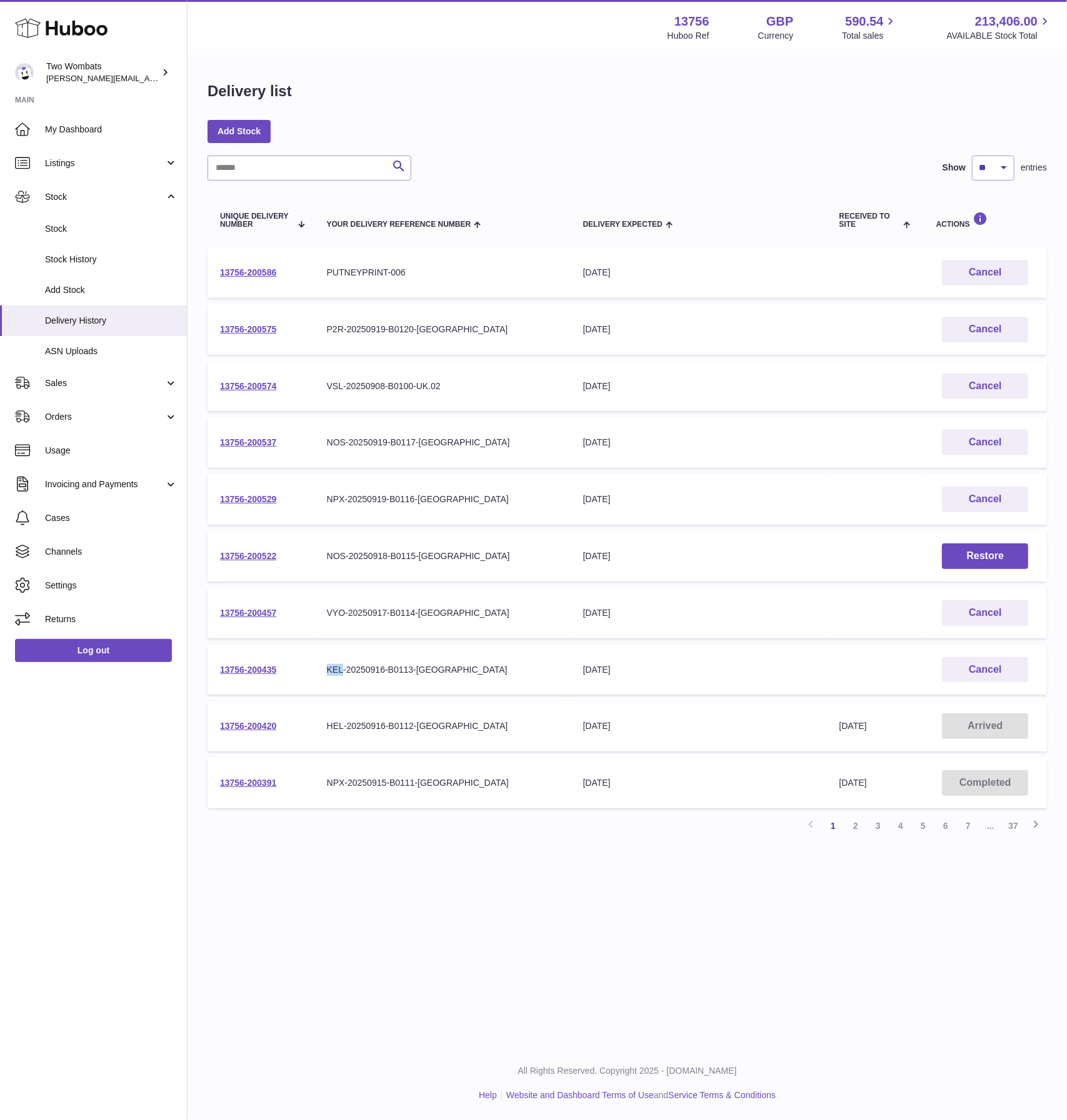
click at [316, 665] on td "Your Delivery Reference Number KEL-20250916-B0113-[GEOGRAPHIC_DATA]" at bounding box center [442, 670] width 256 height 51
click at [390, 676] on td "Your Delivery Reference Number KEL-20250916-B0113-[GEOGRAPHIC_DATA]" at bounding box center [442, 670] width 256 height 51
click at [399, 673] on div "KEL-20250916-B0113-[GEOGRAPHIC_DATA]" at bounding box center [442, 670] width 231 height 12
drag, startPoint x: 458, startPoint y: 725, endPoint x: 329, endPoint y: 734, distance: 129.3
click at [329, 734] on td "Your Delivery Reference Number HEL-20250916-B0112-[GEOGRAPHIC_DATA]" at bounding box center [442, 726] width 256 height 51
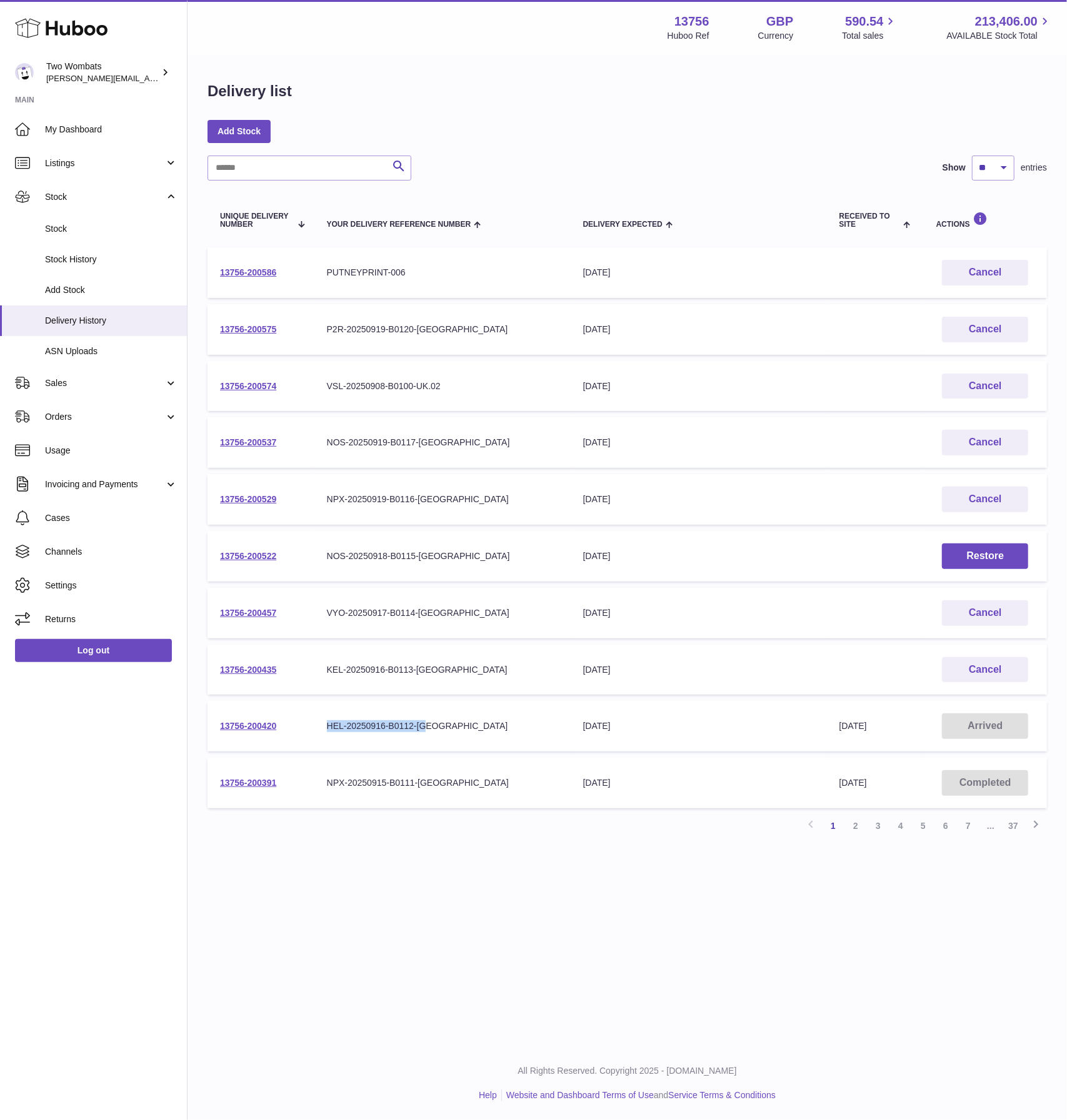
click at [329, 734] on td "Your Delivery Reference Number HEL-20250916-B0112-[GEOGRAPHIC_DATA]" at bounding box center [442, 726] width 256 height 51
drag, startPoint x: 497, startPoint y: 679, endPoint x: 318, endPoint y: 674, distance: 179.1
click at [318, 674] on td "Your Delivery Reference Number KEL-20250916-B0113-[GEOGRAPHIC_DATA]" at bounding box center [442, 670] width 256 height 51
click at [321, 672] on td "Your Delivery Reference Number KEL-20250916-B0113-[GEOGRAPHIC_DATA]" at bounding box center [442, 670] width 256 height 51
drag, startPoint x: 328, startPoint y: 670, endPoint x: 498, endPoint y: 671, distance: 170.0
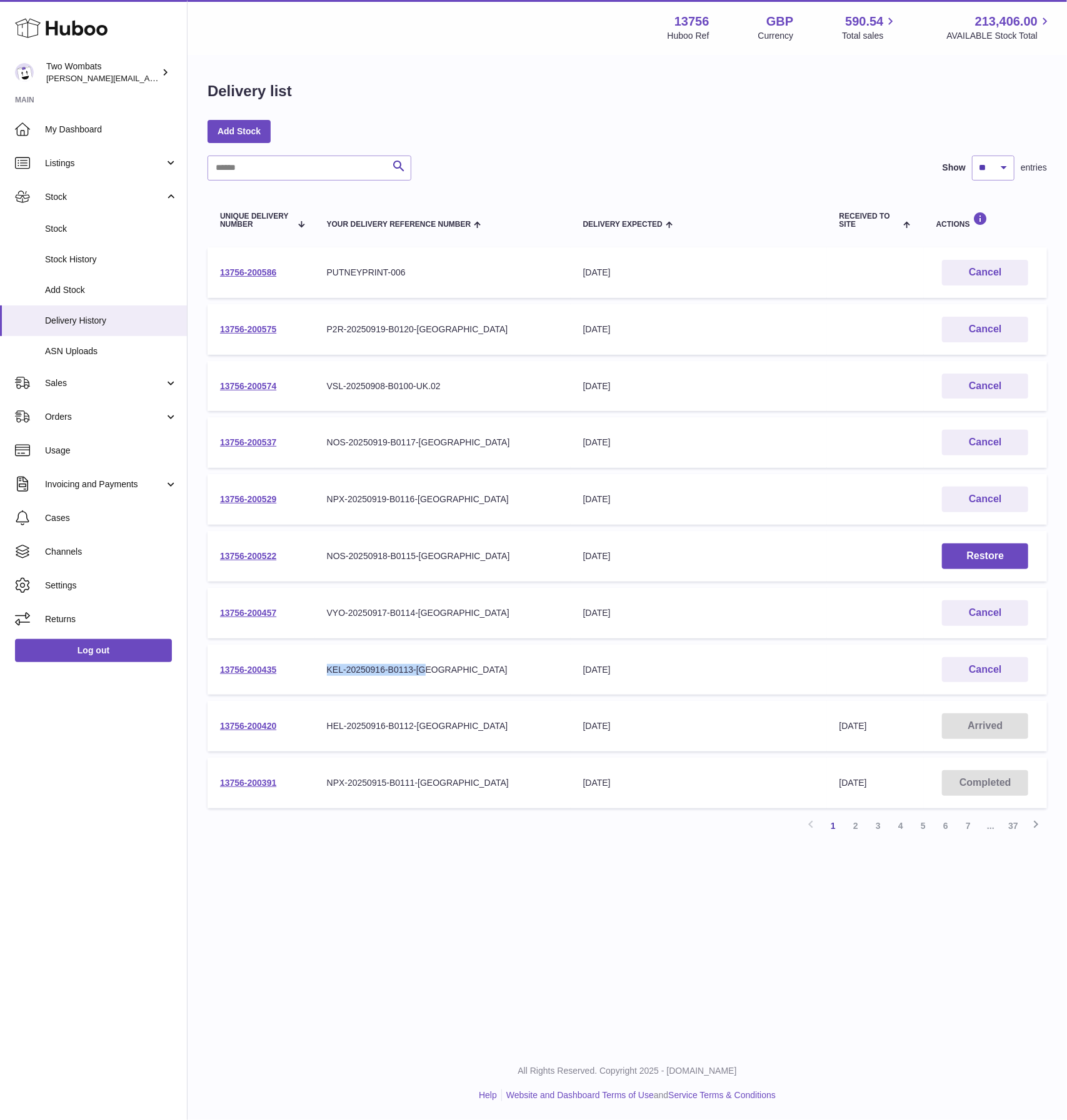
click at [498, 671] on td "Your Delivery Reference Number KEL-20250916-B0113-[GEOGRAPHIC_DATA]" at bounding box center [442, 670] width 256 height 51
click at [498, 671] on div "KEL-20250916-B0113-[GEOGRAPHIC_DATA]" at bounding box center [442, 670] width 231 height 12
click at [715, 865] on div "Delivery list Add Stock Search Show ** ** ** *** entries Unique Delivery Number…" at bounding box center [627, 464] width 879 height 815
